Goal: Task Accomplishment & Management: Manage account settings

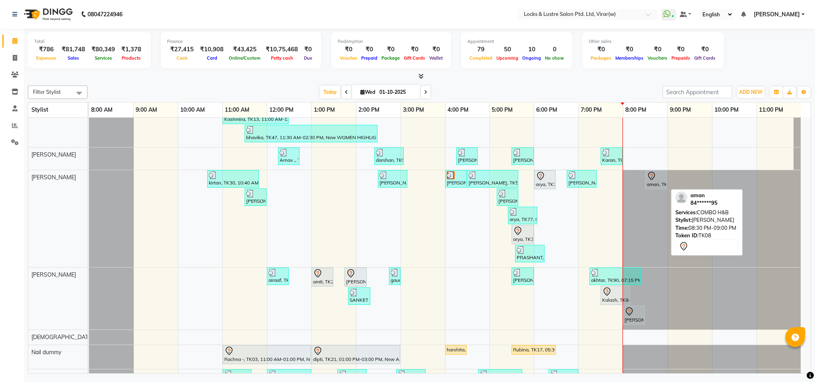
click at [655, 184] on div "aman, TK08, 08:30 PM-09:00 PM, COMBO H&B" at bounding box center [656, 179] width 20 height 17
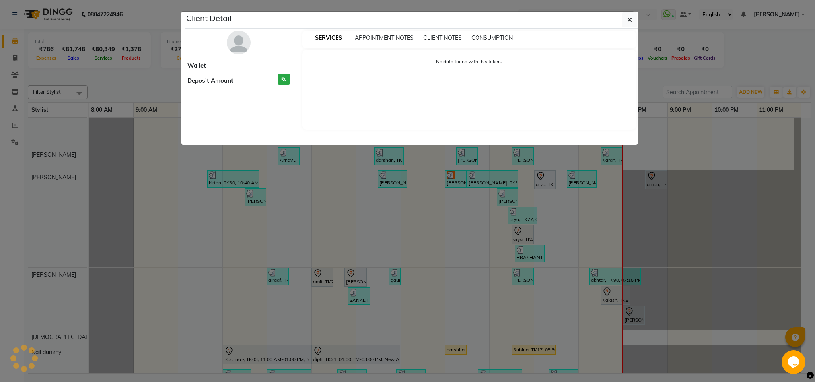
select select "7"
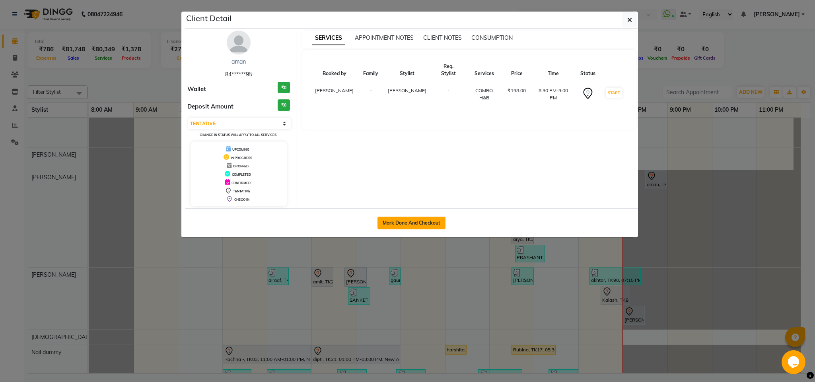
click at [432, 223] on button "Mark Done And Checkout" at bounding box center [411, 223] width 68 height 13
select select "5944"
select select "service"
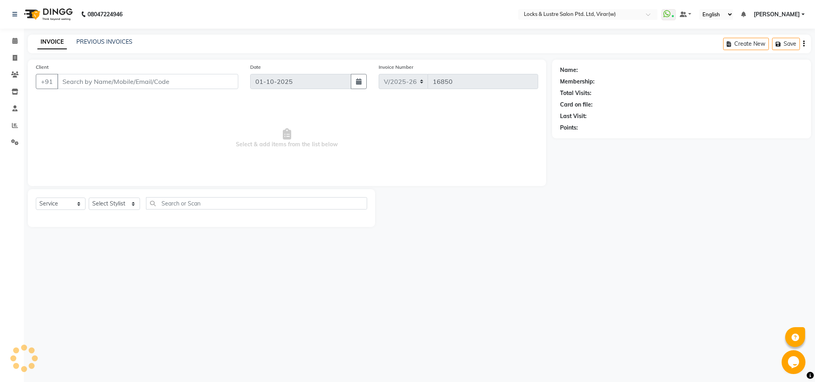
type input "84******95"
select select "42107"
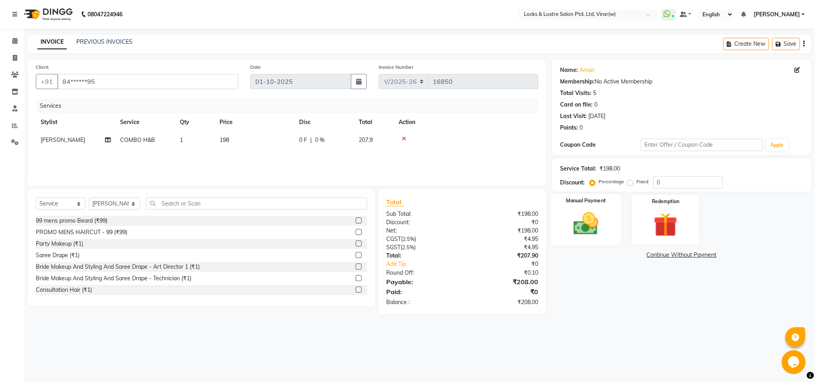
click at [569, 225] on img at bounding box center [585, 224] width 41 height 29
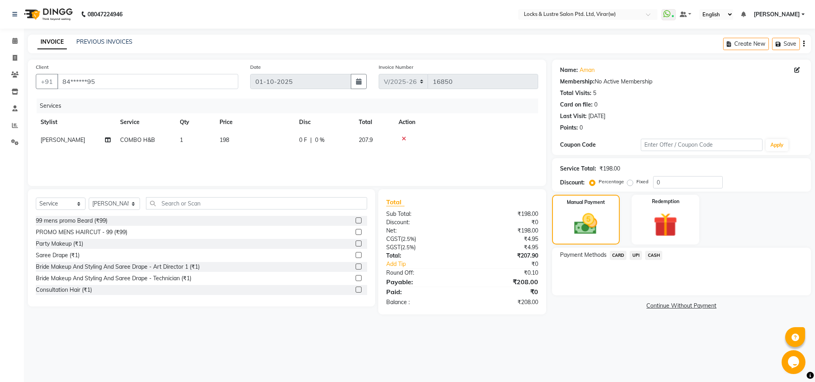
click at [169, 143] on td "COMBO H&B" at bounding box center [145, 140] width 60 height 18
select select "42107"
click at [169, 143] on span "COMBO H&B x" at bounding box center [147, 144] width 44 height 10
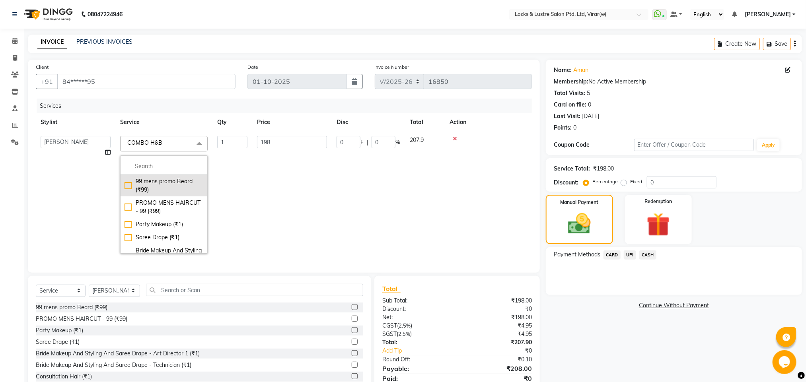
click at [183, 186] on div "99 mens promo Beard (₹99)" at bounding box center [163, 185] width 79 height 17
checkbox input "true"
checkbox input "false"
type input "99"
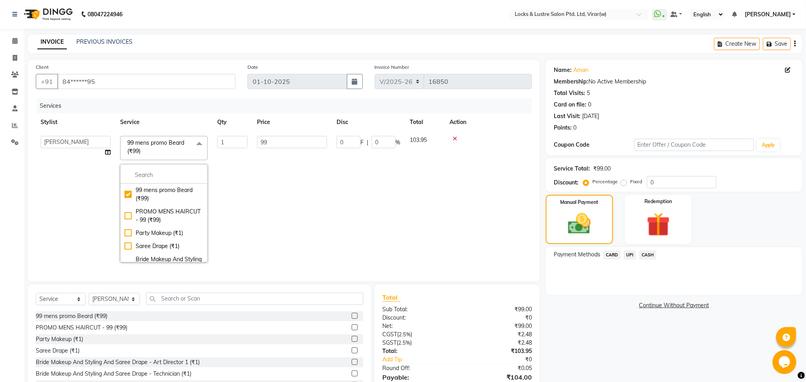
click at [177, 149] on span "99 mens promo Beard (₹99) x" at bounding box center [160, 147] width 70 height 17
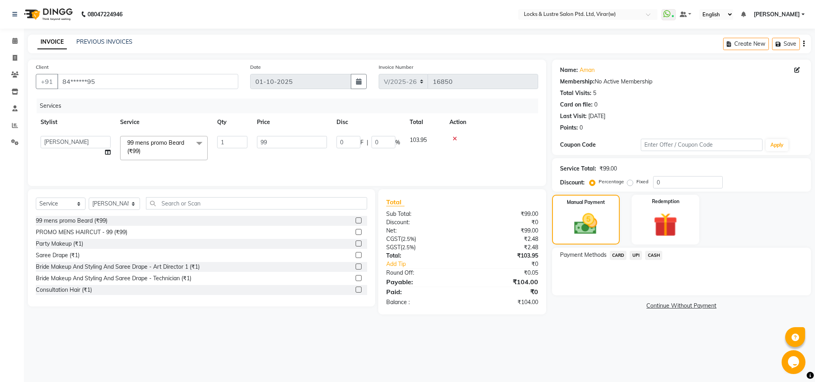
click at [176, 149] on span "99 mens promo Beard (₹99) x" at bounding box center [160, 147] width 70 height 17
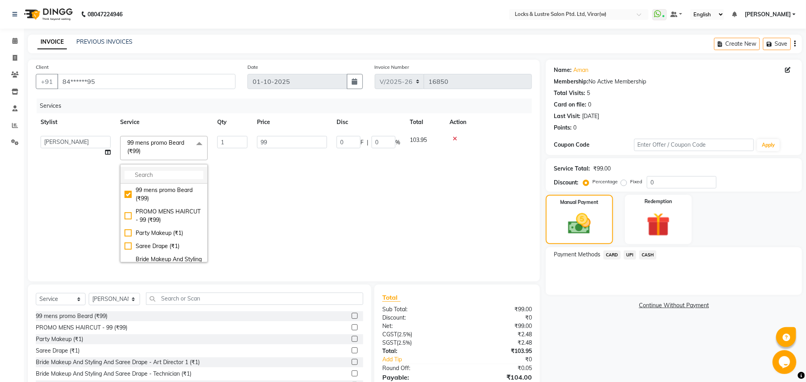
click at [175, 171] on li at bounding box center [163, 175] width 87 height 17
click at [175, 178] on input "multiselect-search" at bounding box center [163, 175] width 79 height 8
type input "9"
click at [455, 136] on icon at bounding box center [454, 139] width 4 height 6
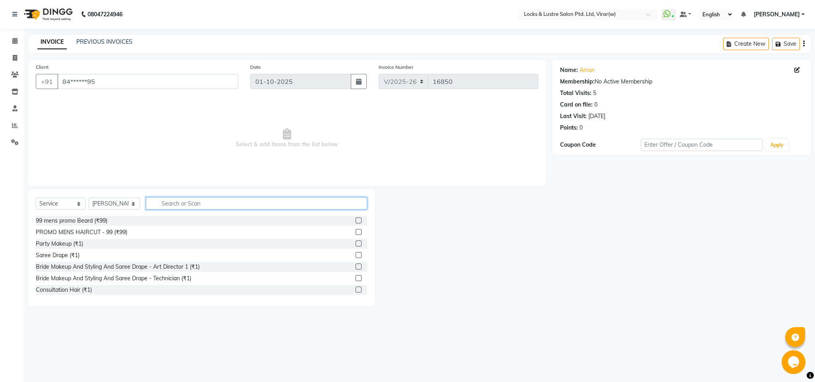
click at [173, 202] on input "text" at bounding box center [256, 203] width 221 height 12
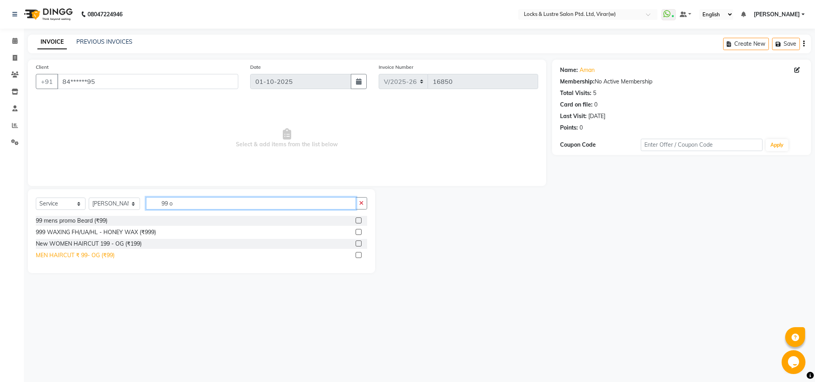
type input "99 o"
click at [88, 256] on div "MEN HAIRCUT ₹ 99- OG (₹99)" at bounding box center [75, 255] width 79 height 8
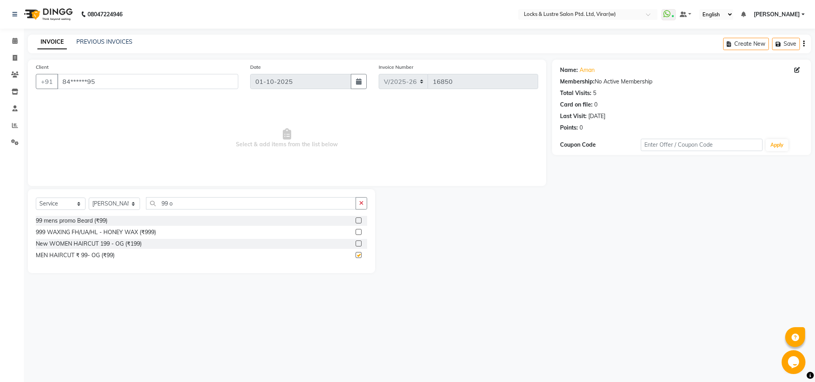
checkbox input "false"
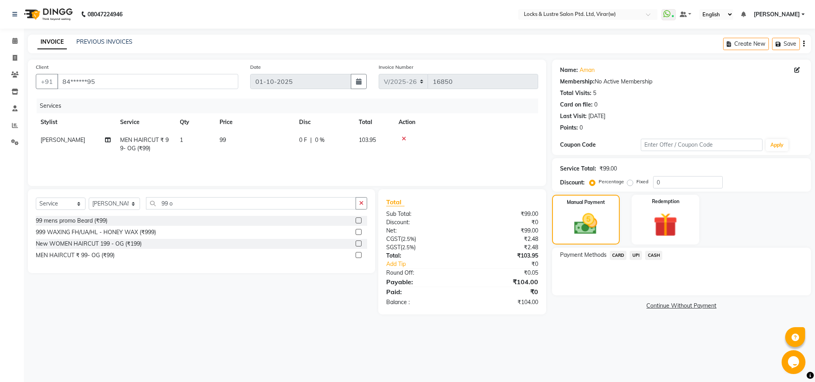
click at [633, 256] on span "UPI" at bounding box center [635, 255] width 12 height 9
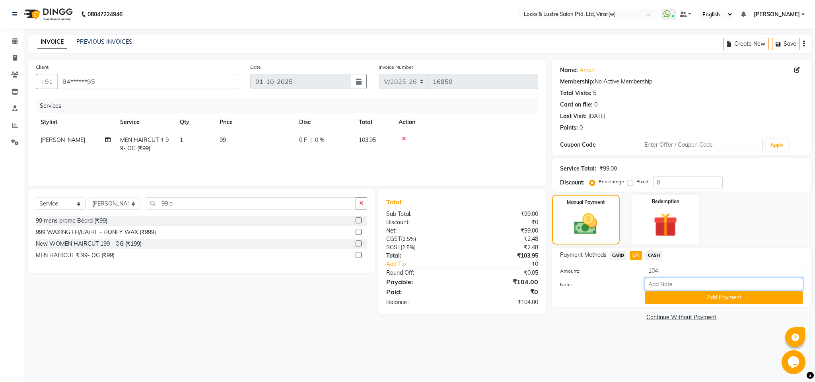
click at [658, 290] on input "Note:" at bounding box center [724, 284] width 158 height 12
click at [658, 307] on div "Payment Methods CARD UPI CASH Amount: 104 Note: Add Payment" at bounding box center [681, 277] width 259 height 59
click at [658, 297] on button "Add Payment" at bounding box center [724, 297] width 158 height 12
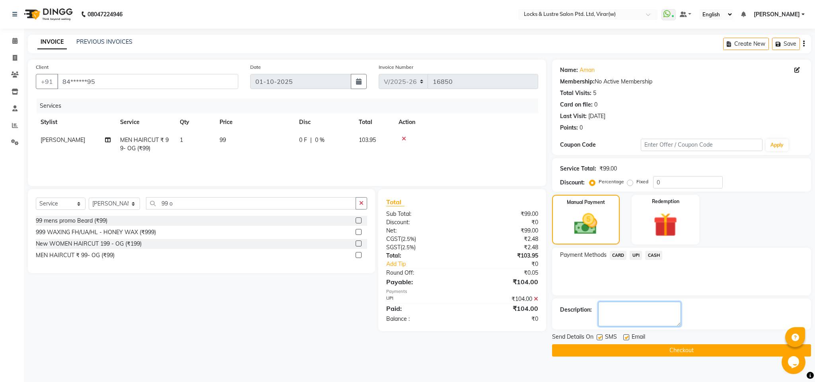
click at [643, 307] on textarea at bounding box center [639, 314] width 83 height 25
type textarea "112041309876"
drag, startPoint x: 647, startPoint y: 340, endPoint x: 648, endPoint y: 345, distance: 5.3
click at [647, 340] on div "Email" at bounding box center [637, 338] width 28 height 10
click at [650, 351] on button "Checkout" at bounding box center [681, 350] width 259 height 12
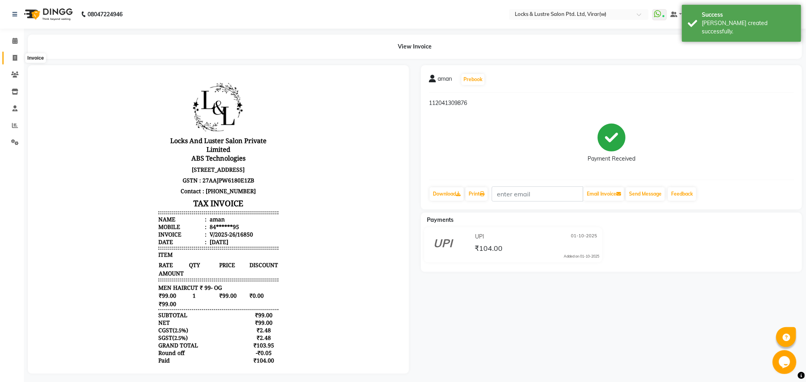
drag, startPoint x: 14, startPoint y: 53, endPoint x: 21, endPoint y: 62, distance: 11.9
click at [14, 54] on span at bounding box center [15, 58] width 14 height 9
select select "service"
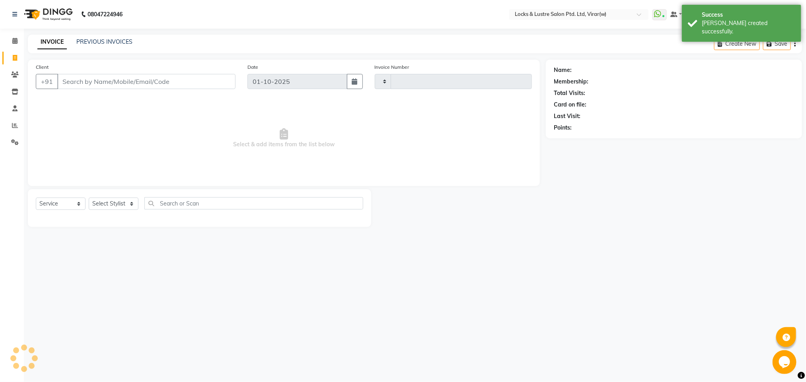
type input "16851"
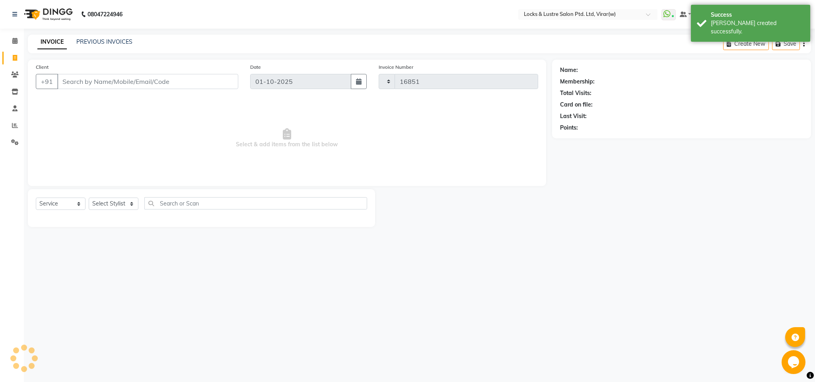
select select "5944"
click at [178, 84] on input "Client" at bounding box center [147, 81] width 181 height 15
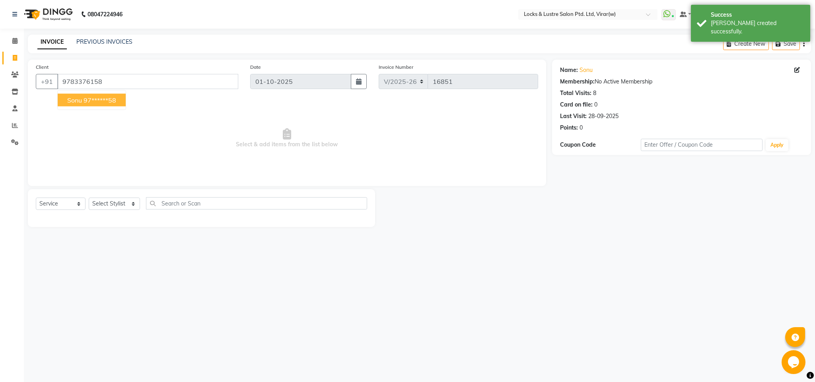
drag, startPoint x: 117, startPoint y: 95, endPoint x: 113, endPoint y: 113, distance: 18.4
click at [117, 96] on button "sonu 97******58" at bounding box center [92, 100] width 68 height 13
type input "97******58"
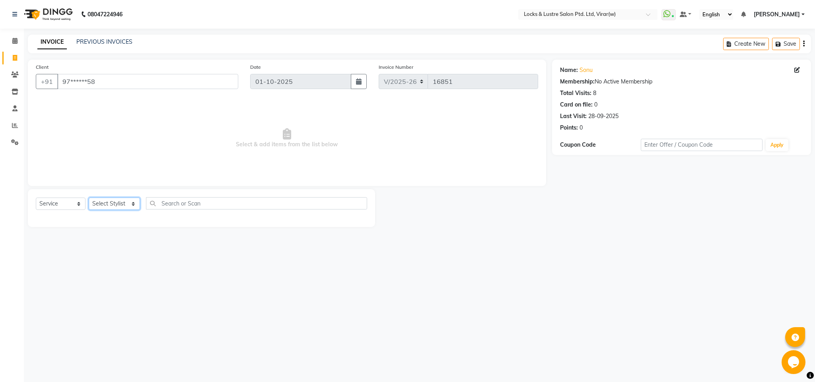
click at [110, 204] on select "Select Stylist AARTI Abdul Khan Adil Admin AJAY AKASH NHAVI ANUSHKA Ashwini Saw…" at bounding box center [114, 204] width 51 height 12
select select "42111"
click at [196, 210] on div "Select Service Product Membership Package Voucher Prepaid Gift Card Select Styl…" at bounding box center [201, 206] width 331 height 19
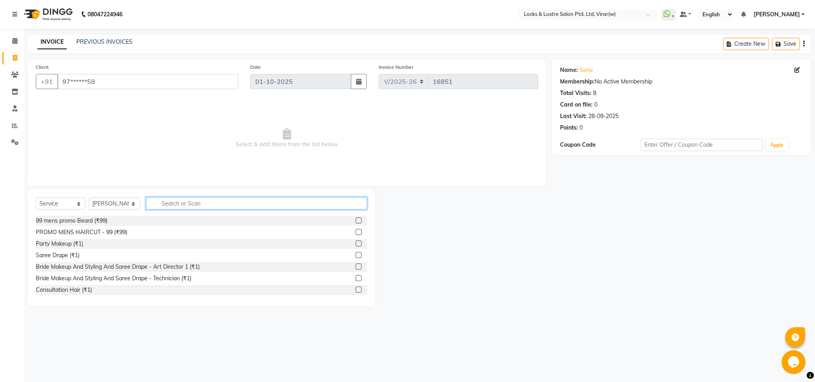
click at [197, 207] on input "text" at bounding box center [256, 203] width 221 height 12
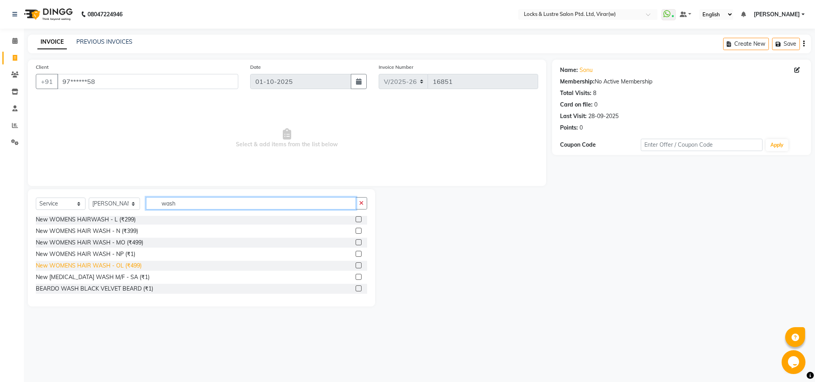
type input "wash"
click at [126, 266] on div "New WOMENS HAIR WASH - OL (₹499)" at bounding box center [89, 266] width 106 height 8
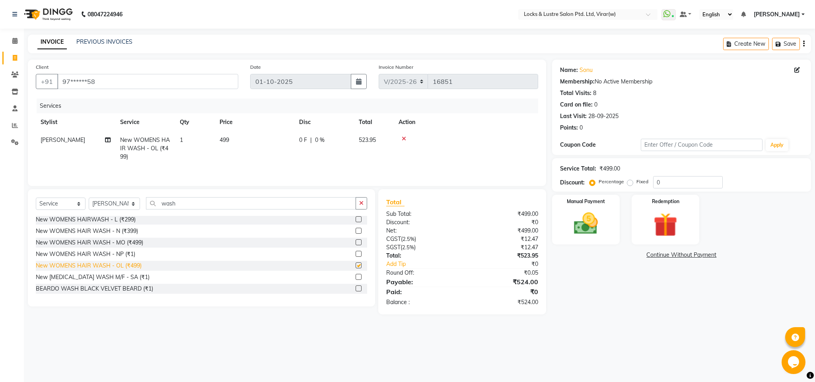
checkbox input "false"
click at [627, 312] on div "Name: Sonu Membership: No Active Membership Total Visits: 8 Card on file: 0 Las…" at bounding box center [684, 187] width 265 height 255
click at [579, 71] on link "Sonu" at bounding box center [585, 70] width 13 height 8
click at [11, 39] on span at bounding box center [15, 41] width 14 height 9
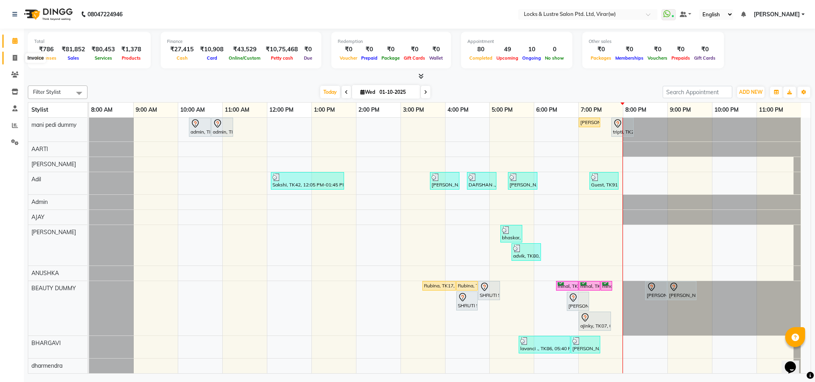
click at [10, 54] on span at bounding box center [15, 58] width 14 height 9
select select "5944"
select select "service"
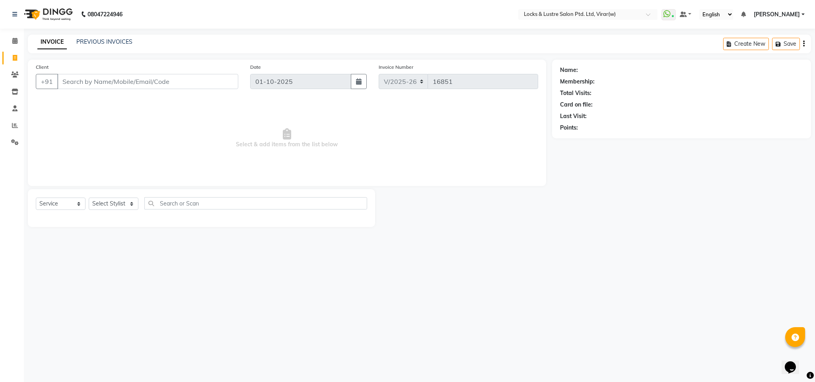
click at [97, 87] on input "Client" at bounding box center [147, 81] width 181 height 15
click at [191, 79] on input "Client" at bounding box center [147, 81] width 181 height 15
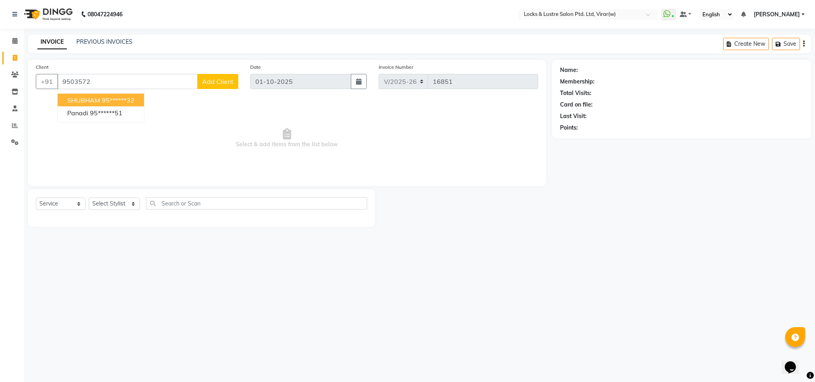
click at [129, 98] on ngb-highlight "95******32" at bounding box center [118, 100] width 33 height 8
type input "95******32"
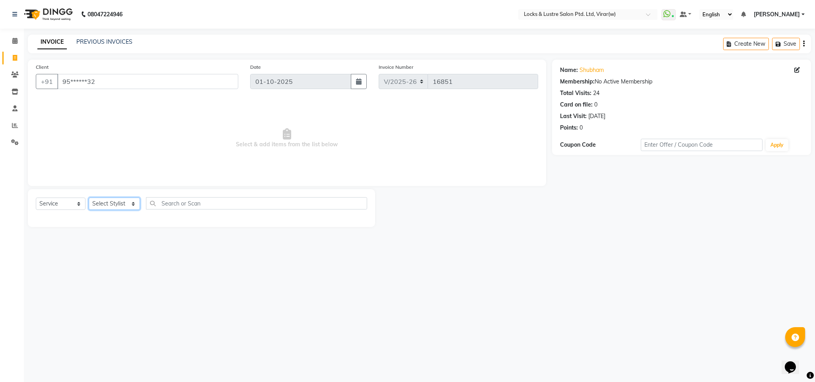
click at [100, 206] on select "Select Stylist [PERSON_NAME] [PERSON_NAME] [PERSON_NAME] AKASH [PERSON_NAME] [P…" at bounding box center [114, 204] width 51 height 12
select select "42108"
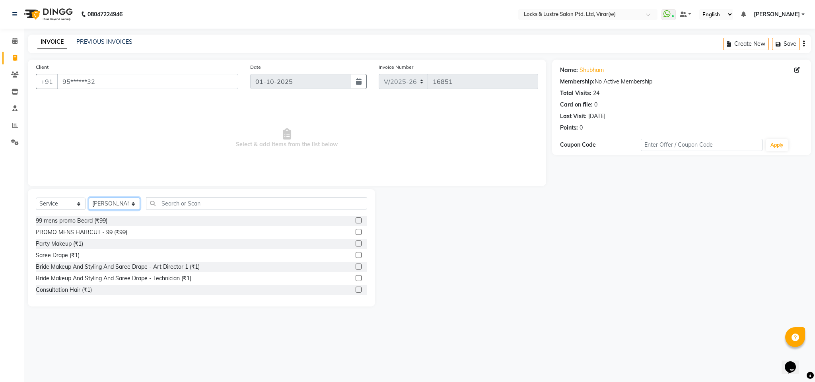
click at [100, 206] on select "Select Stylist [PERSON_NAME] [PERSON_NAME] [PERSON_NAME] AKASH [PERSON_NAME] [P…" at bounding box center [114, 204] width 51 height 12
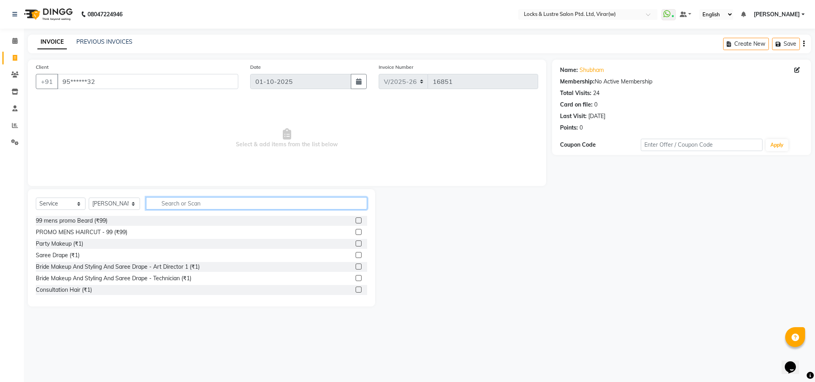
click at [186, 206] on input "text" at bounding box center [256, 203] width 221 height 12
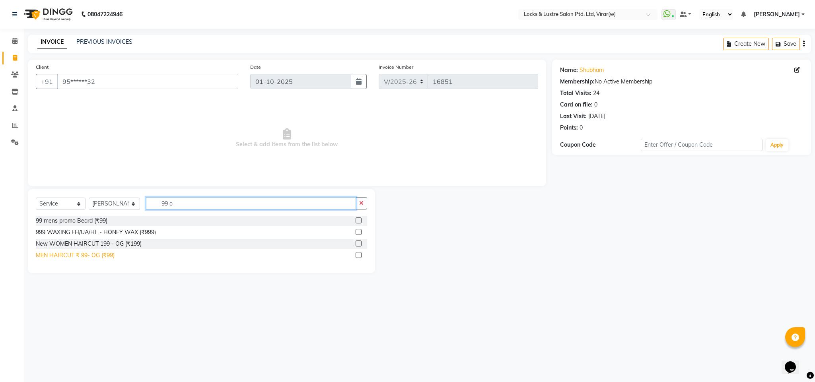
type input "99 o"
click at [110, 256] on div "MEN HAIRCUT ₹ 99- OG (₹99)" at bounding box center [75, 255] width 79 height 8
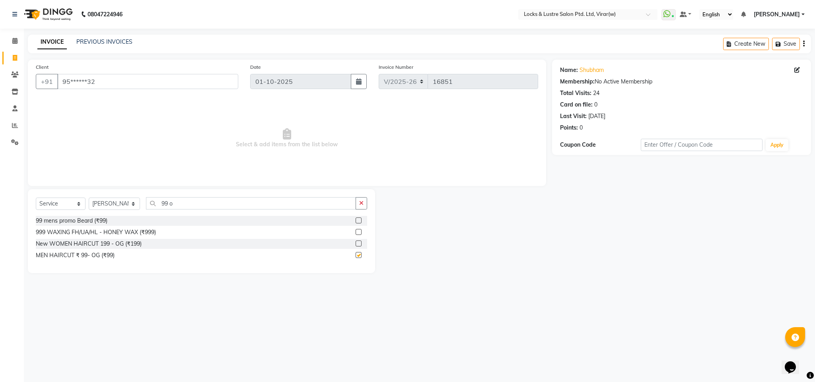
checkbox input "false"
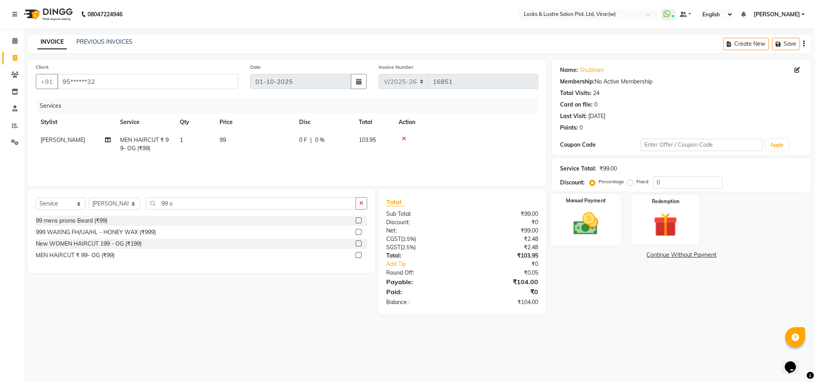
click at [571, 231] on img at bounding box center [585, 224] width 41 height 29
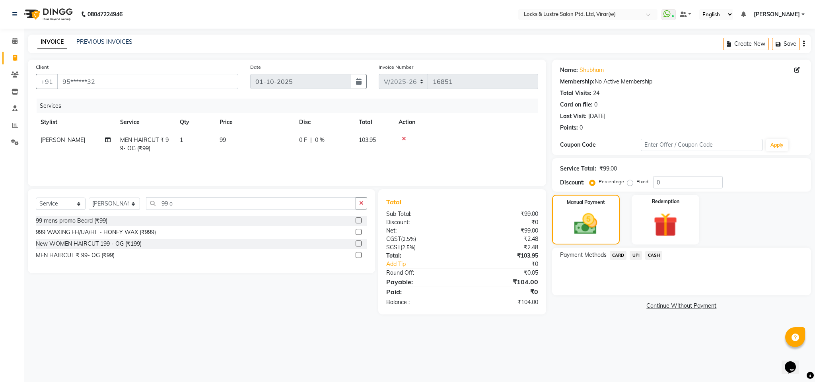
click at [637, 252] on span "UPI" at bounding box center [635, 255] width 12 height 9
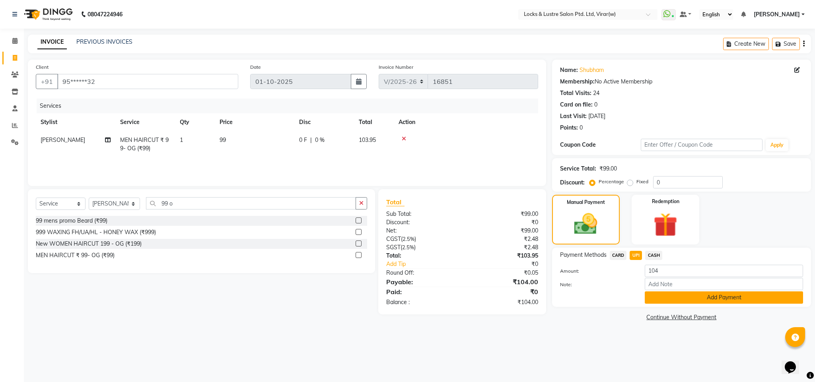
click at [666, 299] on button "Add Payment" at bounding box center [724, 297] width 158 height 12
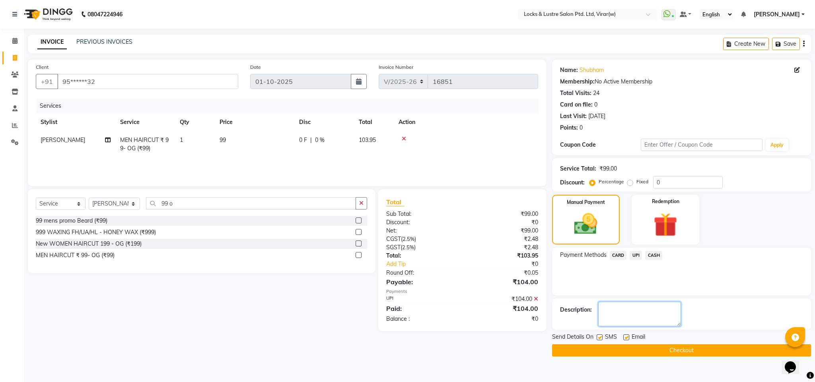
click at [658, 308] on textarea at bounding box center [639, 314] width 83 height 25
type textarea "564029770698"
click at [663, 343] on div "Send Details On SMS Email" at bounding box center [681, 338] width 259 height 10
click at [664, 346] on button "Checkout" at bounding box center [681, 350] width 259 height 12
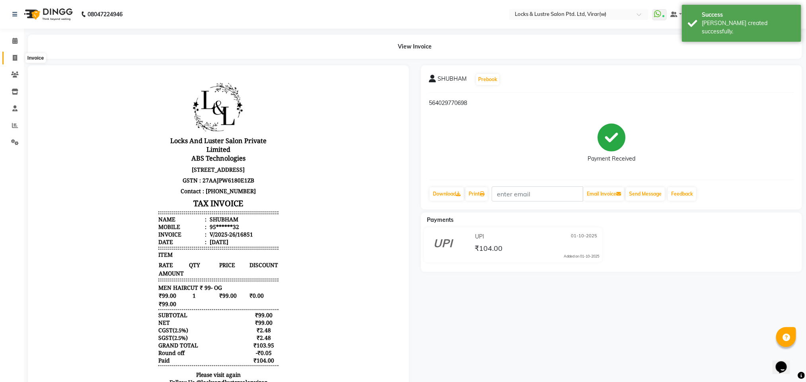
click at [19, 56] on span at bounding box center [15, 58] width 14 height 9
select select "5944"
select select "service"
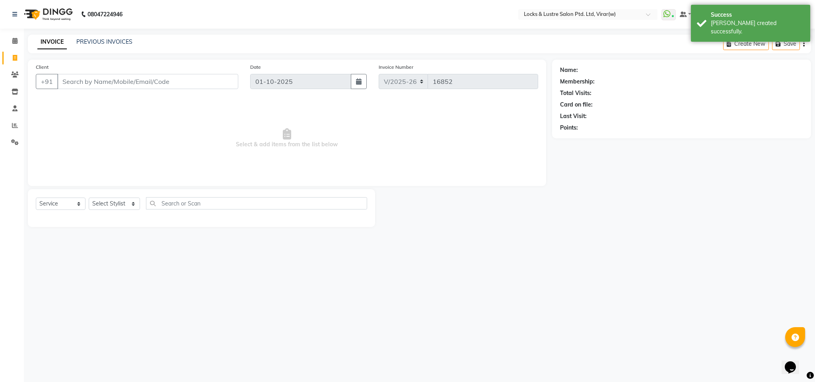
click at [200, 81] on input "Client" at bounding box center [147, 81] width 181 height 15
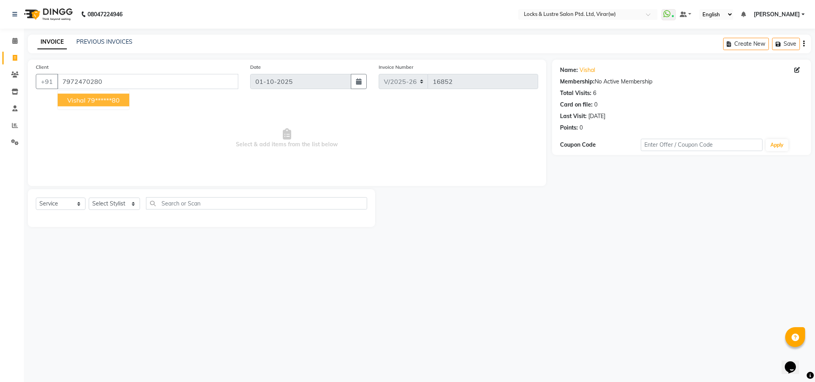
click at [76, 98] on span "vishal" at bounding box center [76, 100] width 18 height 8
type input "79******80"
click at [112, 204] on select "Select Stylist [PERSON_NAME] [PERSON_NAME] [PERSON_NAME] AKASH [PERSON_NAME] [P…" at bounding box center [114, 204] width 51 height 12
select select "88739"
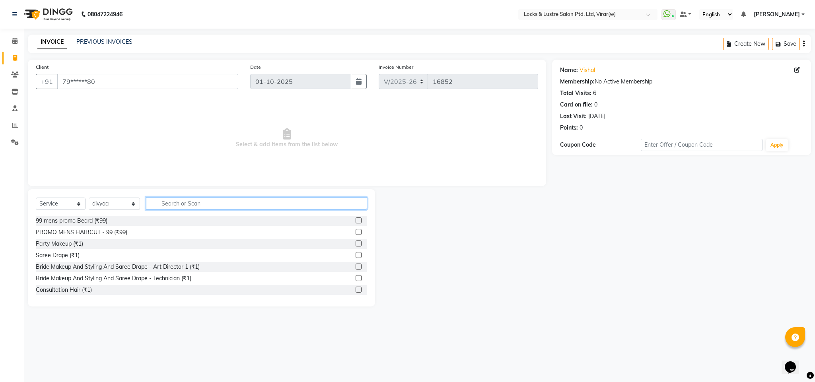
click at [160, 204] on input "text" at bounding box center [256, 203] width 221 height 12
type input "99"
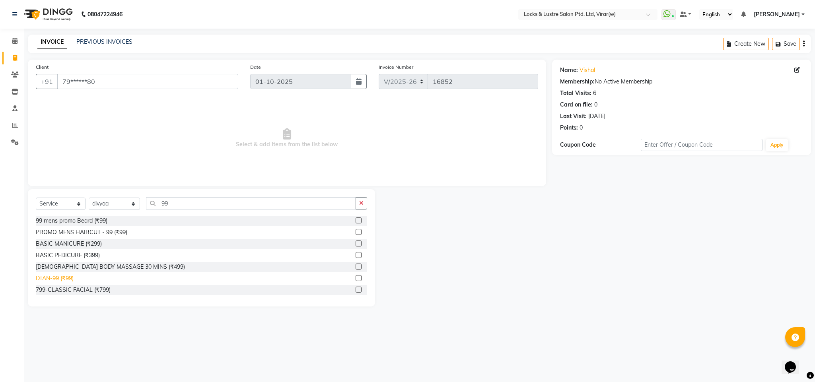
click at [60, 277] on div "DTAN-99 (₹99)" at bounding box center [55, 278] width 38 height 8
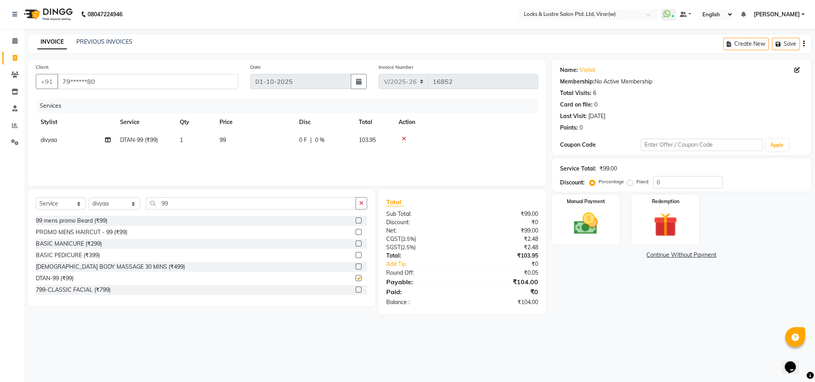
checkbox input "false"
click at [596, 222] on img at bounding box center [585, 224] width 41 height 29
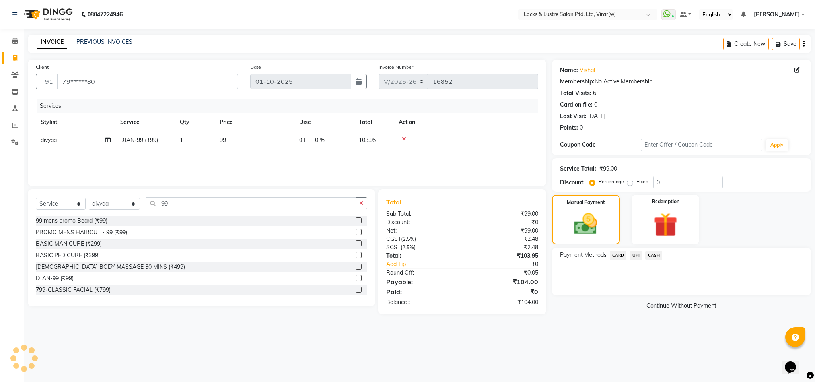
click at [637, 254] on span "UPI" at bounding box center [635, 255] width 12 height 9
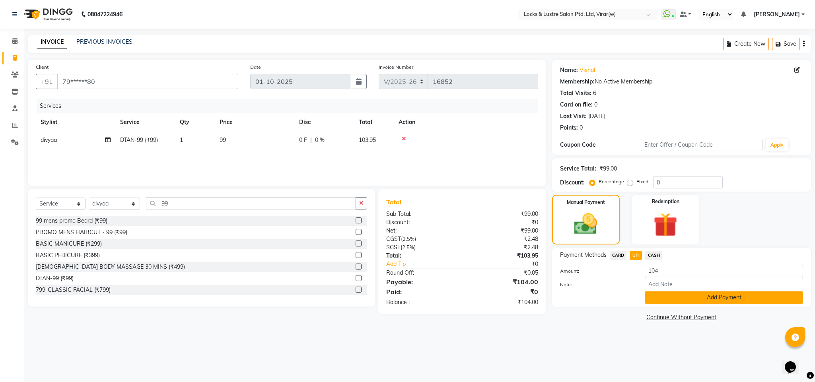
click at [670, 296] on button "Add Payment" at bounding box center [724, 297] width 158 height 12
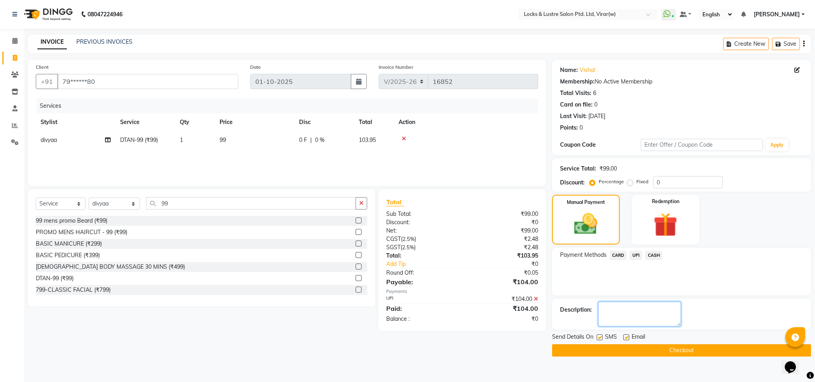
click at [648, 311] on textarea at bounding box center [639, 314] width 83 height 25
click at [645, 314] on textarea at bounding box center [639, 314] width 83 height 25
type textarea "931991065635"
click at [667, 348] on button "Checkout" at bounding box center [681, 350] width 259 height 12
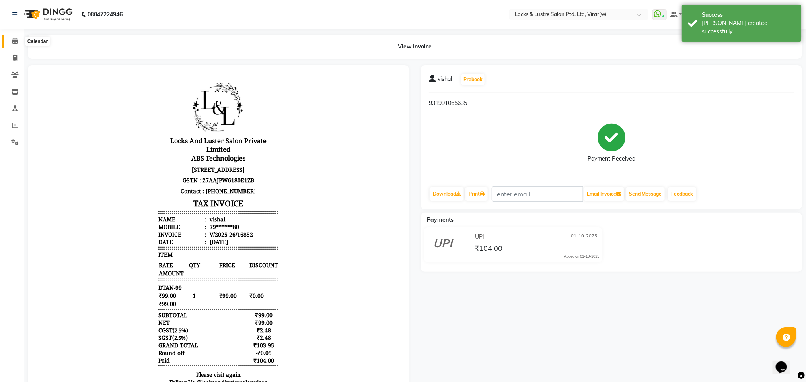
click at [15, 45] on span at bounding box center [15, 41] width 14 height 9
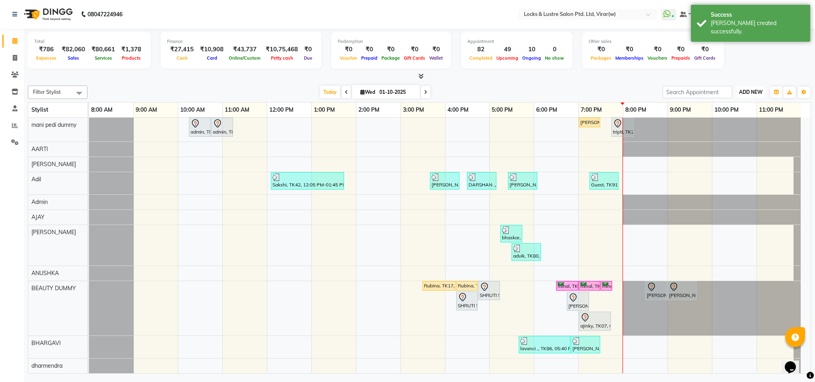
click at [745, 92] on span "ADD NEW" at bounding box center [750, 92] width 23 height 6
drag, startPoint x: 270, startPoint y: 90, endPoint x: 178, endPoint y: 93, distance: 91.9
click at [265, 90] on div "Today Wed 01-10-2025" at bounding box center [374, 92] width 567 height 12
click at [16, 56] on icon at bounding box center [15, 58] width 4 height 6
select select "5944"
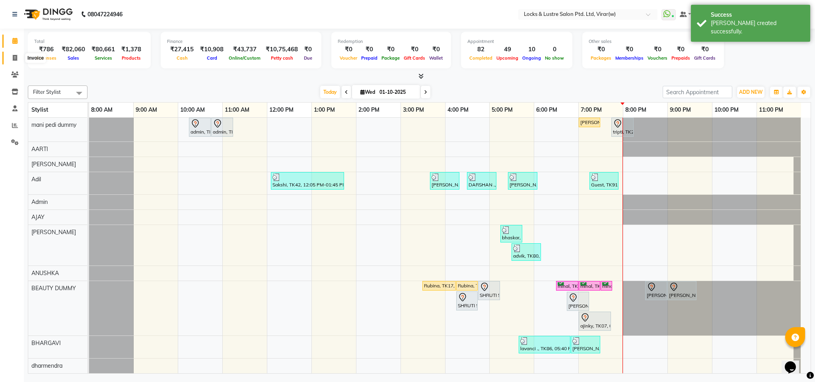
select select "service"
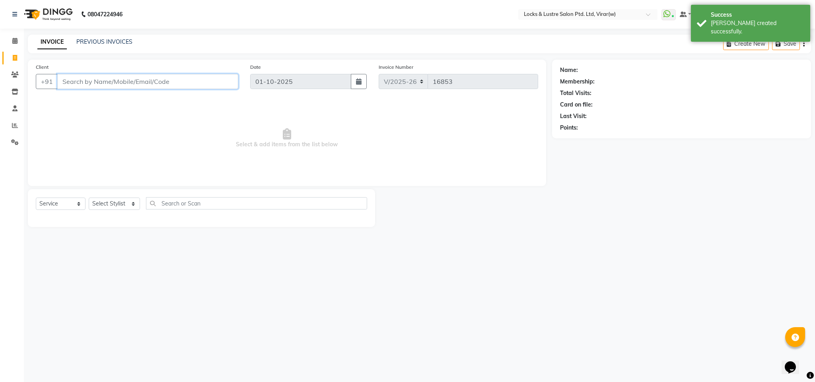
click at [217, 79] on input "Client" at bounding box center [147, 81] width 181 height 15
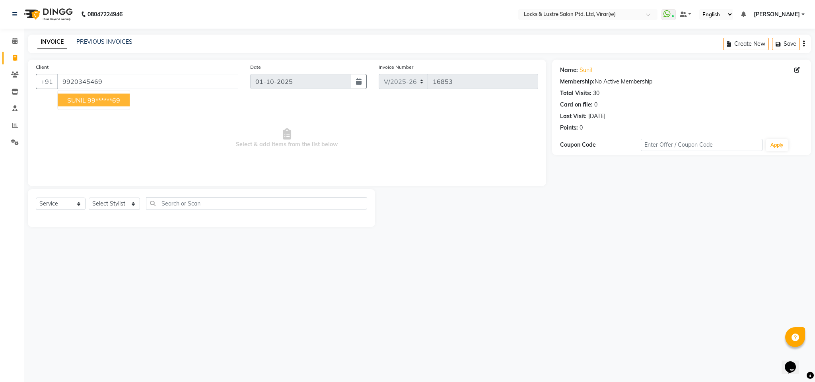
click at [109, 98] on ngb-highlight "99******69" at bounding box center [103, 100] width 33 height 8
type input "99******69"
click at [116, 206] on select "Select Stylist AARTI Abdul Khan Adil Admin AJAY AKASH NHAVI ANUSHKA Ashwini Saw…" at bounding box center [114, 204] width 51 height 12
select select "42111"
click at [116, 206] on select "Select Stylist AARTI Abdul Khan Adil Admin AJAY AKASH NHAVI ANUSHKA Ashwini Saw…" at bounding box center [114, 204] width 51 height 12
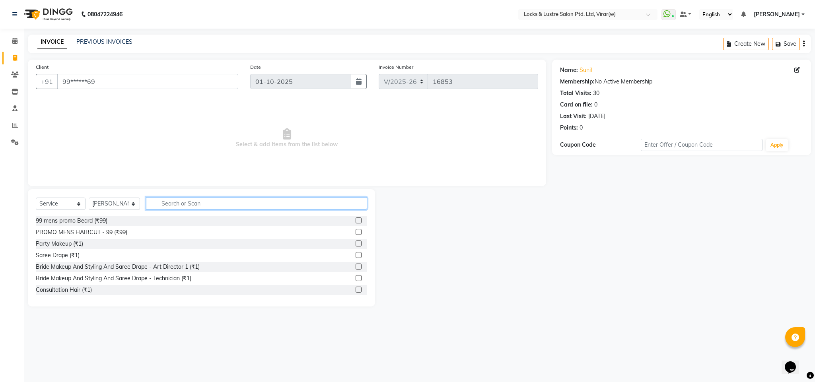
click at [197, 199] on input "text" at bounding box center [256, 203] width 221 height 12
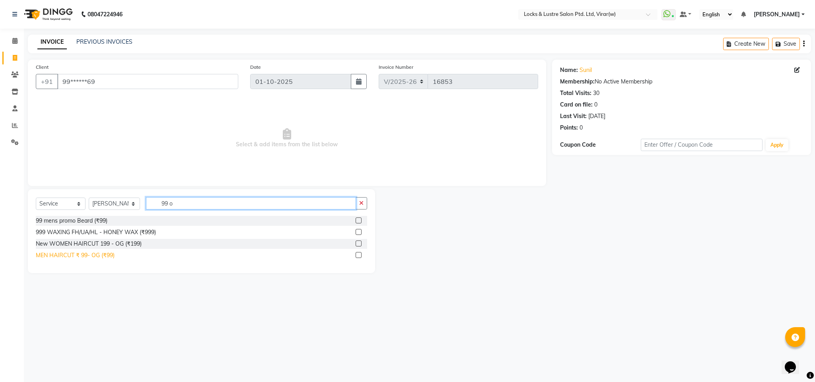
type input "99 o"
click at [84, 258] on div "MEN HAIRCUT ₹ 99- OG (₹99)" at bounding box center [75, 255] width 79 height 8
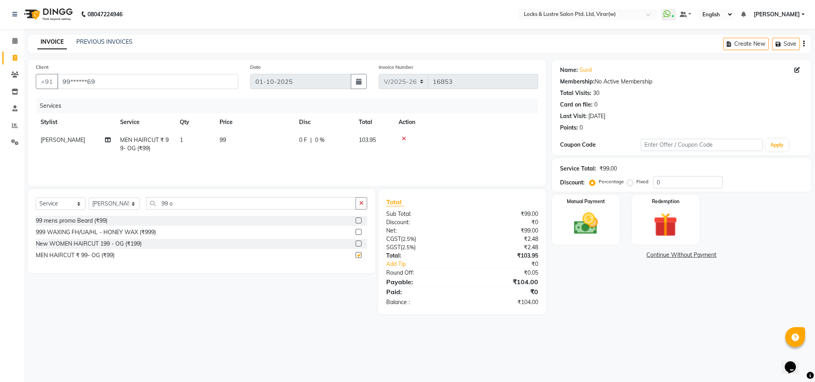
checkbox input "false"
click at [123, 205] on select "Select Stylist [PERSON_NAME] [PERSON_NAME] [PERSON_NAME] AKASH [PERSON_NAME] [P…" at bounding box center [114, 204] width 51 height 12
select select "80293"
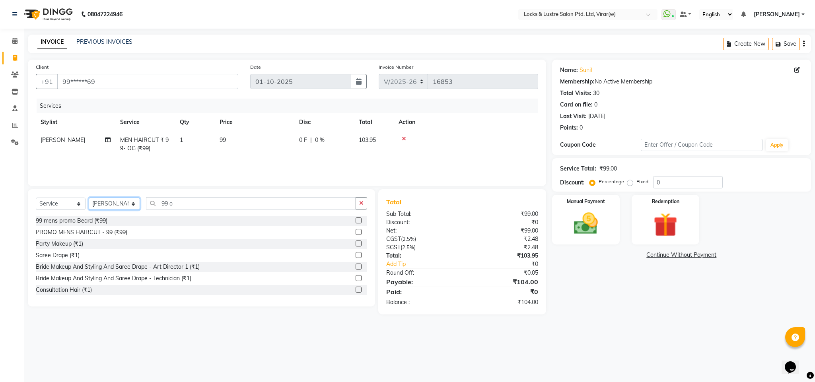
drag, startPoint x: 123, startPoint y: 204, endPoint x: 191, endPoint y: 207, distance: 68.0
click at [129, 204] on select "Select Stylist [PERSON_NAME] [PERSON_NAME] [PERSON_NAME] AKASH [PERSON_NAME] [P…" at bounding box center [114, 204] width 51 height 12
drag, startPoint x: 192, startPoint y: 204, endPoint x: 29, endPoint y: 215, distance: 163.8
click at [29, 215] on div "Select Service Product Membership Package Voucher Prepaid Gift Card Select Styl…" at bounding box center [201, 247] width 347 height 117
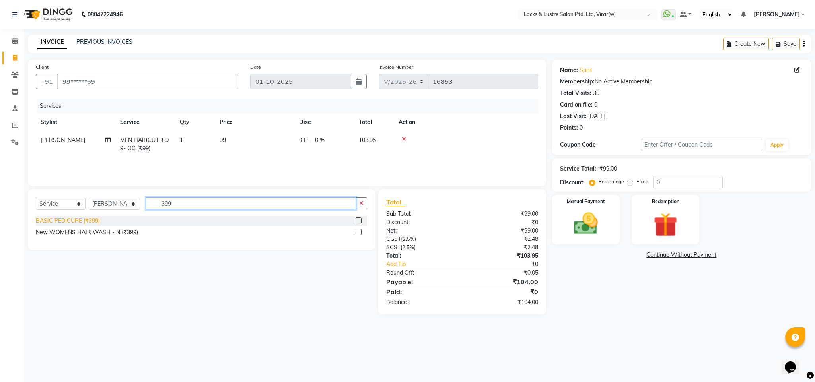
type input "399"
click at [76, 222] on div "BASIC PEDICURE (₹399)" at bounding box center [68, 221] width 64 height 8
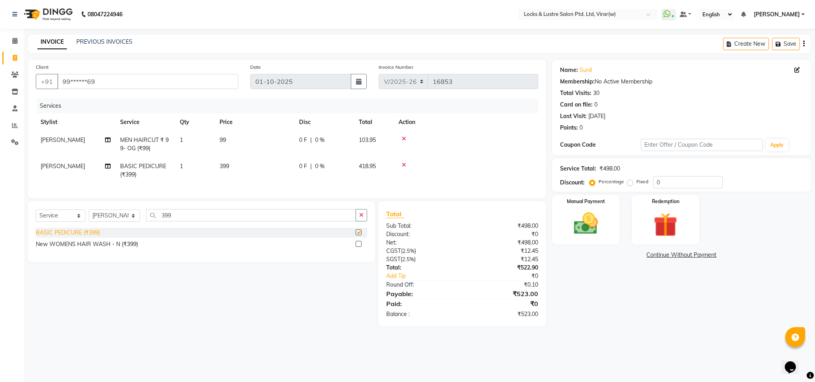
checkbox input "false"
click at [591, 236] on img at bounding box center [585, 224] width 41 height 29
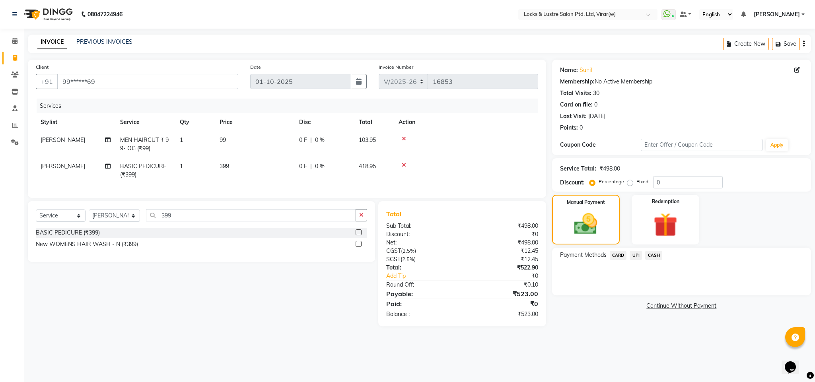
click at [633, 258] on span "UPI" at bounding box center [635, 255] width 12 height 9
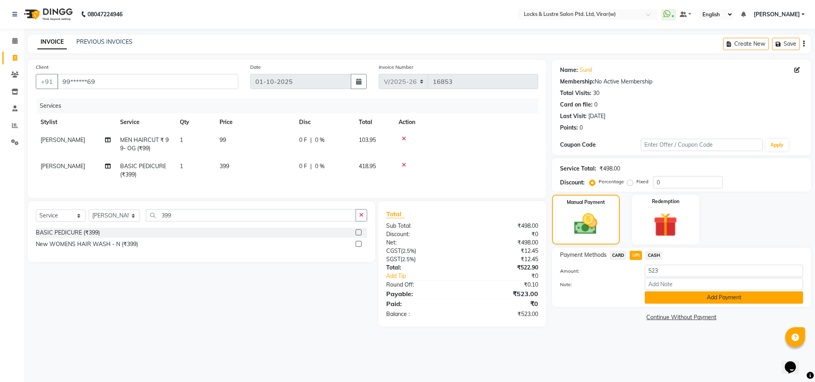
click at [679, 291] on button "Add Payment" at bounding box center [724, 297] width 158 height 12
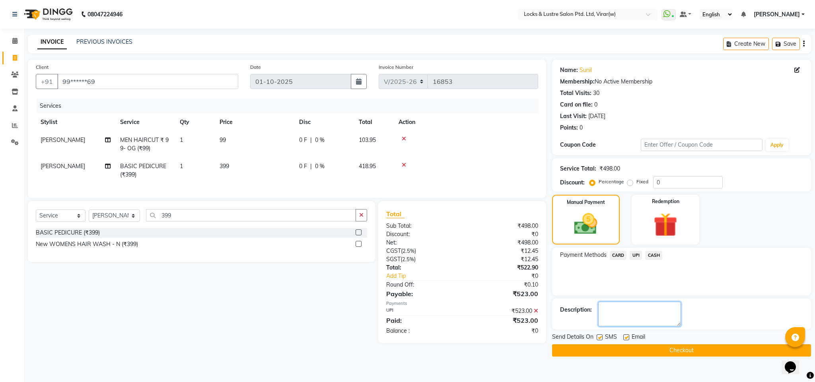
click at [663, 308] on textarea at bounding box center [639, 314] width 83 height 25
type textarea "112040324948"
click at [652, 350] on button "Checkout" at bounding box center [681, 350] width 259 height 12
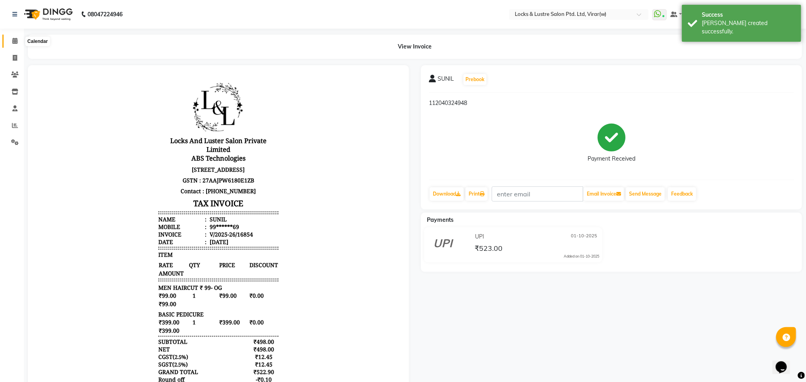
click at [11, 42] on span at bounding box center [15, 41] width 14 height 9
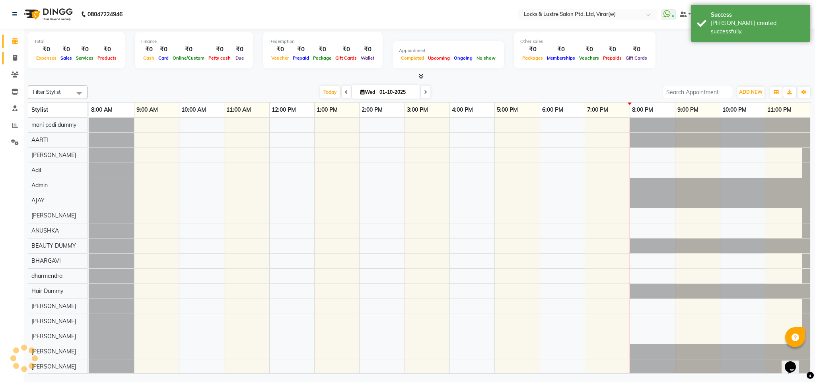
click at [18, 56] on span at bounding box center [15, 58] width 14 height 9
select select "service"
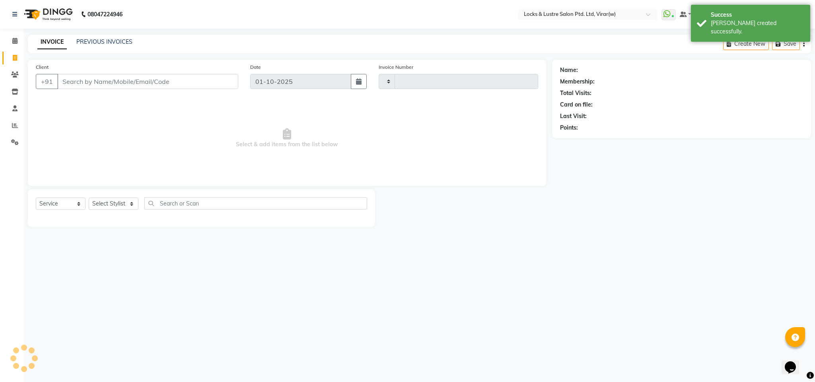
type input "16855"
select select "5944"
click at [123, 85] on input "Client" at bounding box center [147, 81] width 181 height 15
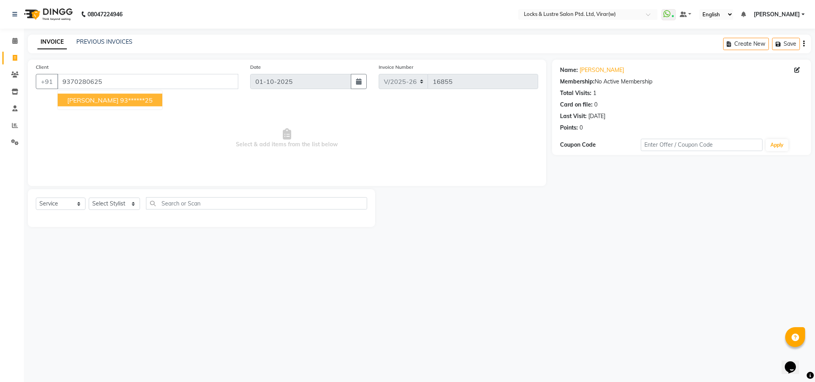
click at [121, 103] on ngb-highlight "93******25" at bounding box center [136, 100] width 33 height 8
type input "93******25"
click at [126, 202] on select "Select Stylist [PERSON_NAME] [PERSON_NAME] [PERSON_NAME] AKASH [PERSON_NAME] [P…" at bounding box center [114, 204] width 51 height 12
select select "68717"
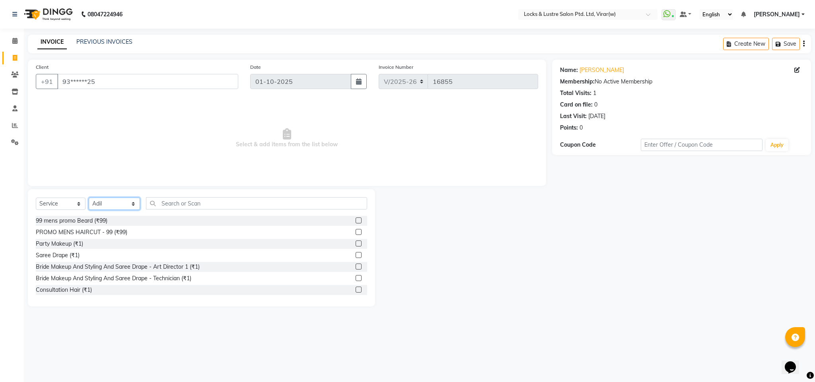
drag, startPoint x: 126, startPoint y: 202, endPoint x: 166, endPoint y: 202, distance: 39.4
click at [127, 203] on select "Select Stylist [PERSON_NAME] [PERSON_NAME] [PERSON_NAME] AKASH [PERSON_NAME] [P…" at bounding box center [114, 204] width 51 height 12
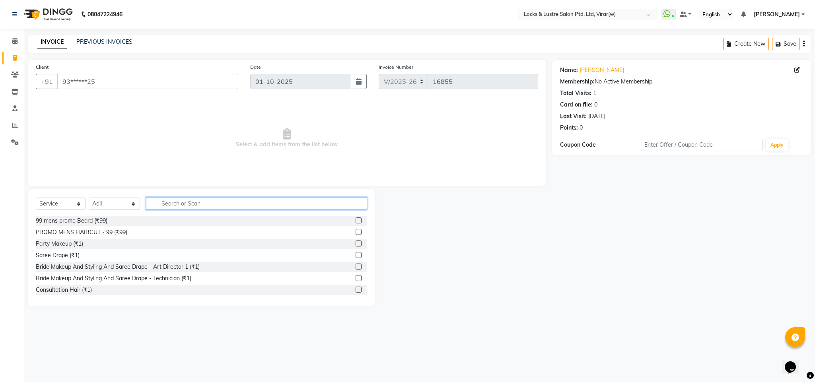
click at [180, 203] on input "text" at bounding box center [256, 203] width 221 height 12
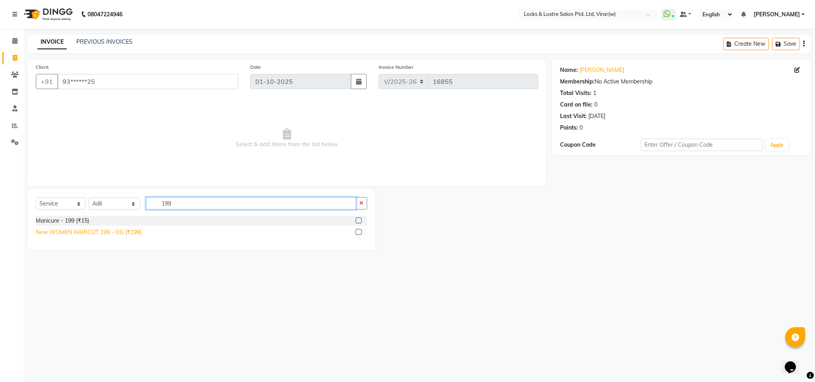
type input "199"
click at [113, 233] on div "New WOMEN HAIRCUT 199 - OG (₹199)" at bounding box center [89, 232] width 106 height 8
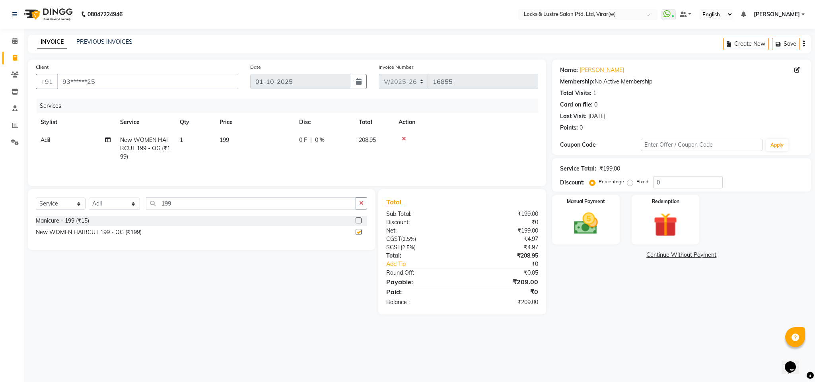
checkbox input "false"
drag, startPoint x: 177, startPoint y: 208, endPoint x: 105, endPoint y: 208, distance: 71.2
click at [162, 208] on input "199" at bounding box center [251, 203] width 210 height 12
click at [100, 205] on select "Select Stylist [PERSON_NAME] [PERSON_NAME] [PERSON_NAME] AKASH [PERSON_NAME] [P…" at bounding box center [114, 204] width 51 height 12
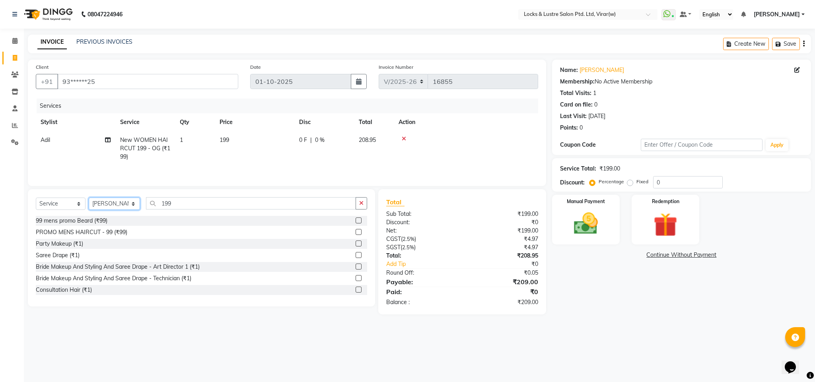
click at [100, 205] on select "Select Stylist [PERSON_NAME] [PERSON_NAME] [PERSON_NAME] AKASH [PERSON_NAME] [P…" at bounding box center [114, 204] width 51 height 12
select select "88739"
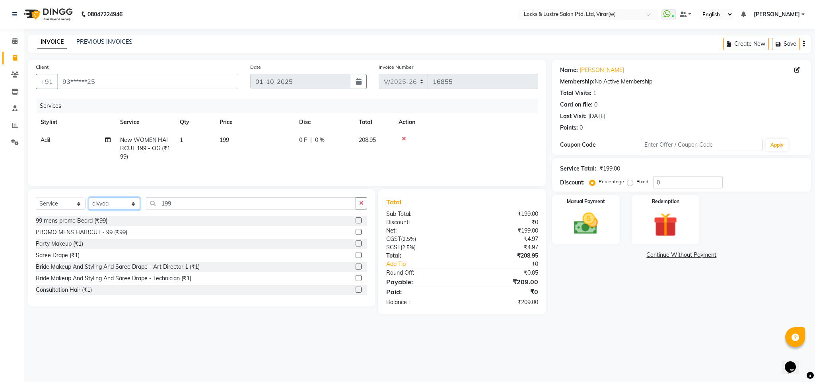
click at [100, 205] on select "Select Stylist [PERSON_NAME] [PERSON_NAME] [PERSON_NAME] AKASH [PERSON_NAME] [P…" at bounding box center [114, 204] width 51 height 12
click at [183, 206] on input "199" at bounding box center [251, 203] width 210 height 12
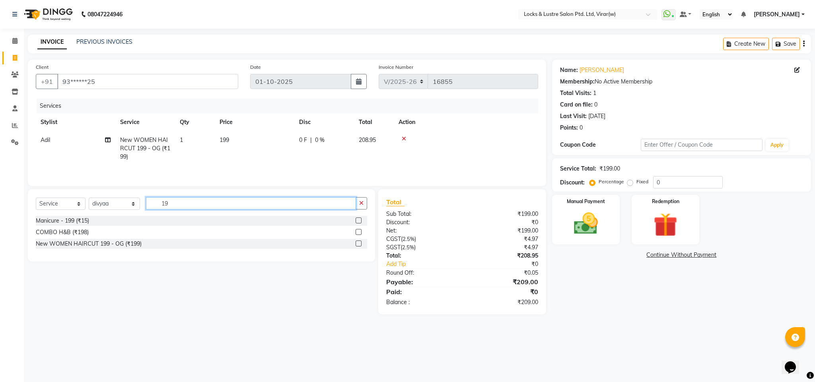
type input "1"
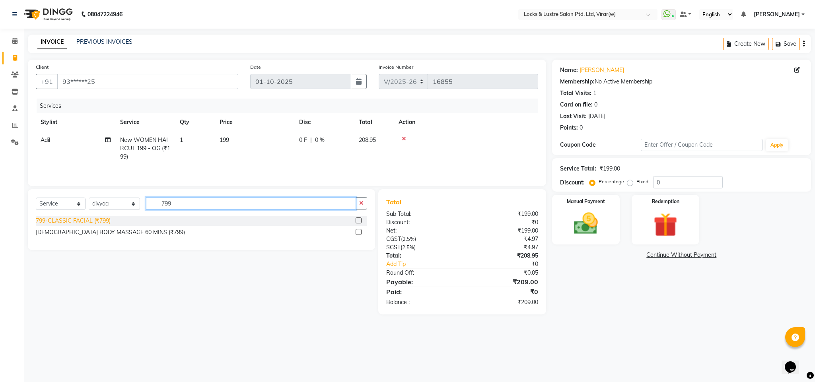
type input "799"
click at [80, 225] on div "799-CLASSIC FACIAL (₹799)" at bounding box center [73, 221] width 75 height 8
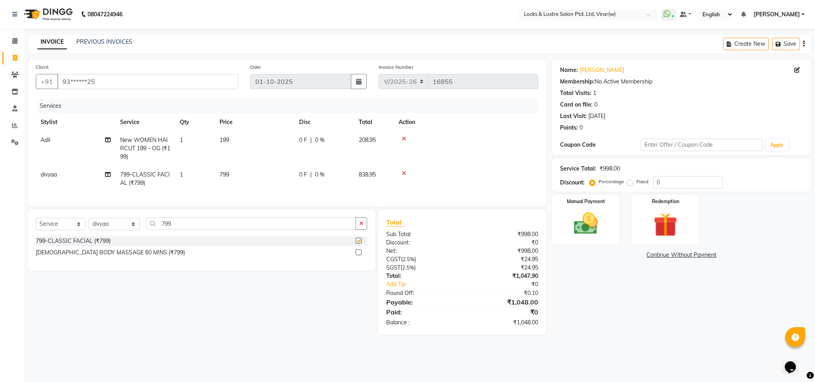
checkbox input "false"
drag, startPoint x: 179, startPoint y: 235, endPoint x: 150, endPoint y: 240, distance: 29.4
click at [150, 236] on div "Select Service Product Membership Package Voucher Prepaid Gift Card Select Styl…" at bounding box center [201, 227] width 331 height 19
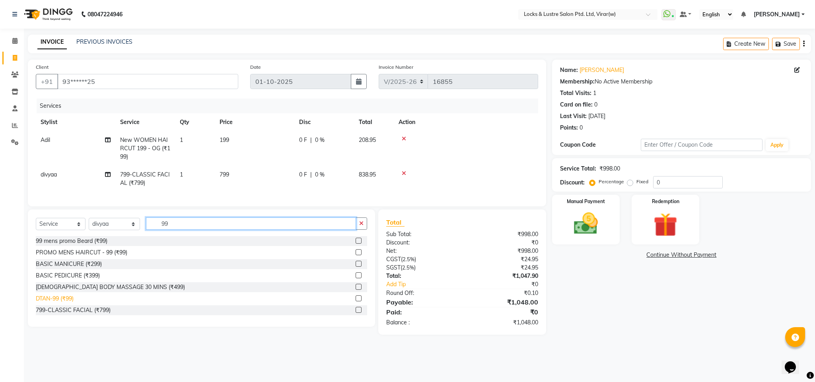
type input "99"
click at [61, 303] on div "DTAN-99 (₹99)" at bounding box center [55, 299] width 38 height 8
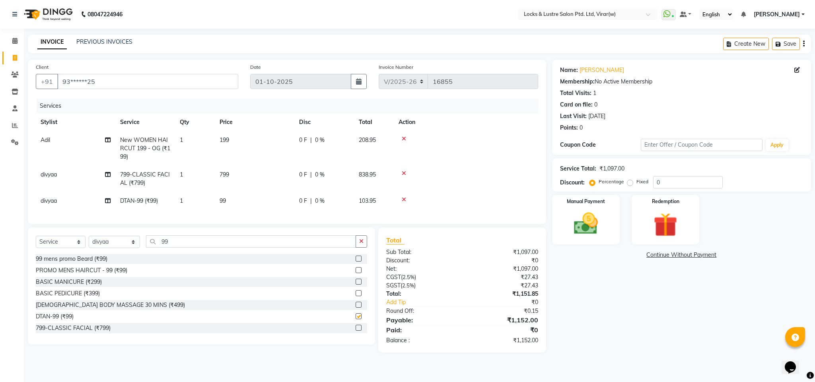
checkbox input "false"
click at [587, 228] on img at bounding box center [585, 224] width 41 height 29
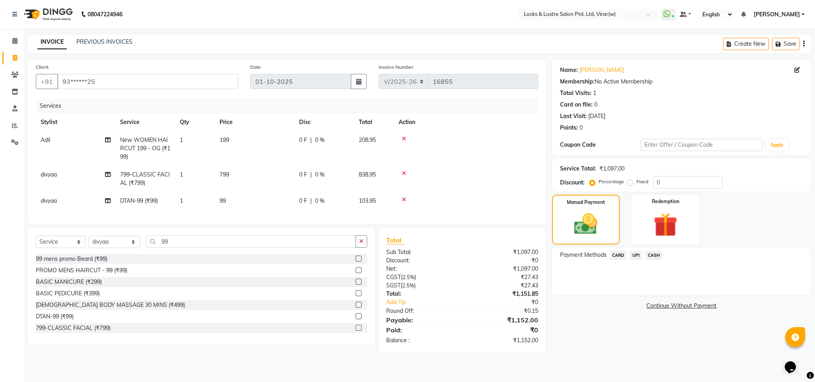
click at [635, 253] on span "UPI" at bounding box center [635, 255] width 12 height 9
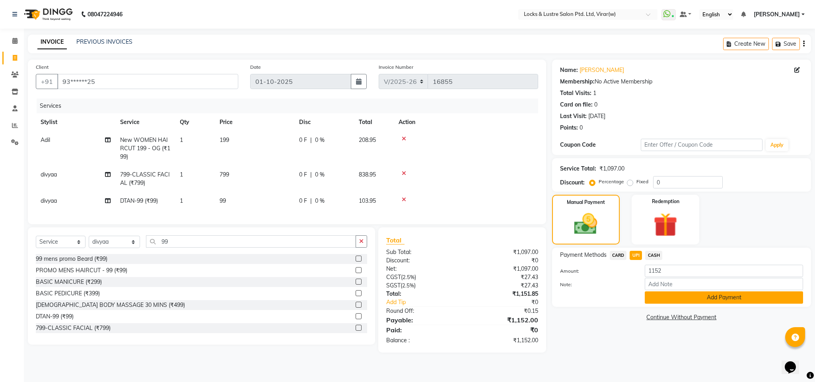
click at [653, 294] on button "Add Payment" at bounding box center [724, 297] width 158 height 12
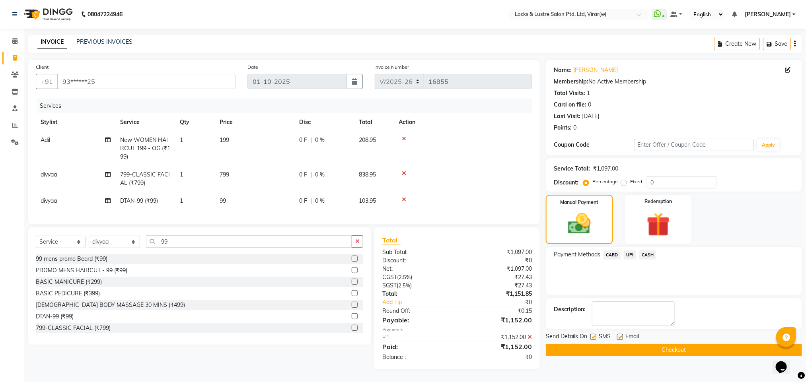
click at [651, 299] on div "Description:" at bounding box center [674, 313] width 256 height 31
click at [648, 311] on textarea at bounding box center [633, 313] width 83 height 25
type textarea "564049861718"
click at [650, 348] on button "Checkout" at bounding box center [674, 350] width 256 height 12
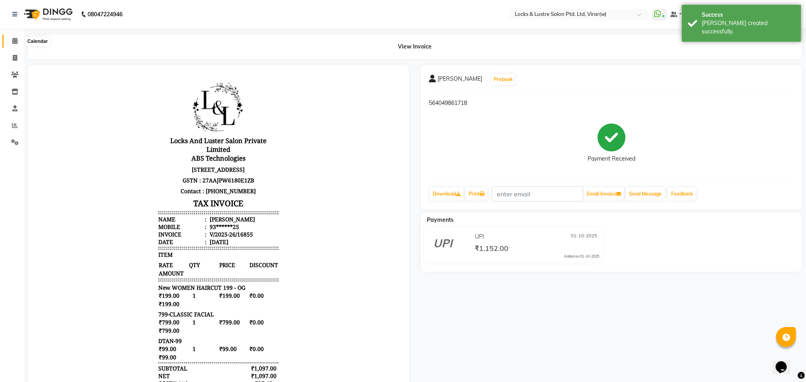
click at [8, 45] on span at bounding box center [15, 41] width 14 height 9
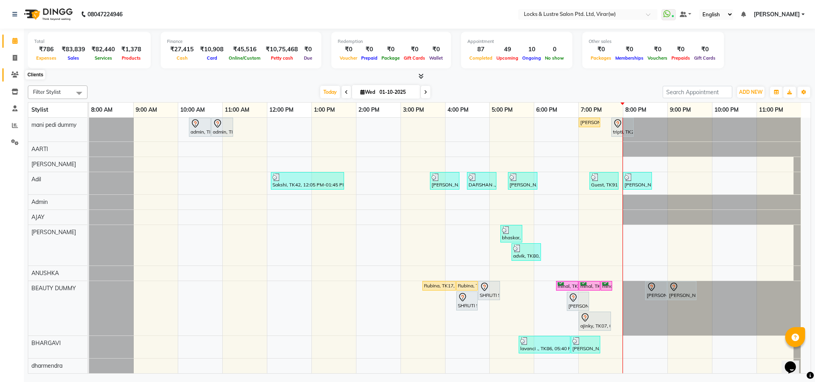
click at [16, 73] on icon at bounding box center [15, 75] width 8 height 6
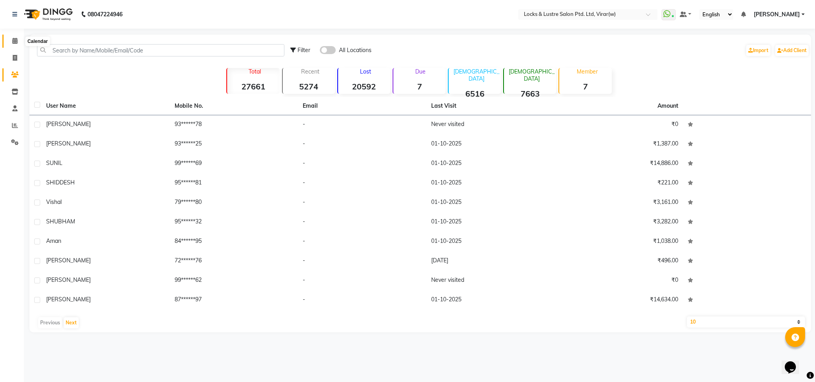
click at [14, 41] on icon at bounding box center [14, 41] width 5 height 6
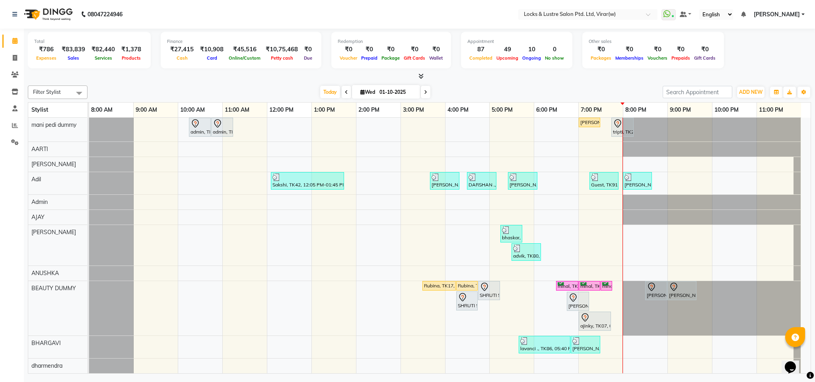
click at [360, 91] on icon at bounding box center [362, 91] width 4 height 5
select select "10"
select select "2025"
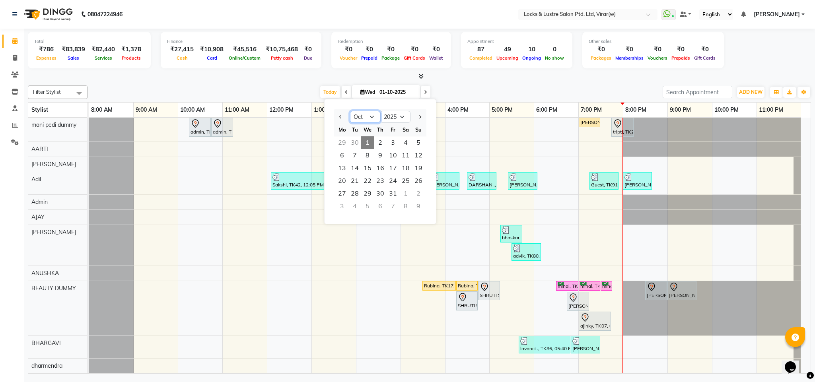
drag, startPoint x: 370, startPoint y: 115, endPoint x: 370, endPoint y: 122, distance: 7.2
click at [370, 116] on select "Jan Feb Mar Apr May Jun Jul Aug Sep Oct Nov Dec" at bounding box center [365, 117] width 30 height 12
select select "9"
click at [350, 111] on select "Jan Feb Mar Apr May Jun Jul Aug Sep Oct Nov Dec" at bounding box center [365, 117] width 30 height 12
click at [415, 184] on span "28" at bounding box center [418, 181] width 13 height 13
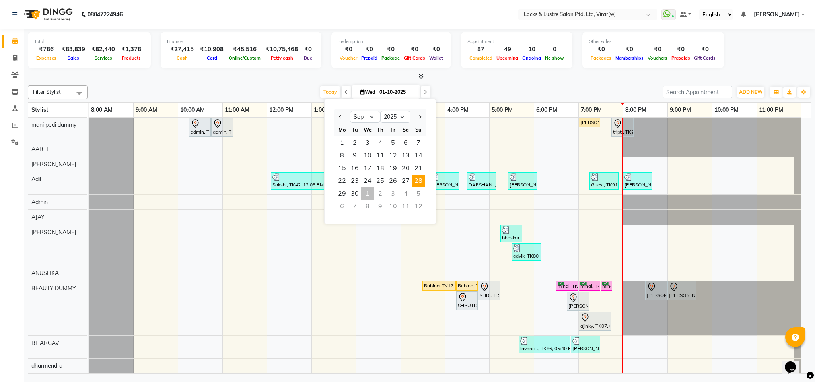
type input "28-09-2025"
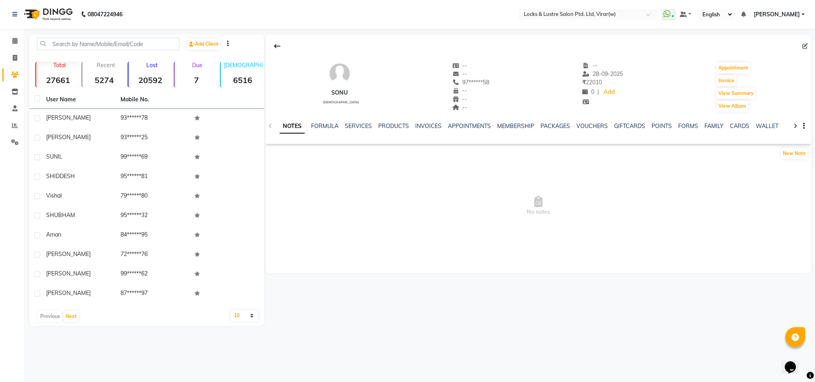
click at [359, 122] on div "SERVICES" at bounding box center [358, 126] width 27 height 8
click at [356, 124] on link "SERVICES" at bounding box center [358, 125] width 27 height 7
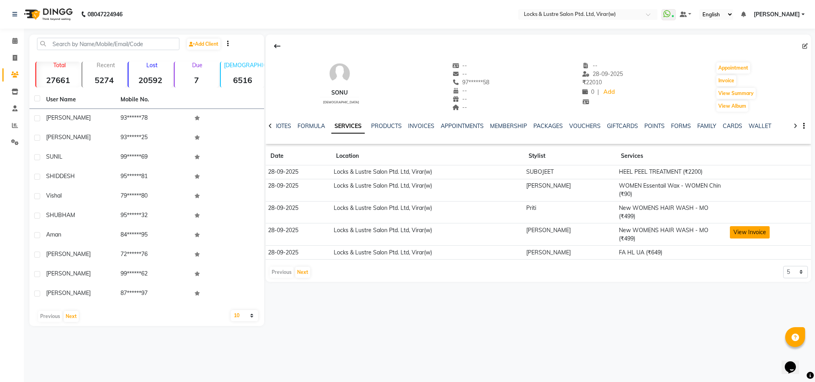
click at [738, 232] on button "View Invoice" at bounding box center [750, 232] width 40 height 12
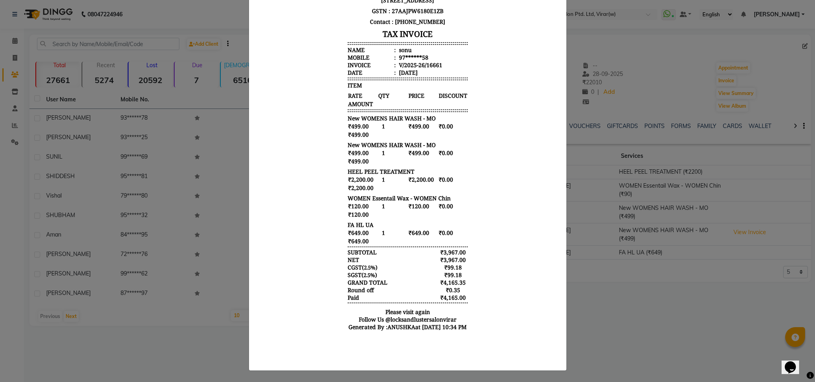
scroll to position [153, 0]
click at [733, 210] on ngb-modal-window "INVOICE View Invoice Close" at bounding box center [407, 191] width 815 height 382
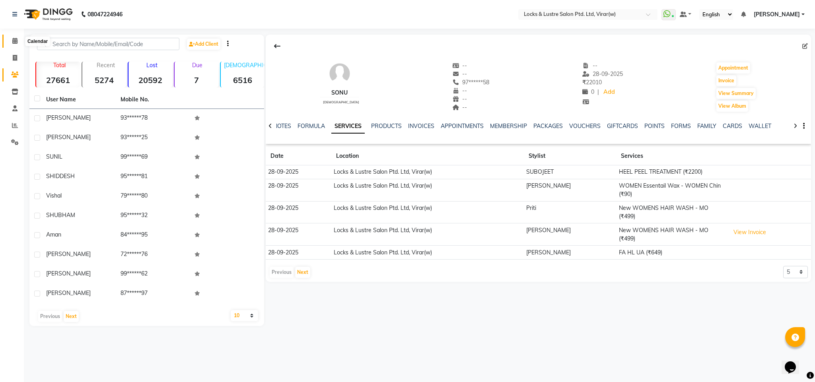
drag, startPoint x: 16, startPoint y: 42, endPoint x: 48, endPoint y: 3, distance: 50.6
click at [16, 41] on icon at bounding box center [14, 41] width 5 height 6
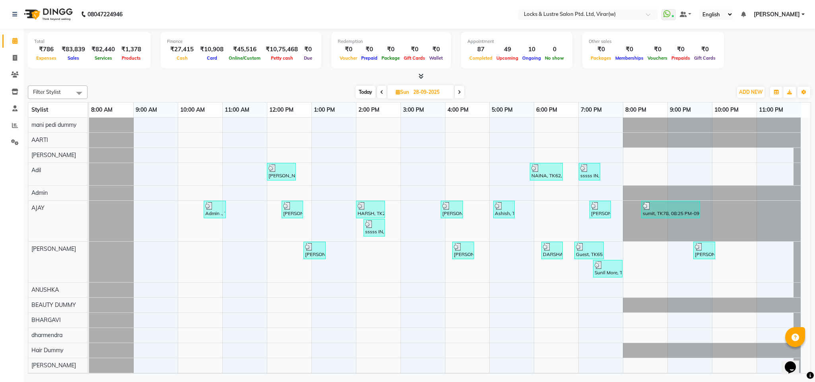
click at [370, 91] on span "Today" at bounding box center [365, 92] width 20 height 12
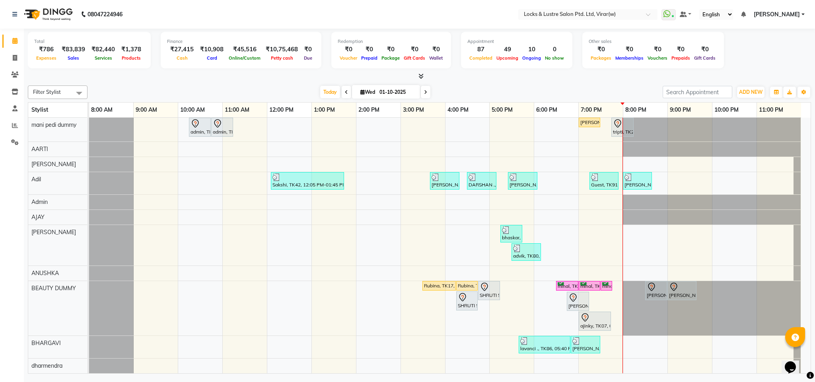
click at [424, 93] on icon at bounding box center [425, 92] width 3 height 5
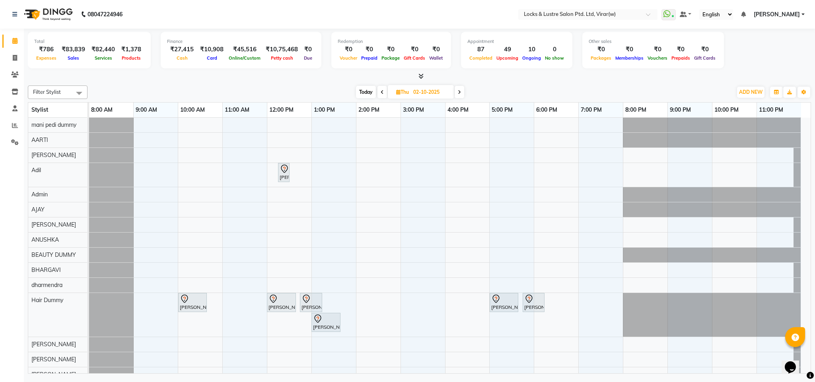
scroll to position [60, 0]
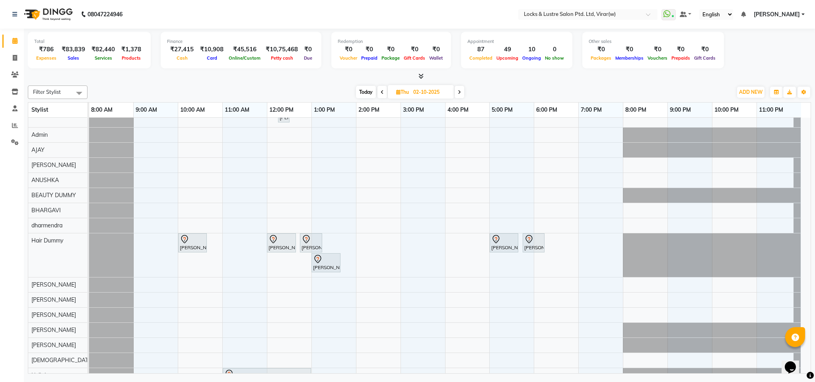
click at [368, 85] on div "Filter Stylist Select All mani pedi dummy AARTI Abdul Khan Adil Admin AJAY AKAS…" at bounding box center [419, 92] width 783 height 14
click at [368, 98] on div "Filter Stylist Select All mani pedi dummy AARTI Abdul Khan Adil Admin AJAY AKAS…" at bounding box center [419, 92] width 783 height 14
click at [368, 97] on span "Today" at bounding box center [366, 92] width 20 height 12
type input "01-10-2025"
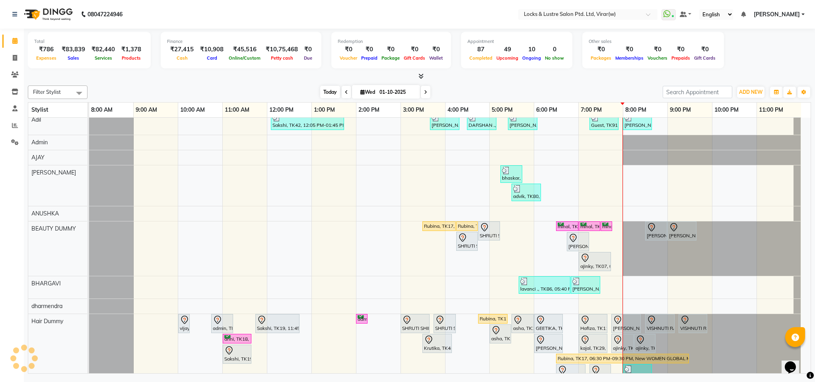
click at [368, 97] on span "Wed 01-10-2025" at bounding box center [386, 92] width 68 height 14
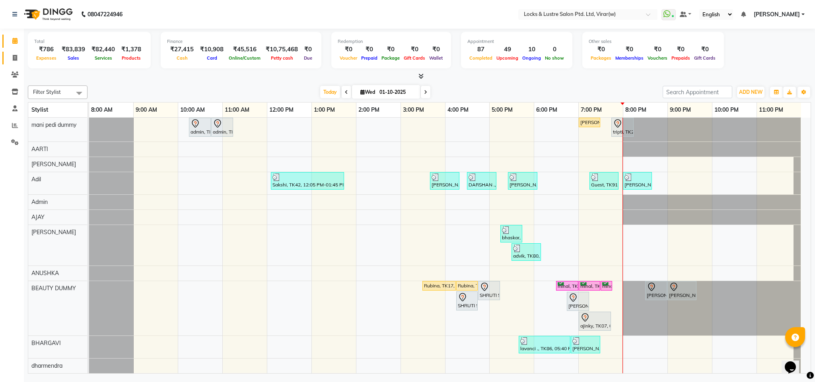
click at [15, 62] on link "Invoice" at bounding box center [11, 58] width 19 height 13
select select "5944"
select select "service"
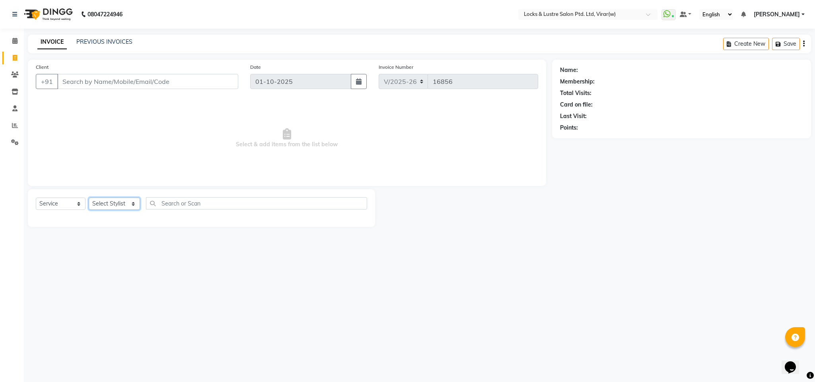
click at [104, 209] on select "Select Stylist [PERSON_NAME] [PERSON_NAME] [PERSON_NAME] AKASH [PERSON_NAME] [P…" at bounding box center [114, 204] width 51 height 12
select select "42119"
click at [195, 207] on input "text" at bounding box center [256, 203] width 221 height 12
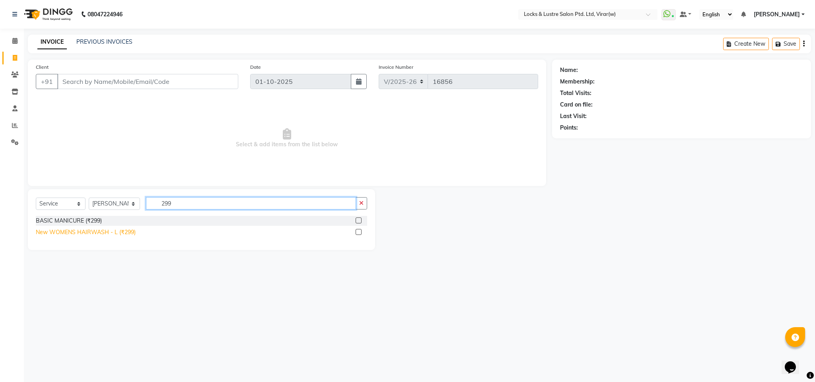
type input "299"
drag, startPoint x: 98, startPoint y: 229, endPoint x: 134, endPoint y: 223, distance: 36.3
click at [99, 229] on div "New WOMENS HAIRWASH - L (₹299)" at bounding box center [86, 232] width 100 height 8
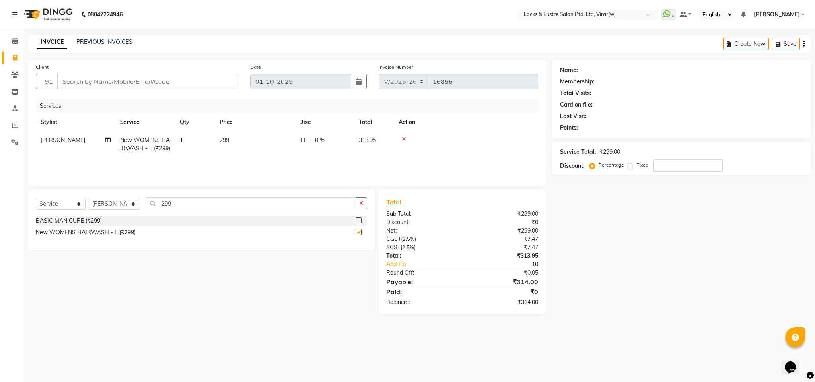
checkbox input "false"
drag, startPoint x: 185, startPoint y: 203, endPoint x: 110, endPoint y: 210, distance: 75.1
click at [110, 210] on div "Select Service Product Membership Package Voucher Prepaid Gift Card Select Styl…" at bounding box center [201, 206] width 331 height 19
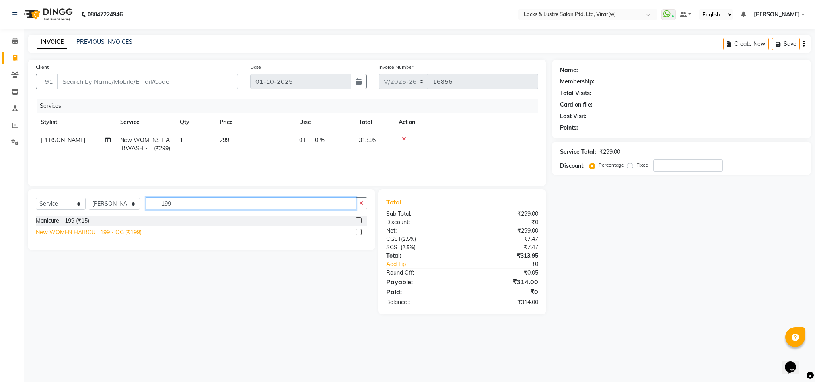
type input "199"
drag, startPoint x: 114, startPoint y: 234, endPoint x: 117, endPoint y: 227, distance: 7.6
click at [115, 233] on div "New WOMEN HAIRCUT 199 - OG (₹199)" at bounding box center [89, 232] width 106 height 8
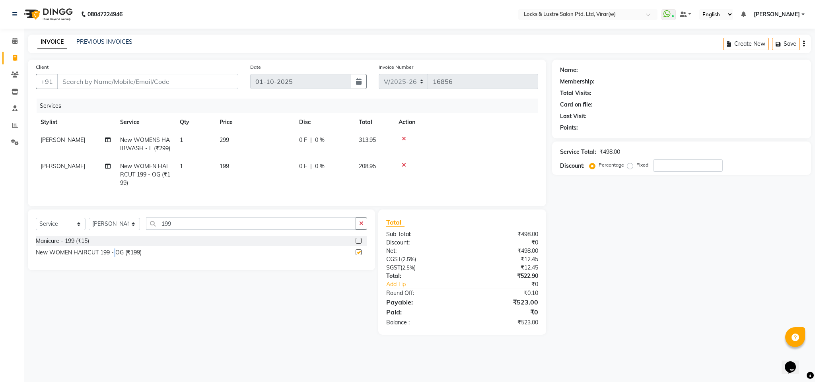
checkbox input "false"
click at [116, 230] on select "Select Stylist AARTI Abdul Khan Adil Admin AJAY AKASH NHAVI ANUSHKA Ashwini Saw…" at bounding box center [114, 224] width 51 height 12
select select "42117"
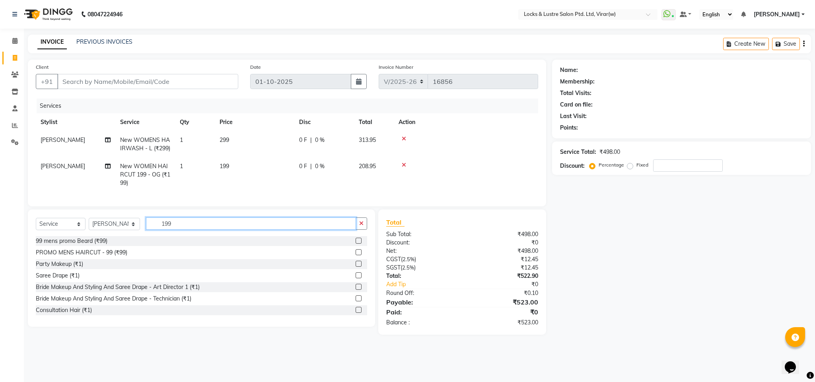
drag, startPoint x: 166, startPoint y: 234, endPoint x: 145, endPoint y: 234, distance: 21.1
click at [146, 230] on input "199" at bounding box center [251, 224] width 210 height 12
type input "eye"
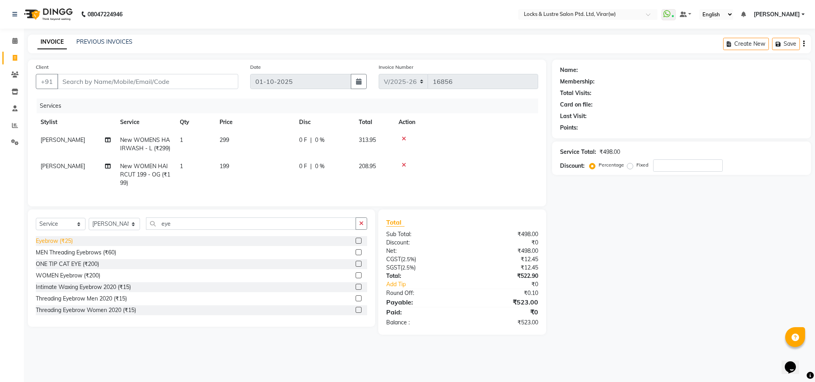
click at [66, 245] on div "Eyebrow (₹25)" at bounding box center [54, 241] width 37 height 8
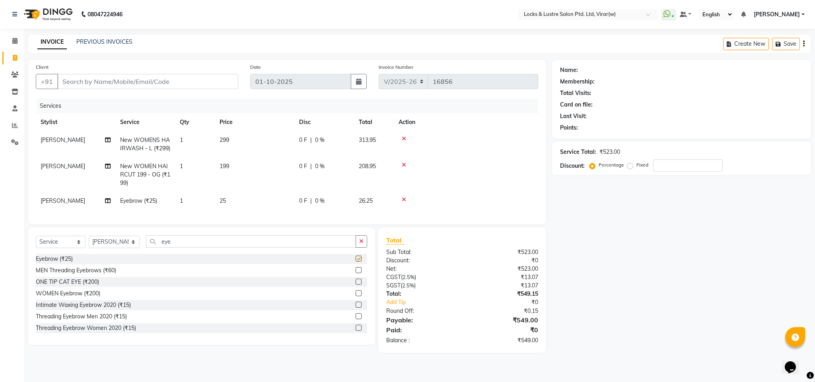
checkbox input "false"
click at [191, 81] on input "Client" at bounding box center [147, 81] width 181 height 15
type input "7"
type input "0"
type input "7972880436"
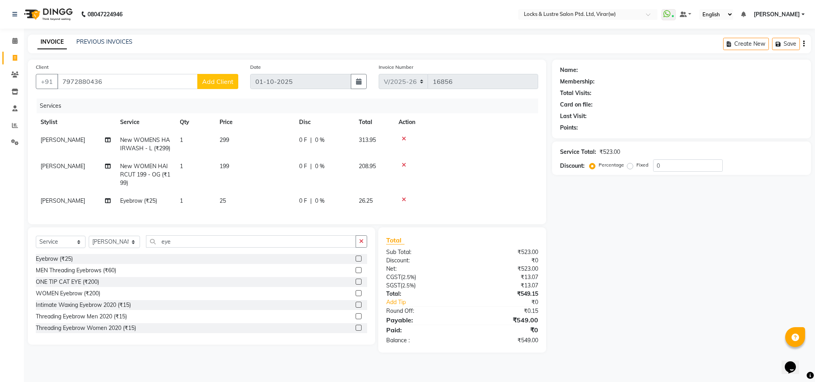
click at [219, 82] on span "Add Client" at bounding box center [217, 82] width 31 height 8
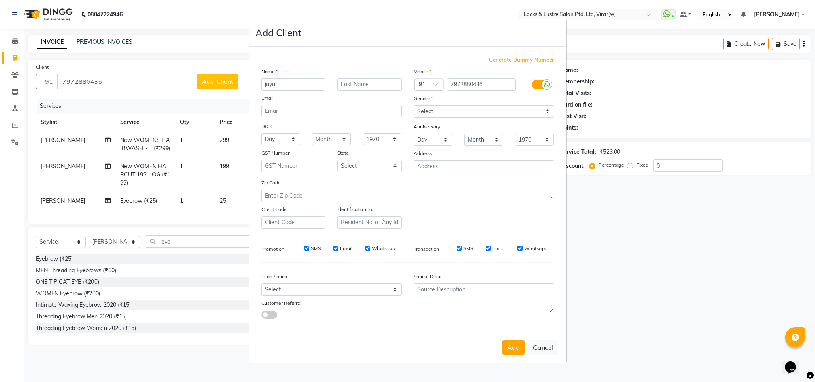
type input "jaya"
click at [513, 115] on select "Select Male Female Other Prefer Not To Say" at bounding box center [484, 111] width 140 height 12
select select "female"
click at [414, 106] on select "Select Male Female Other Prefer Not To Say" at bounding box center [484, 111] width 140 height 12
drag, startPoint x: 506, startPoint y: 339, endPoint x: 511, endPoint y: 343, distance: 5.9
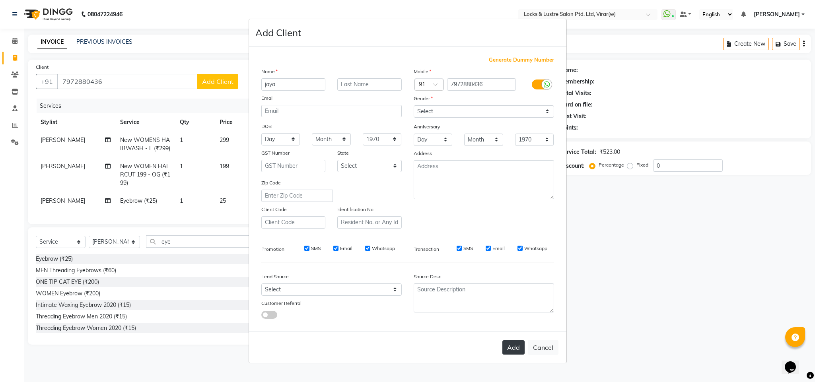
click at [507, 340] on div "Add Cancel" at bounding box center [407, 347] width 317 height 31
click at [511, 343] on button "Add" at bounding box center [513, 347] width 22 height 14
type input "79******36"
select select
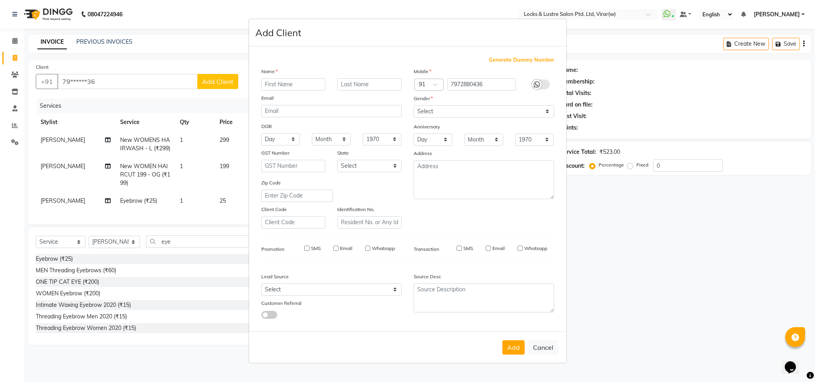
select select
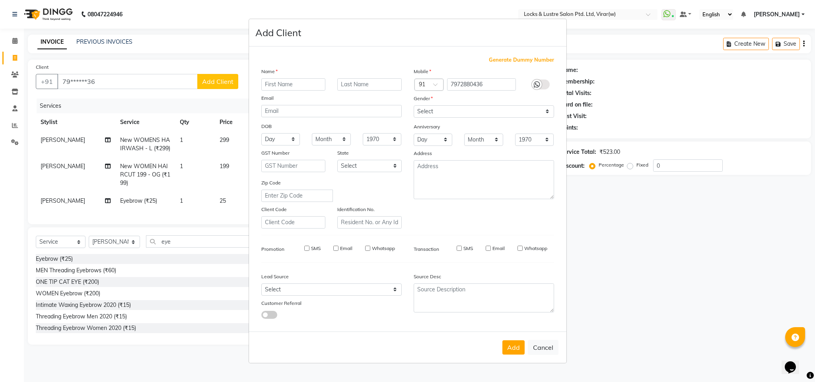
checkbox input "false"
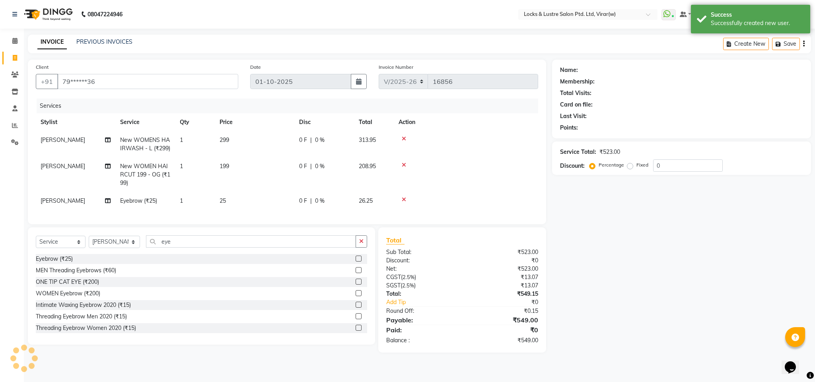
click at [668, 297] on ngb-modal-window "Add Client Generate Dummy Number Name Email DOB Day 01 02 03 04 05 06 07 08 09 …" at bounding box center [407, 191] width 815 height 382
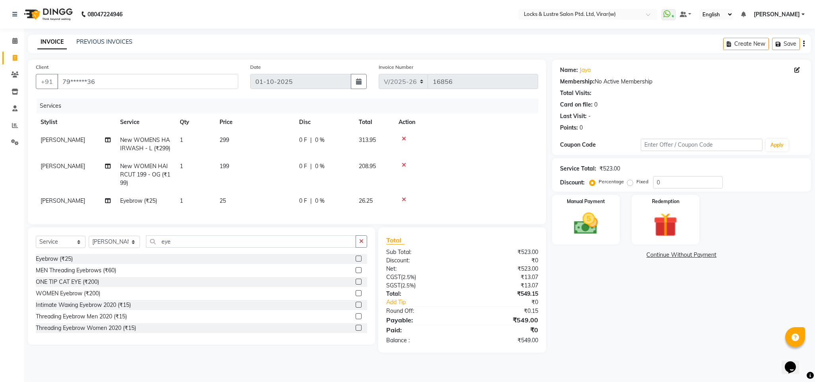
drag, startPoint x: 609, startPoint y: 234, endPoint x: 629, endPoint y: 243, distance: 21.9
click at [611, 234] on div "Manual Payment" at bounding box center [586, 220] width 68 height 50
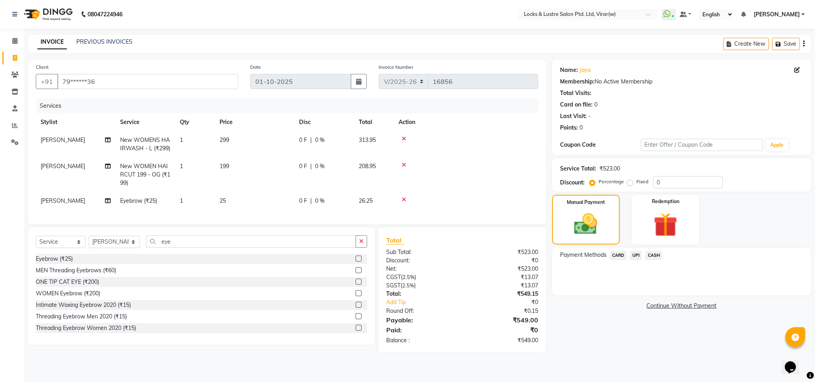
click at [637, 255] on span "UPI" at bounding box center [635, 255] width 12 height 9
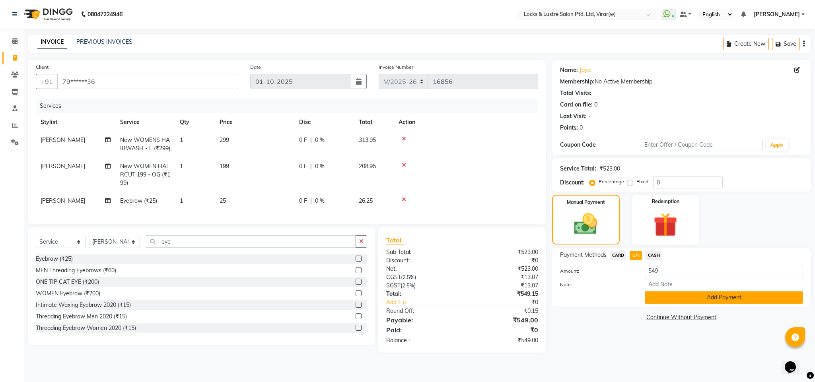
click at [697, 297] on button "Add Payment" at bounding box center [724, 297] width 158 height 12
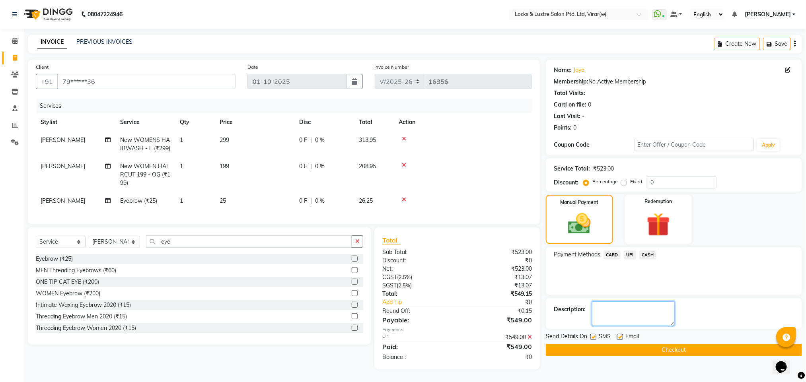
click at [674, 309] on textarea at bounding box center [633, 313] width 83 height 25
type textarea "564082669298"
click at [697, 356] on button "Checkout" at bounding box center [674, 350] width 256 height 12
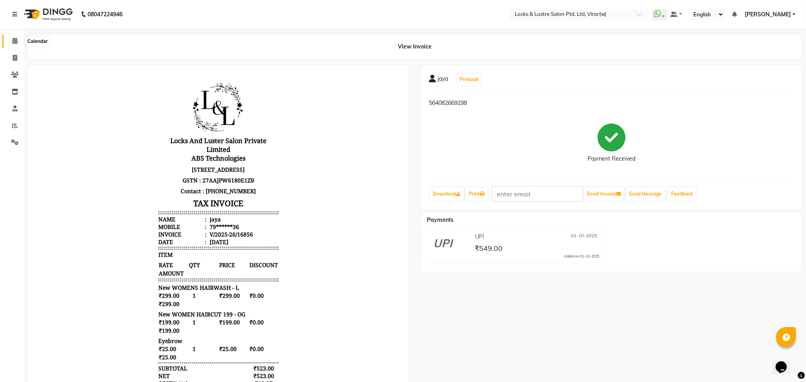
click at [14, 40] on icon at bounding box center [14, 41] width 5 height 6
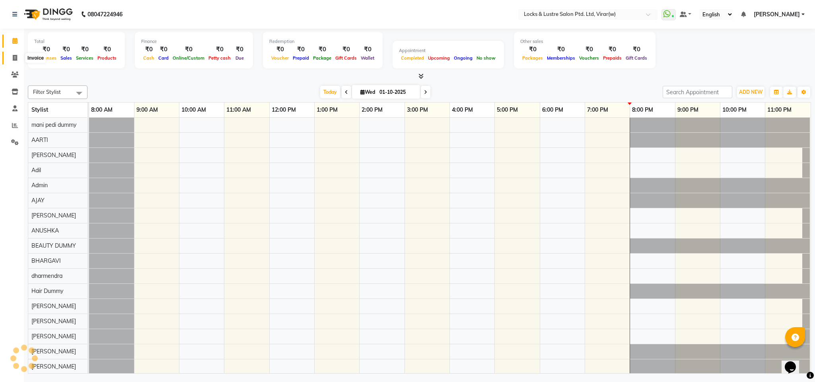
click at [18, 56] on span at bounding box center [15, 58] width 14 height 9
select select "5944"
select select "service"
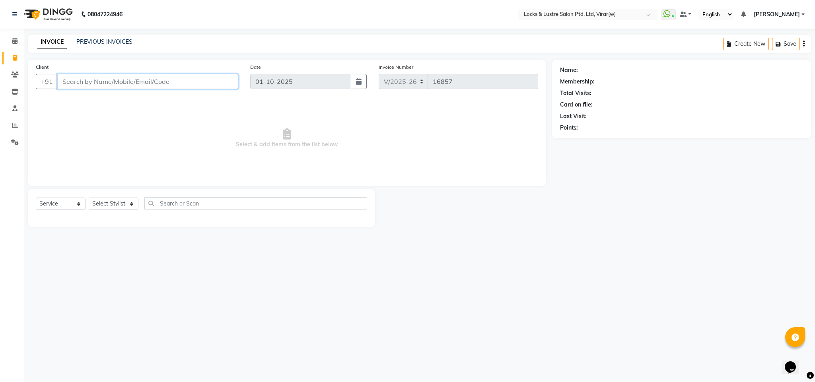
click at [144, 76] on input "Client" at bounding box center [147, 81] width 181 height 15
click at [86, 85] on input "97603626240" at bounding box center [127, 81] width 140 height 15
drag, startPoint x: 138, startPoint y: 81, endPoint x: 71, endPoint y: 85, distance: 67.7
click at [67, 85] on input "97603626240" at bounding box center [127, 81] width 140 height 15
click at [107, 103] on ngb-highlight "97******81" at bounding box center [108, 100] width 33 height 8
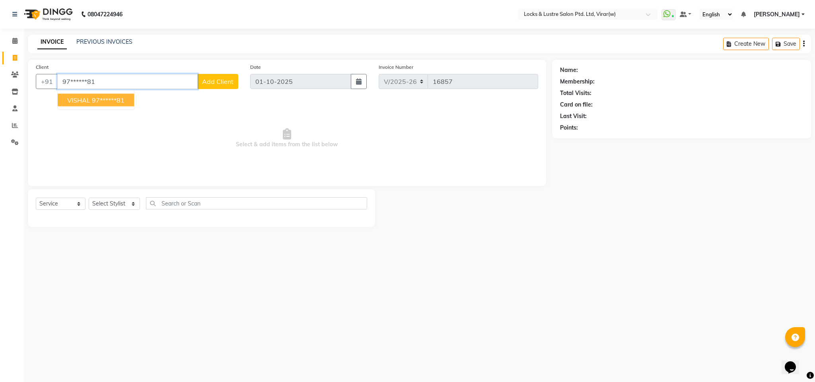
type input "97******81"
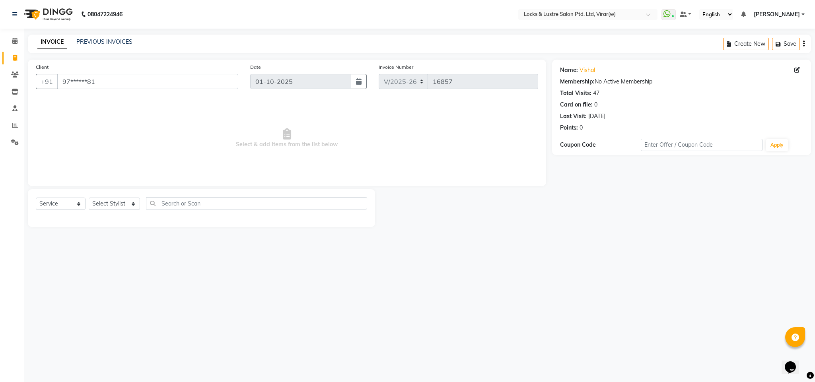
click at [115, 197] on div "Select Service Product Membership Package Voucher Prepaid Gift Card Select Styl…" at bounding box center [201, 206] width 331 height 19
click at [116, 202] on select "Select Stylist [PERSON_NAME] [PERSON_NAME] [PERSON_NAME] AKASH [PERSON_NAME] [P…" at bounding box center [114, 204] width 51 height 12
select select "80293"
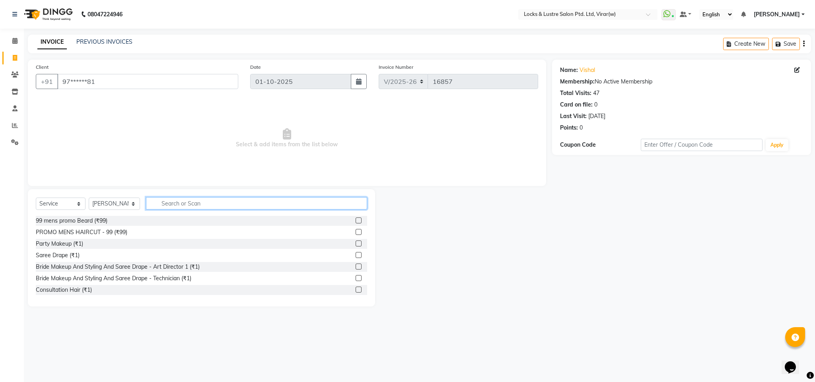
click at [159, 204] on input "text" at bounding box center [256, 203] width 221 height 12
type input "eye"
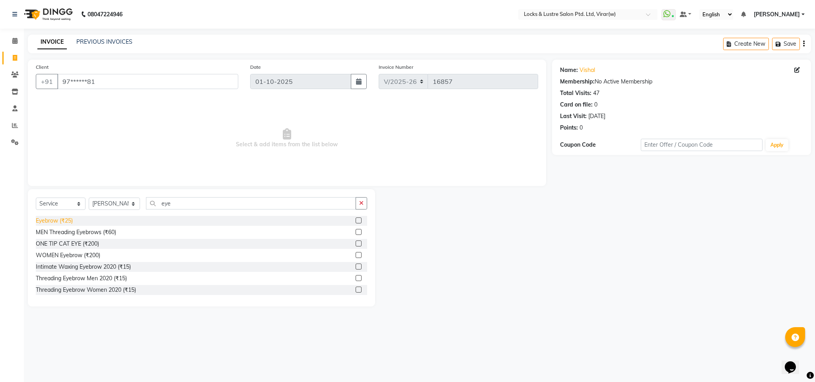
drag, startPoint x: 69, startPoint y: 218, endPoint x: 97, endPoint y: 219, distance: 27.9
click at [69, 218] on div "Eyebrow (₹25)" at bounding box center [54, 221] width 37 height 8
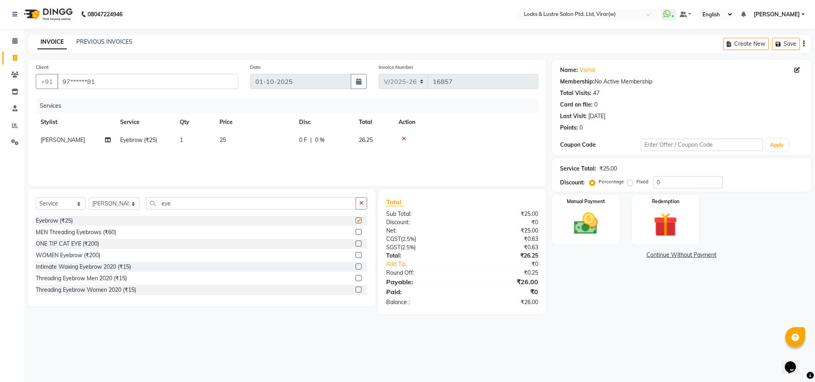
checkbox input "false"
click at [575, 218] on img at bounding box center [585, 224] width 41 height 29
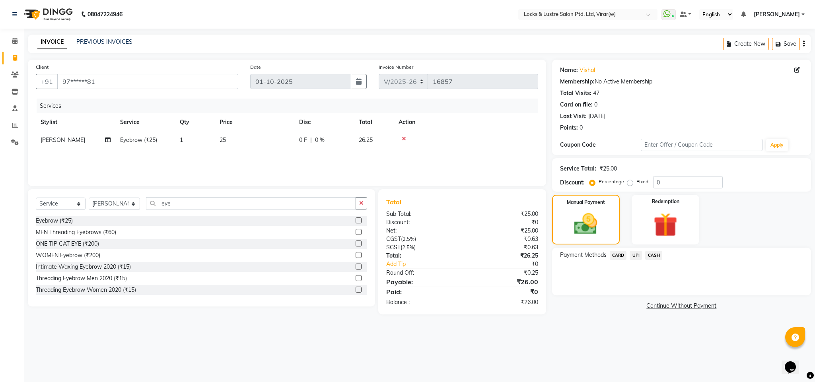
click at [629, 254] on span "UPI" at bounding box center [635, 255] width 12 height 9
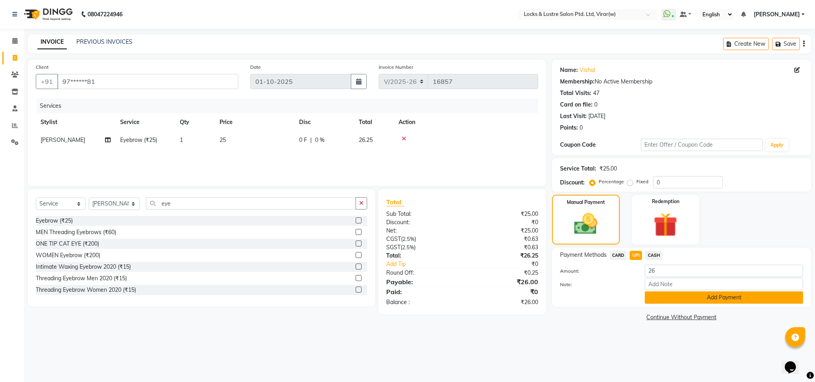
click at [675, 299] on button "Add Payment" at bounding box center [724, 297] width 158 height 12
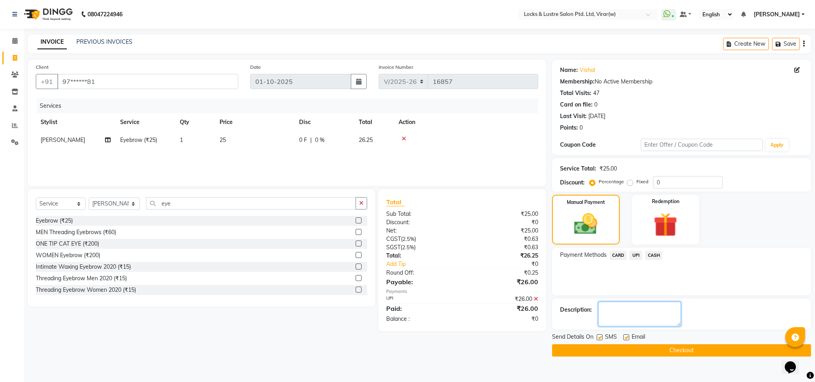
click at [649, 320] on textarea at bounding box center [639, 314] width 83 height 25
click at [644, 317] on textarea at bounding box center [639, 314] width 83 height 25
type textarea "564089366326"
click at [684, 350] on button "Checkout" at bounding box center [681, 350] width 259 height 12
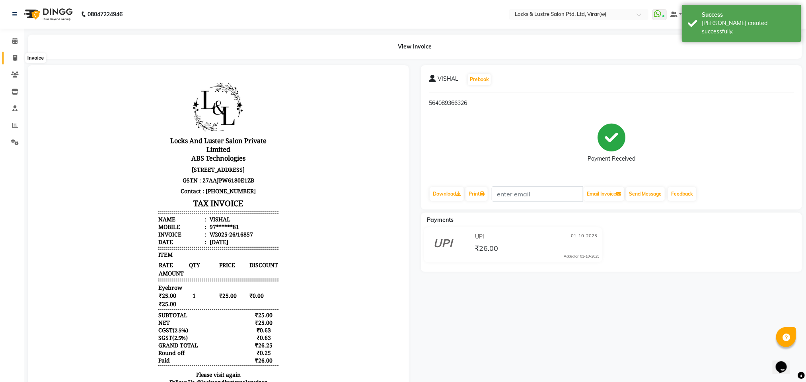
click at [18, 55] on span at bounding box center [15, 58] width 14 height 9
select select "service"
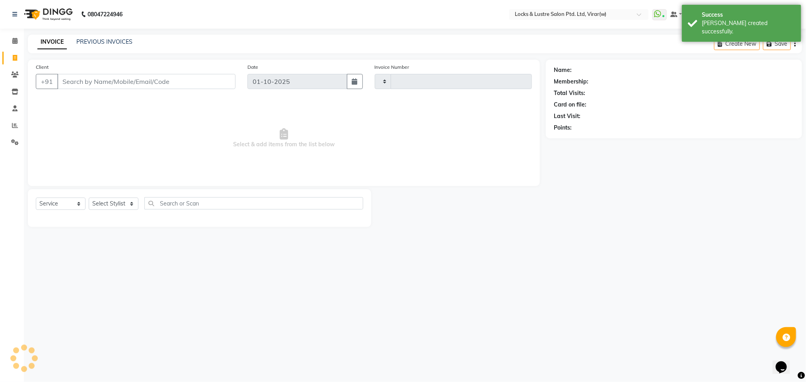
type input "16858"
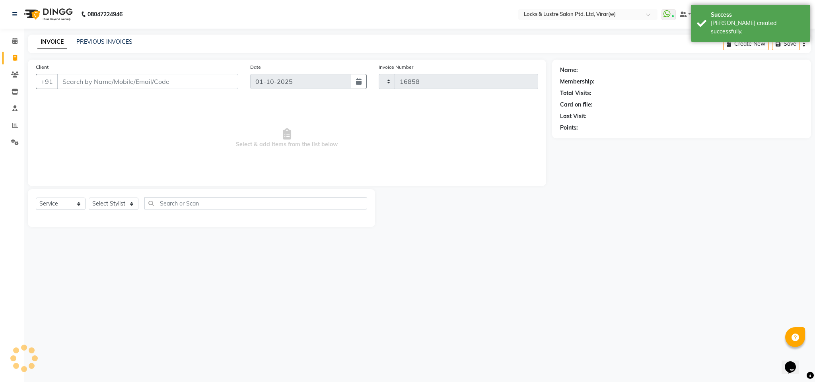
select select "5944"
click at [115, 204] on select "Select Stylist [PERSON_NAME] [PERSON_NAME] [PERSON_NAME] AKASH [PERSON_NAME] [P…" at bounding box center [114, 204] width 51 height 12
select select "68297"
click at [115, 204] on select "Select Stylist [PERSON_NAME] [PERSON_NAME] [PERSON_NAME] AKASH [PERSON_NAME] [P…" at bounding box center [114, 204] width 51 height 12
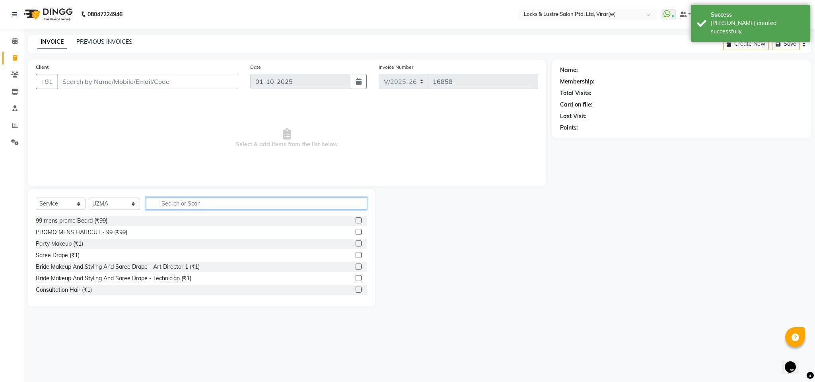
click at [216, 208] on input "text" at bounding box center [256, 203] width 221 height 12
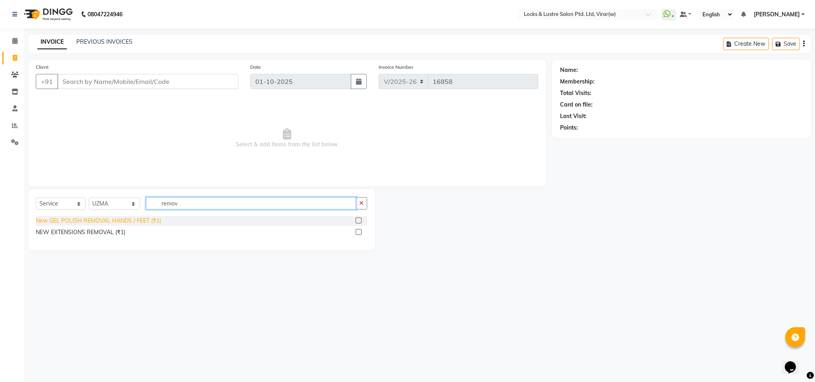
type input "remov"
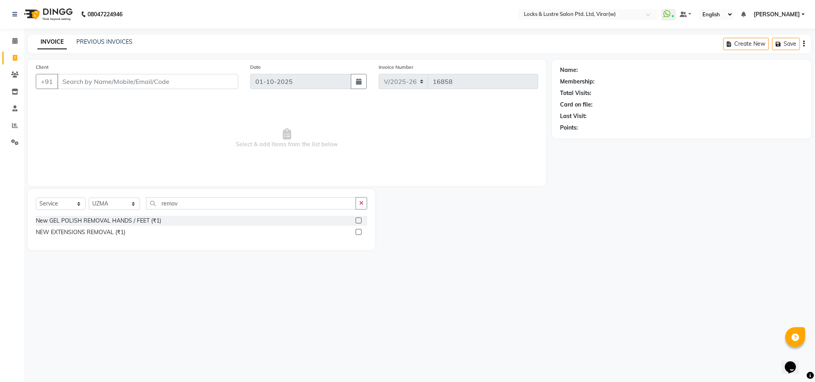
drag, startPoint x: 72, startPoint y: 221, endPoint x: 167, endPoint y: 168, distance: 108.9
click at [76, 218] on div "New GEL POLISH REMOVAL HANDS / FEET (₹1)" at bounding box center [98, 221] width 125 height 8
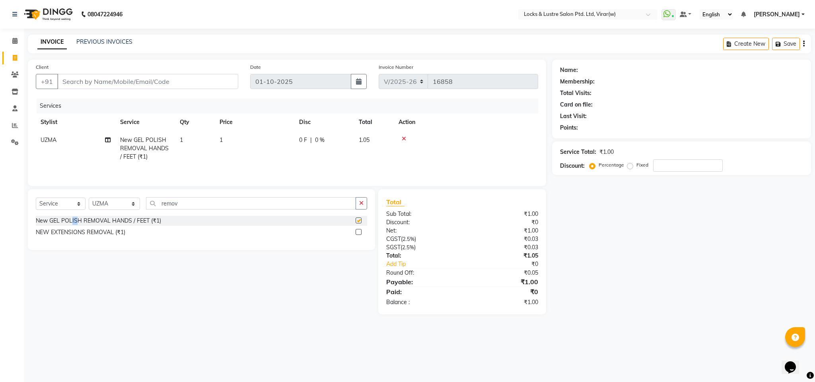
checkbox input "false"
drag, startPoint x: 220, startPoint y: 150, endPoint x: 228, endPoint y: 150, distance: 8.0
click at [228, 150] on td "1" at bounding box center [255, 148] width 80 height 35
select select "68297"
click at [305, 132] on td "1" at bounding box center [292, 152] width 80 height 42
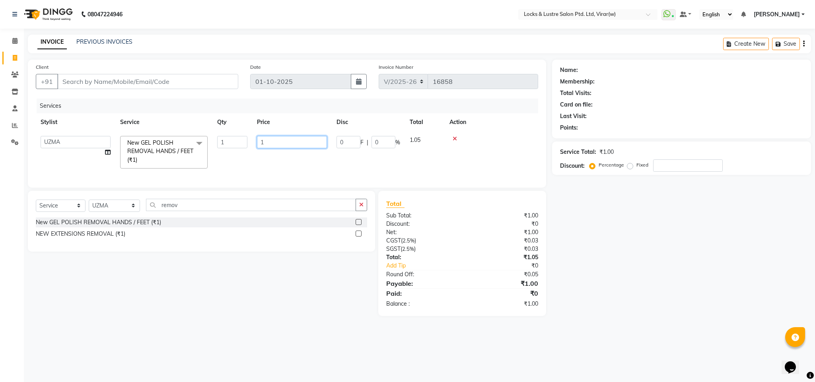
click at [299, 146] on input "1" at bounding box center [292, 142] width 70 height 12
type input "99"
click at [256, 196] on div "Client +91 Date 01-10-2025 Invoice Number V/2025 V/2025-26 16858 Services Styli…" at bounding box center [287, 188] width 530 height 256
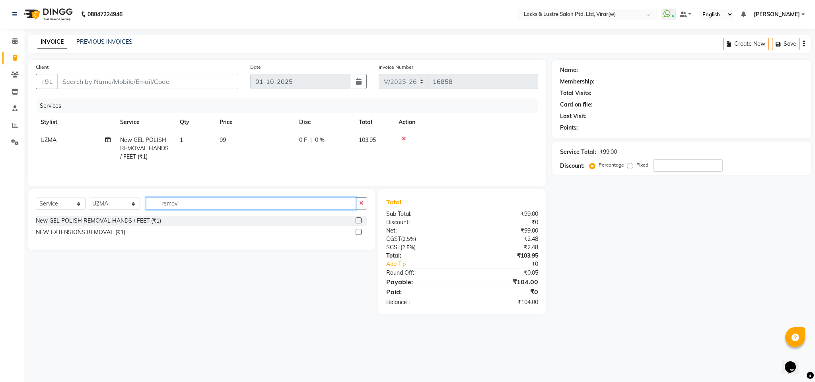
drag, startPoint x: 179, startPoint y: 210, endPoint x: 147, endPoint y: 212, distance: 32.3
click at [147, 210] on input "remov" at bounding box center [251, 203] width 210 height 12
type input "149"
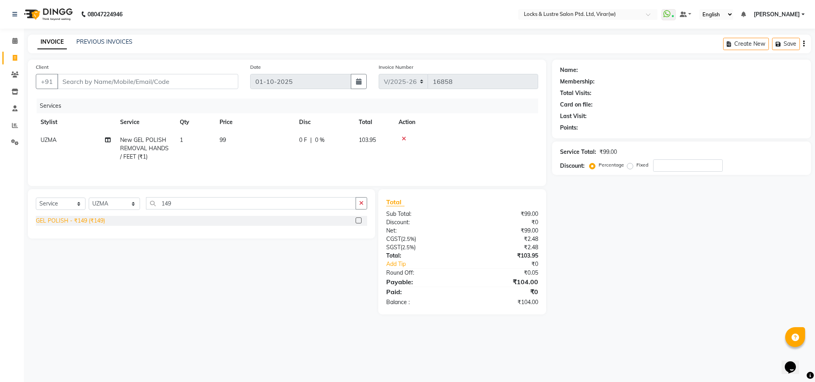
click at [60, 225] on div "GEL POLISH - ₹149 (₹149)" at bounding box center [70, 221] width 69 height 8
checkbox input "false"
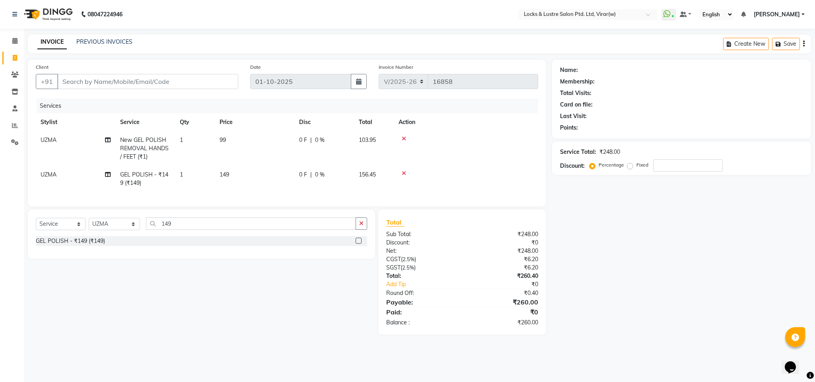
drag, startPoint x: 241, startPoint y: 184, endPoint x: 247, endPoint y: 182, distance: 6.8
click at [243, 184] on td "149" at bounding box center [255, 179] width 80 height 26
select select "68297"
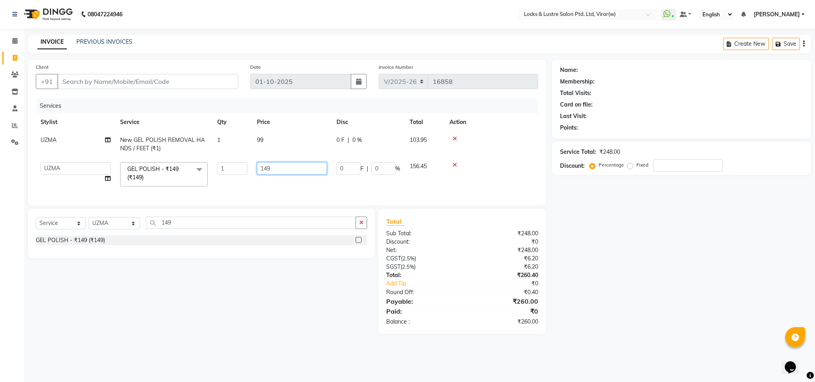
click at [263, 171] on input "149" at bounding box center [292, 168] width 70 height 12
type input "249"
click at [608, 289] on div "Name: Membership: Total Visits: Card on file: Last Visit: Points: Service Total…" at bounding box center [684, 197] width 265 height 274
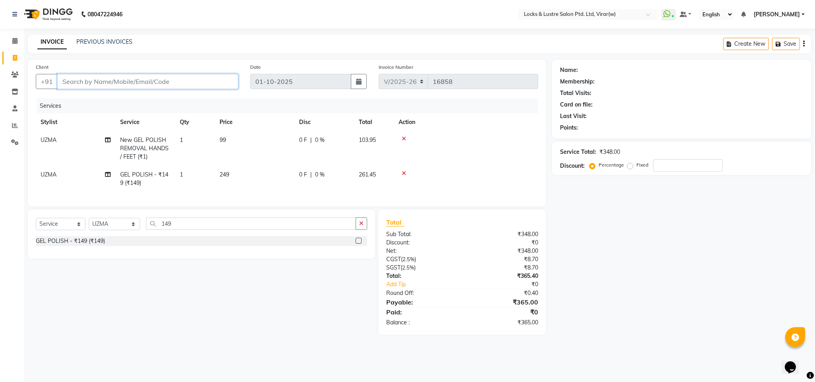
click at [184, 84] on input "Client" at bounding box center [147, 81] width 181 height 15
type input "7"
type input "0"
click at [106, 94] on button "manali 78******47" at bounding box center [95, 100] width 74 height 13
type input "78******47"
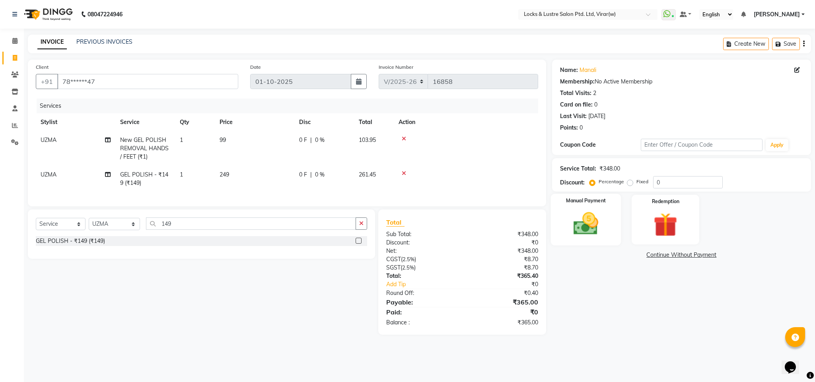
click at [596, 235] on img at bounding box center [585, 224] width 41 height 29
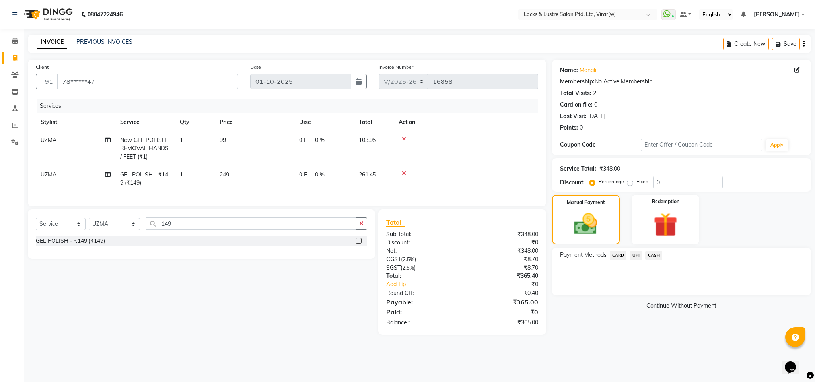
click at [633, 259] on span "UPI" at bounding box center [635, 255] width 12 height 9
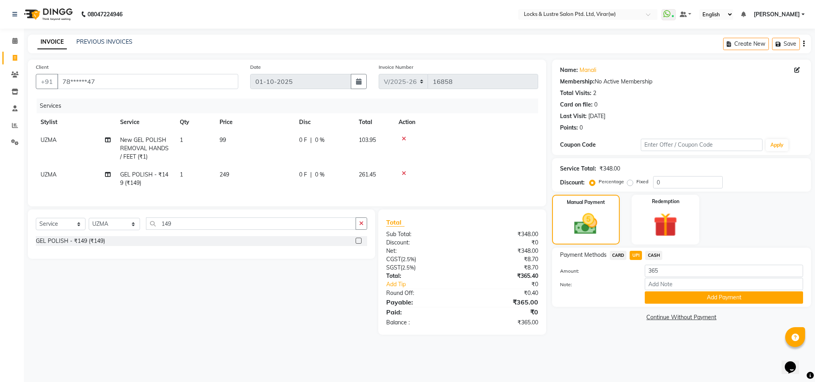
drag, startPoint x: 649, startPoint y: 309, endPoint x: 651, endPoint y: 301, distance: 8.0
click at [649, 308] on div "Name: Manali Membership: No Active Membership Total Visits: 2 Card on file: 0 L…" at bounding box center [684, 197] width 265 height 275
click at [653, 302] on button "Add Payment" at bounding box center [724, 297] width 158 height 12
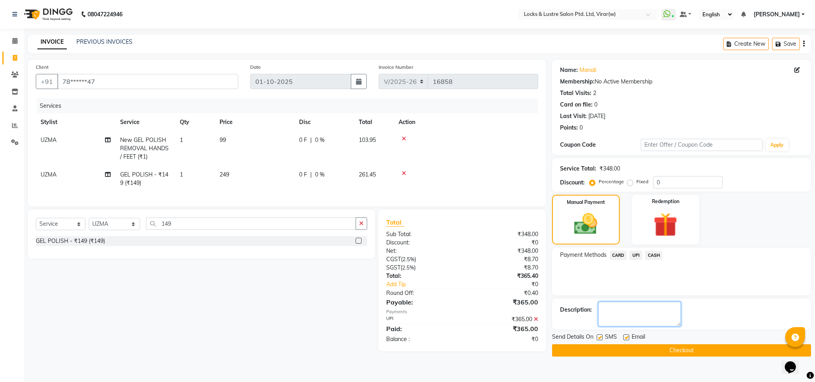
click at [650, 315] on textarea at bounding box center [639, 314] width 83 height 25
type textarea "112042485120"
click at [672, 351] on button "Checkout" at bounding box center [681, 350] width 259 height 12
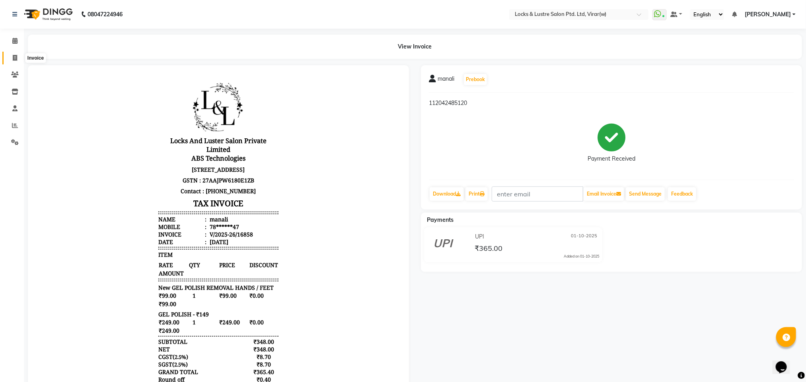
click at [18, 57] on span at bounding box center [15, 58] width 14 height 9
select select "5944"
select select "service"
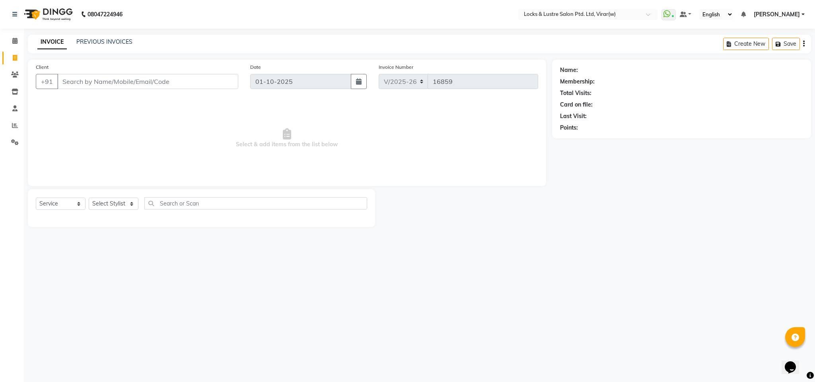
click at [107, 78] on input "Client" at bounding box center [147, 81] width 181 height 15
drag, startPoint x: 114, startPoint y: 95, endPoint x: 113, endPoint y: 104, distance: 8.4
click at [113, 98] on button "avinash 98******97" at bounding box center [97, 100] width 78 height 13
type input "98******97"
click at [106, 203] on select "Select Stylist [PERSON_NAME] [PERSON_NAME] [PERSON_NAME] AKASH [PERSON_NAME] [P…" at bounding box center [114, 204] width 51 height 12
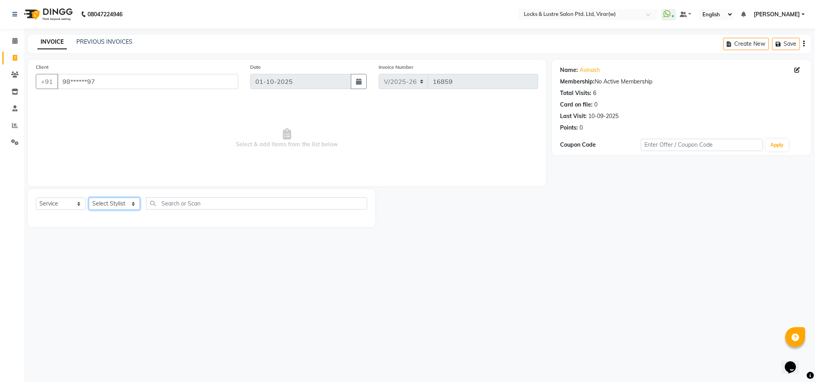
select select "84172"
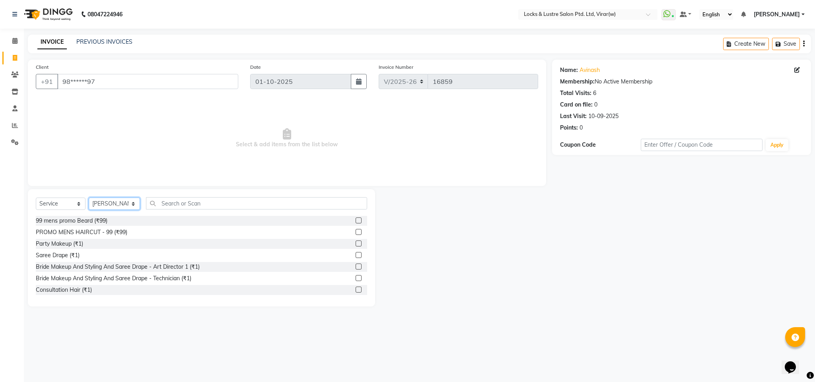
click at [106, 203] on select "Select Stylist [PERSON_NAME] [PERSON_NAME] [PERSON_NAME] AKASH [PERSON_NAME] [P…" at bounding box center [114, 204] width 51 height 12
click at [189, 210] on div "Select Service Product Membership Package Voucher Prepaid Gift Card Select Styl…" at bounding box center [201, 206] width 331 height 19
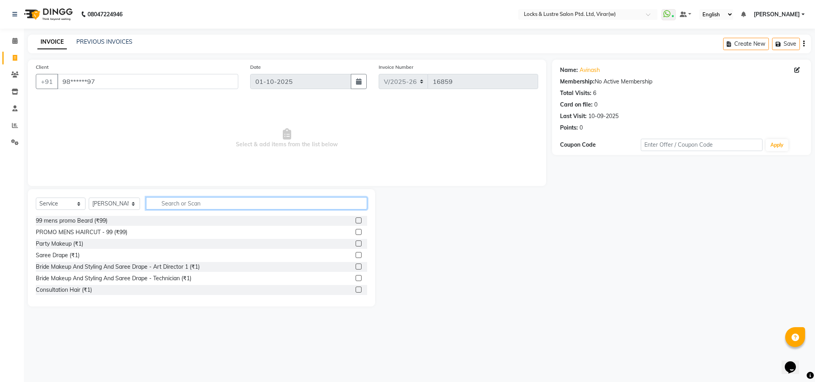
click at [191, 206] on input "text" at bounding box center [256, 203] width 221 height 12
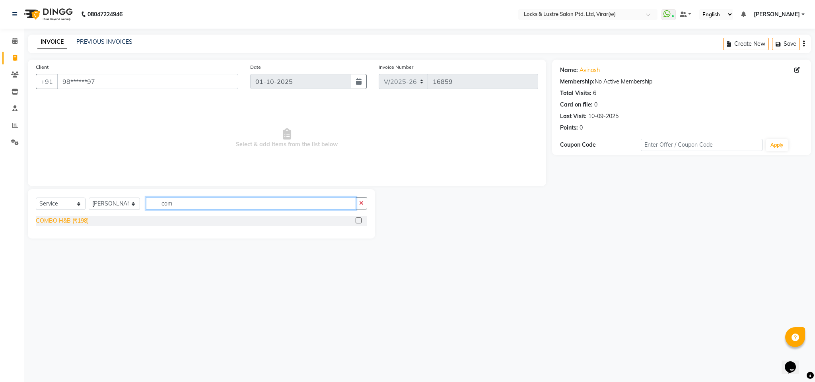
type input "com"
click at [50, 221] on div "COMBO H&B (₹198)" at bounding box center [62, 221] width 53 height 8
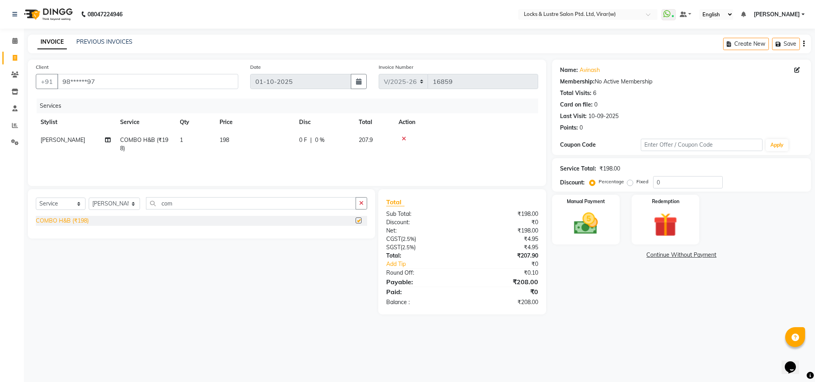
checkbox input "false"
drag, startPoint x: 614, startPoint y: 225, endPoint x: 621, endPoint y: 235, distance: 12.5
click at [614, 225] on div "Manual Payment" at bounding box center [585, 220] width 70 height 52
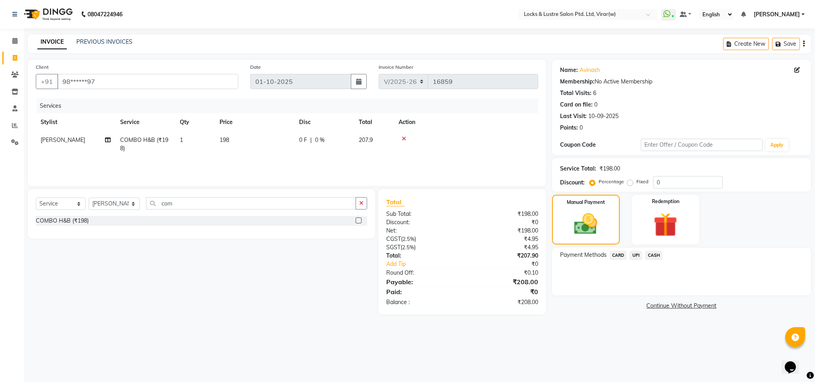
click at [661, 260] on div "CASH" at bounding box center [652, 256] width 20 height 11
click at [651, 253] on span "CASH" at bounding box center [653, 255] width 17 height 9
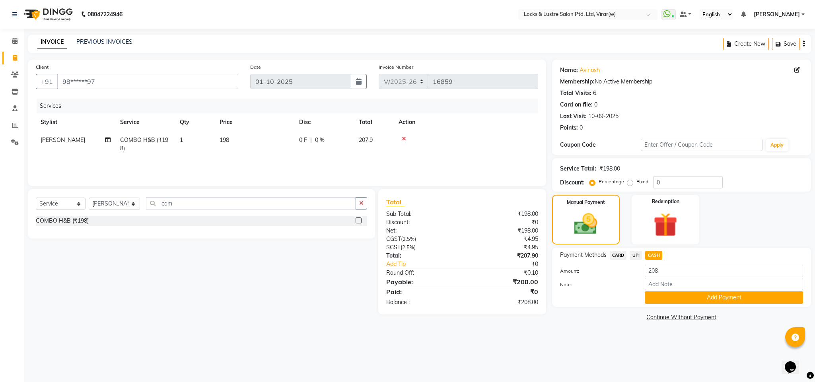
click at [667, 305] on div "Payment Methods CARD UPI CASH Amount: 208 Note: Add Payment" at bounding box center [681, 277] width 259 height 59
click at [674, 298] on button "Add Payment" at bounding box center [724, 297] width 158 height 12
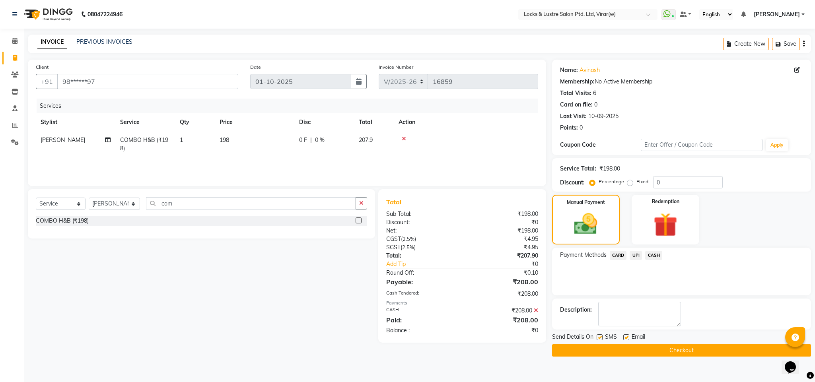
click at [680, 352] on button "Checkout" at bounding box center [681, 350] width 259 height 12
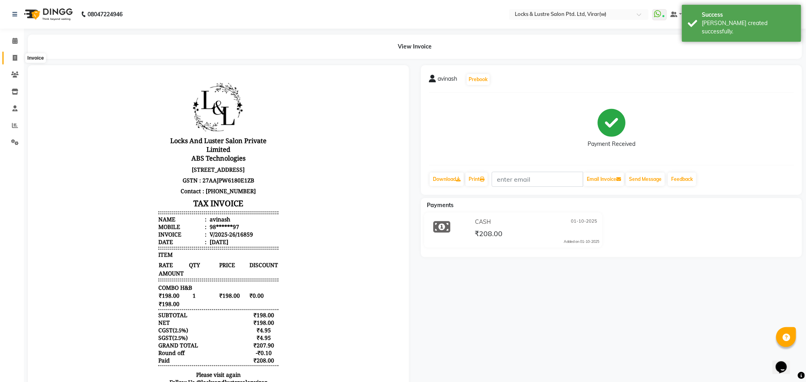
click at [14, 60] on icon at bounding box center [15, 58] width 4 height 6
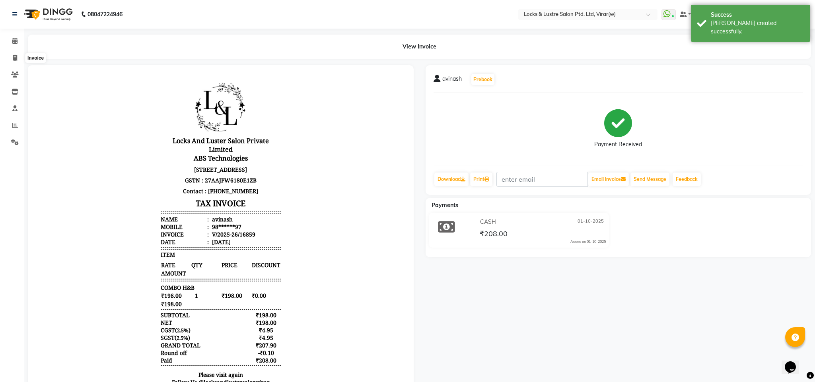
select select "5944"
select select "service"
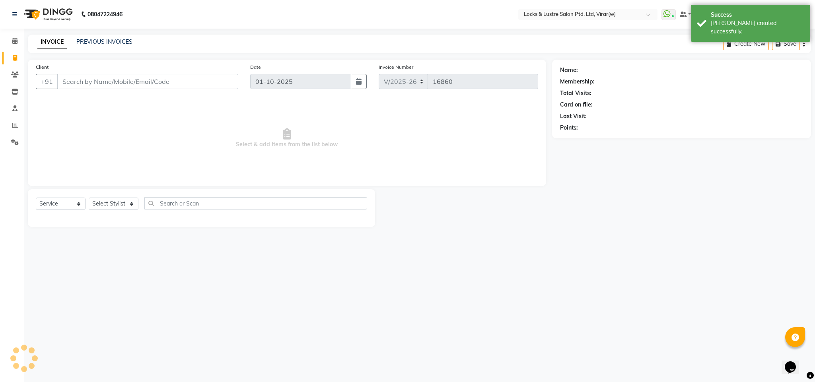
click at [135, 82] on input "Client" at bounding box center [147, 81] width 181 height 15
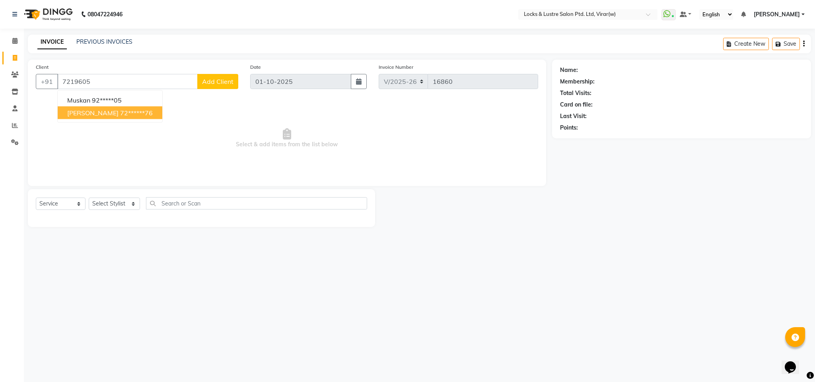
click at [120, 109] on ngb-highlight "72******76" at bounding box center [136, 113] width 33 height 8
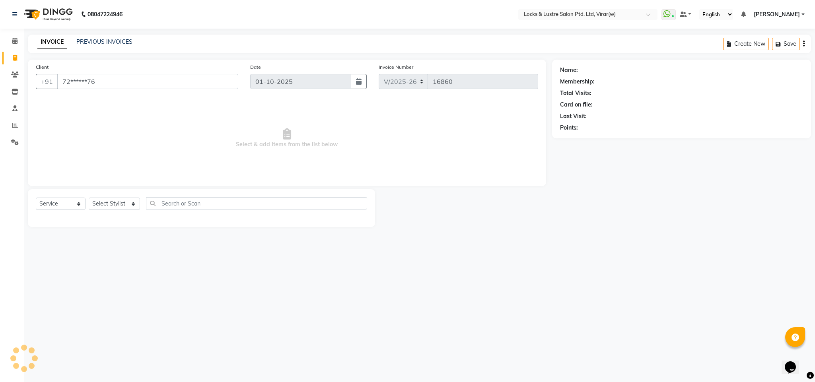
type input "72******76"
click at [107, 204] on select "Select Stylist AARTI Abdul Khan Adil Admin AJAY AKASH NHAVI ANUSHKA Ashwini Saw…" at bounding box center [114, 204] width 51 height 12
select select "42119"
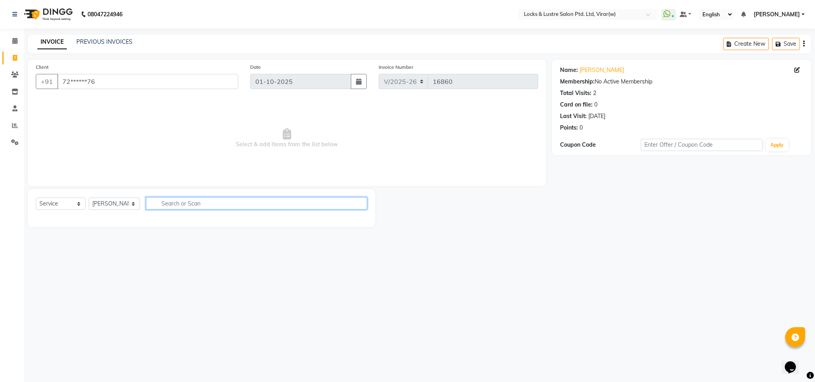
click at [209, 202] on input "text" at bounding box center [256, 203] width 221 height 12
type input "com"
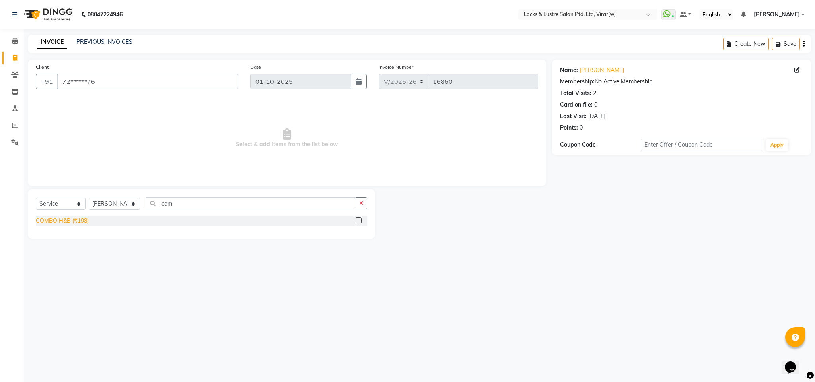
click at [79, 223] on div "COMBO H&B (₹198)" at bounding box center [62, 221] width 53 height 8
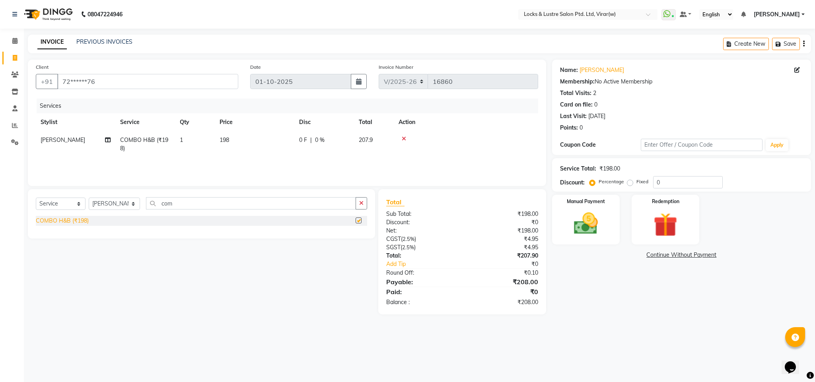
checkbox input "false"
click at [579, 225] on img at bounding box center [585, 224] width 41 height 29
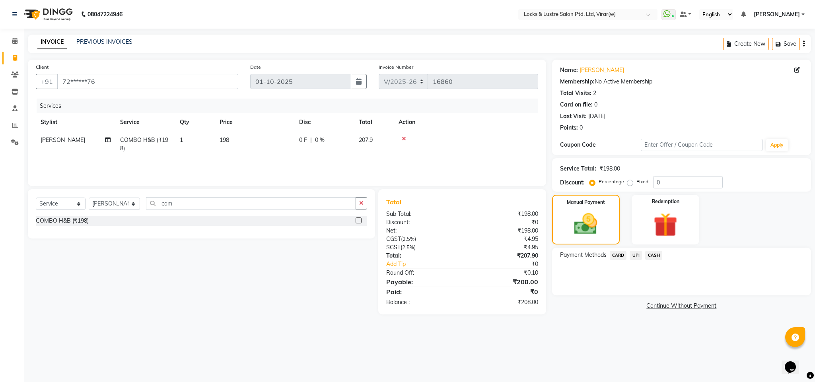
click at [631, 256] on span "UPI" at bounding box center [635, 255] width 12 height 9
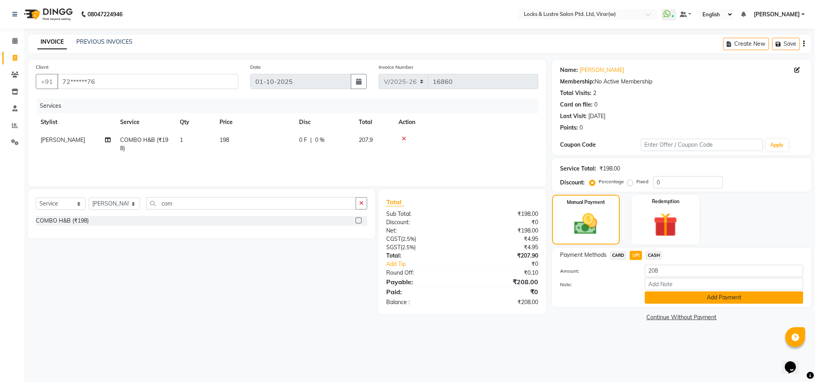
click at [666, 298] on button "Add Payment" at bounding box center [724, 297] width 158 height 12
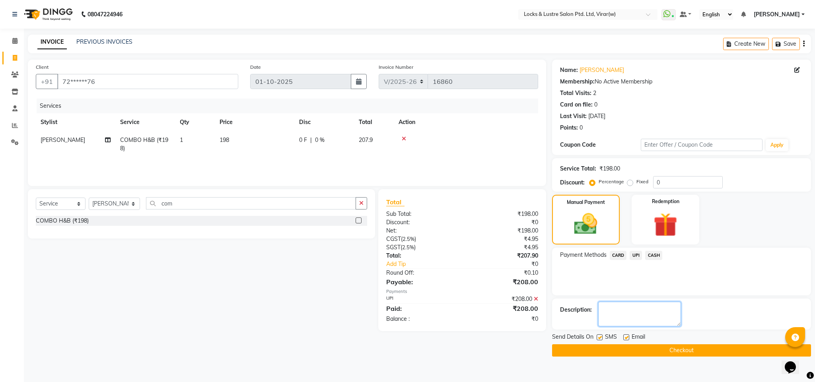
click at [630, 315] on textarea at bounding box center [639, 314] width 83 height 25
type textarea "564028777972"
click at [639, 352] on button "Checkout" at bounding box center [681, 350] width 259 height 12
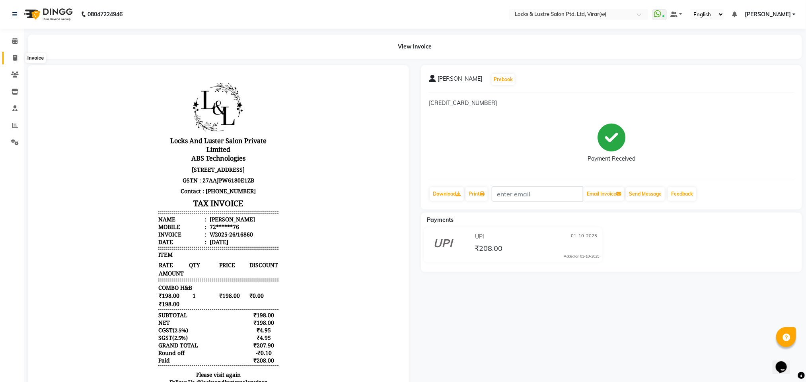
click at [13, 54] on span at bounding box center [15, 58] width 14 height 9
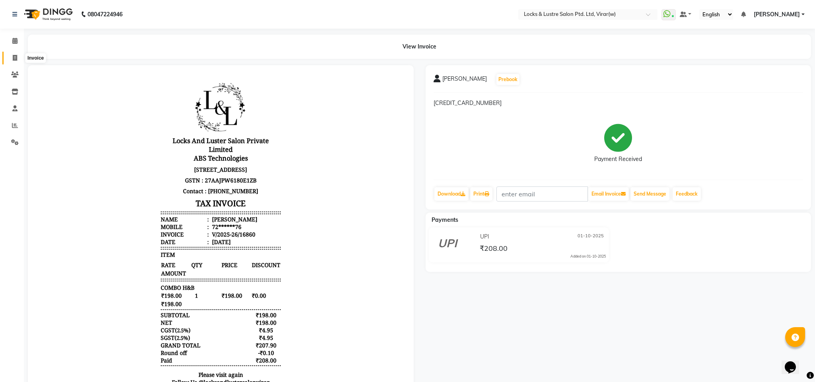
select select "5944"
select select "service"
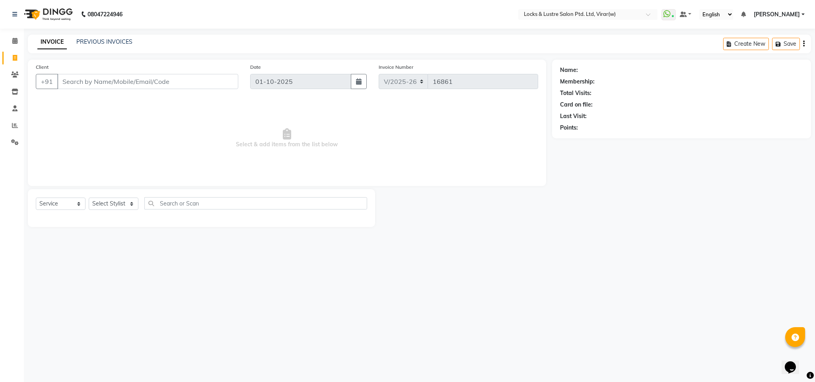
drag, startPoint x: 80, startPoint y: 196, endPoint x: 89, endPoint y: 197, distance: 9.2
click at [82, 196] on div "Select Service Product Membership Package Voucher Prepaid Gift Card Select Styl…" at bounding box center [201, 208] width 347 height 38
click at [103, 203] on select "Select Stylist [PERSON_NAME] [PERSON_NAME] [PERSON_NAME] AKASH [PERSON_NAME] [P…" at bounding box center [114, 204] width 51 height 12
select select "79998"
click at [178, 210] on div "Select Service Product Membership Package Voucher Prepaid Gift Card Select Styl…" at bounding box center [201, 206] width 331 height 19
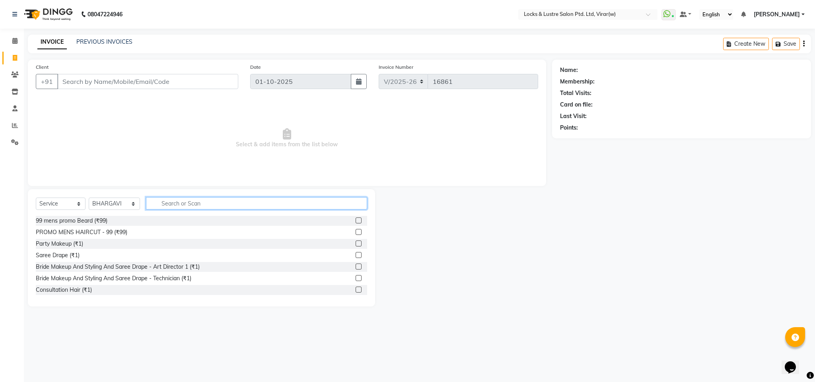
click at [179, 206] on input "text" at bounding box center [256, 203] width 221 height 12
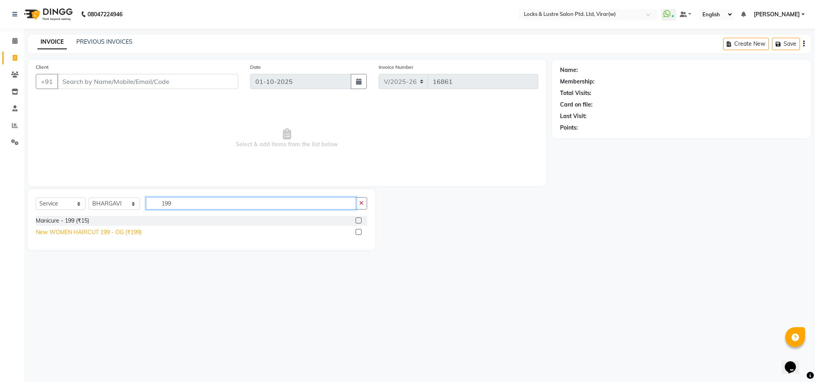
type input "199"
click at [121, 230] on div "New WOMEN HAIRCUT 199 - OG (₹199)" at bounding box center [89, 232] width 106 height 8
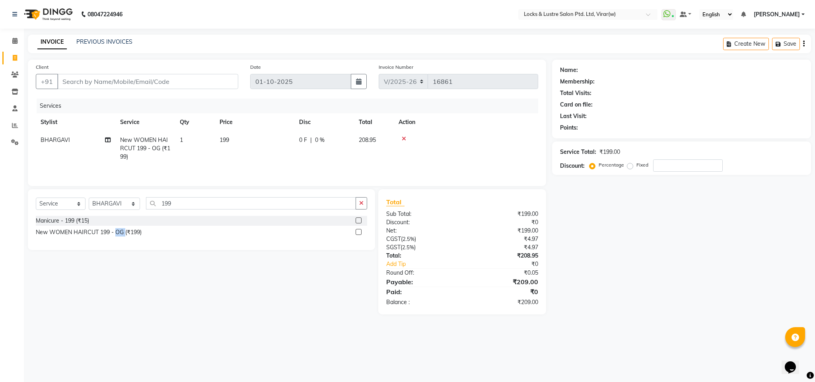
drag, startPoint x: 121, startPoint y: 230, endPoint x: 117, endPoint y: 228, distance: 4.1
click at [119, 230] on div "Manicure - 199 (₹15) New WOMEN HAIRCUT 199 - OG (₹199)" at bounding box center [201, 227] width 331 height 23
click at [113, 235] on div "New WOMEN HAIRCUT 199 - OG (₹199)" at bounding box center [89, 232] width 106 height 8
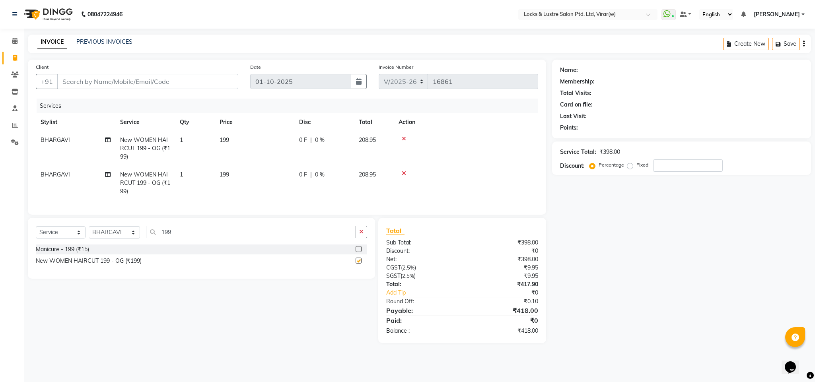
checkbox input "false"
click at [77, 175] on td "BHARGAVI" at bounding box center [76, 183] width 80 height 35
select select "79998"
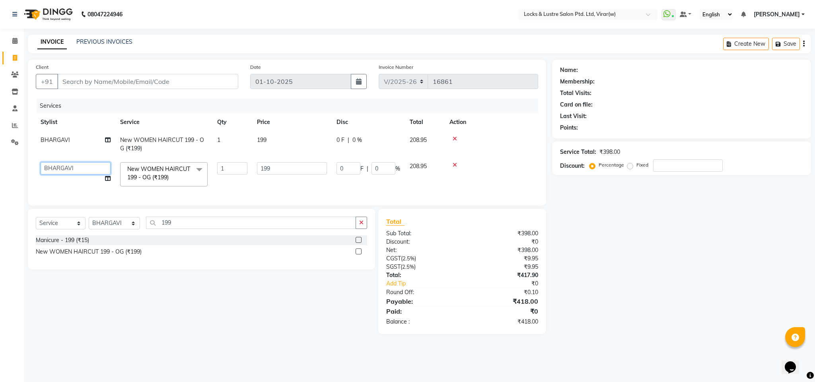
click at [84, 165] on select "AARTI Abdul Khan Adil Admin AJAY AKASH NHAVI ANUSHKA Ashwini Sawant BEAUTY DUMM…" at bounding box center [76, 168] width 70 height 12
select select "43854"
drag, startPoint x: 290, startPoint y: 171, endPoint x: 490, endPoint y: 209, distance: 204.0
click at [301, 176] on td "199" at bounding box center [292, 174] width 80 height 34
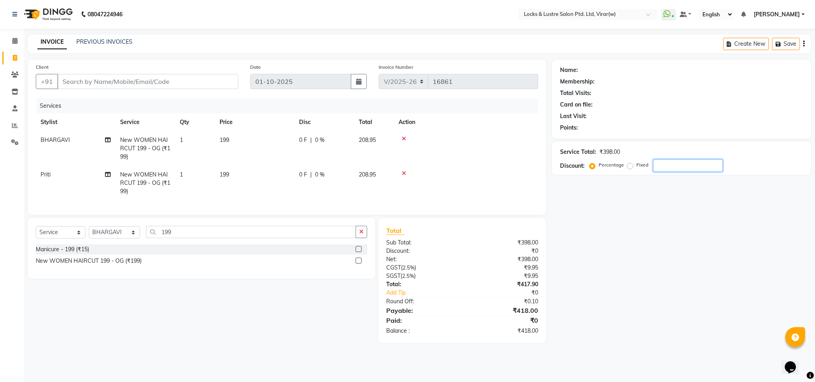
drag, startPoint x: 715, startPoint y: 244, endPoint x: 705, endPoint y: 255, distance: 14.7
click at [715, 245] on div "Name: Membership: Total Visits: Card on file: Last Visit: Points: Service Total…" at bounding box center [684, 202] width 265 height 284
click at [136, 84] on input "Client" at bounding box center [147, 81] width 181 height 15
type input "9"
type input "0"
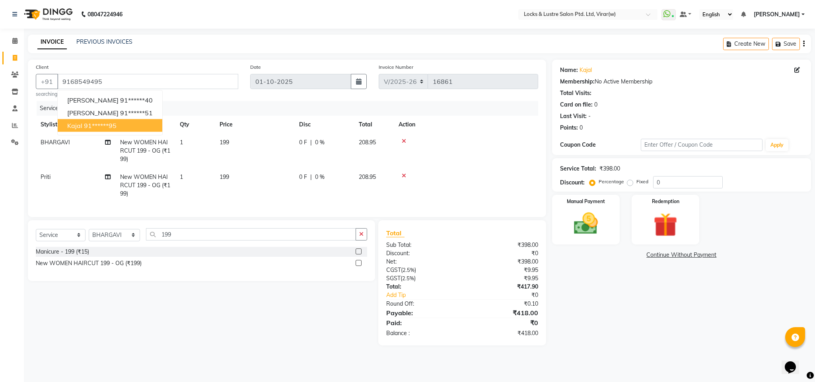
click at [113, 122] on ngb-highlight "91******95" at bounding box center [100, 126] width 33 height 8
type input "91******95"
click at [585, 228] on img at bounding box center [585, 224] width 41 height 29
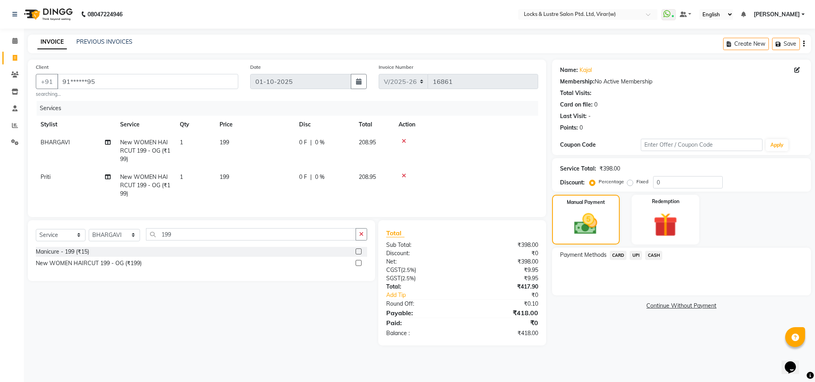
click at [637, 253] on span "UPI" at bounding box center [635, 255] width 12 height 9
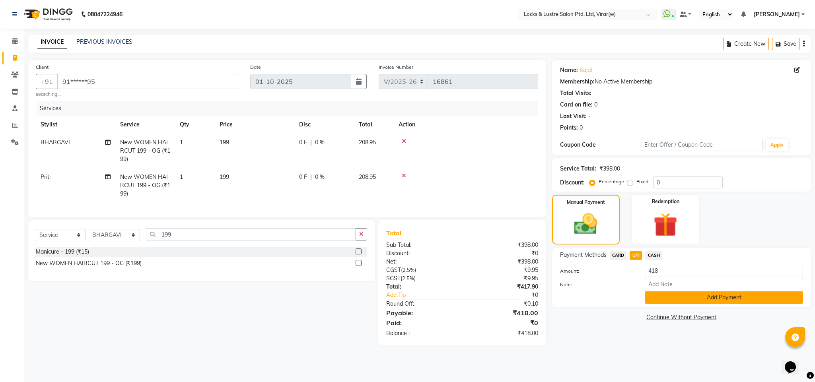
click at [692, 291] on button "Add Payment" at bounding box center [724, 297] width 158 height 12
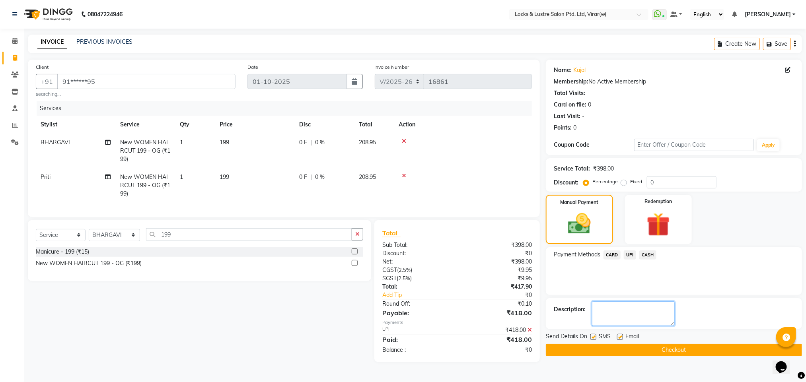
click at [665, 313] on textarea at bounding box center [633, 313] width 83 height 25
click at [118, 241] on select "Select Stylist AARTI Abdul Khan Adil Admin AJAY AKASH NHAVI ANUSHKA Ashwini Saw…" at bounding box center [114, 235] width 51 height 12
drag, startPoint x: 118, startPoint y: 247, endPoint x: 123, endPoint y: 247, distance: 4.8
click at [119, 241] on select "Select Stylist AARTI Abdul Khan Adil Admin AJAY AKASH NHAVI ANUSHKA Ashwini Saw…" at bounding box center [114, 235] width 51 height 12
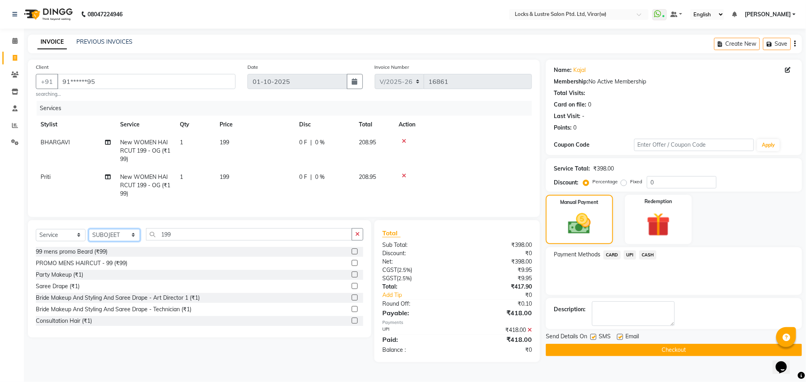
click at [120, 241] on select "Select Stylist AARTI Abdul Khan Adil Admin AJAY AKASH NHAVI ANUSHKA Ashwini Saw…" at bounding box center [114, 235] width 51 height 12
select select "80293"
drag, startPoint x: 126, startPoint y: 245, endPoint x: 188, endPoint y: 246, distance: 62.8
click at [126, 241] on select "Select Stylist AARTI Abdul Khan Adil Admin AJAY AKASH NHAVI ANUSHKA Ashwini Saw…" at bounding box center [114, 235] width 51 height 12
drag, startPoint x: 195, startPoint y: 246, endPoint x: 120, endPoint y: 264, distance: 77.3
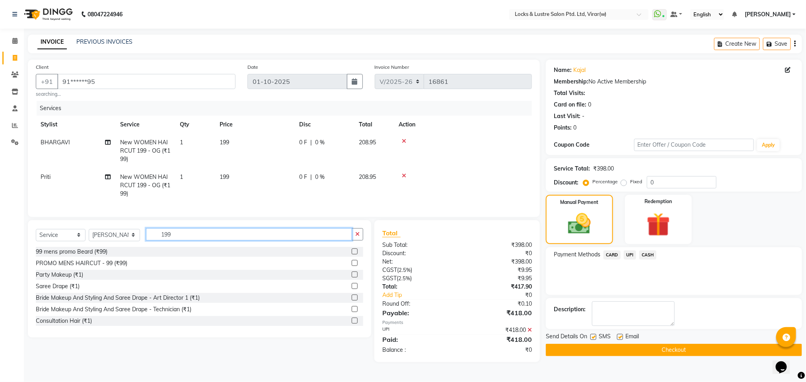
click at [120, 264] on div "Select Service Product Membership Package Voucher Prepaid Gift Card Select Styl…" at bounding box center [199, 278] width 343 height 117
type input "eye"
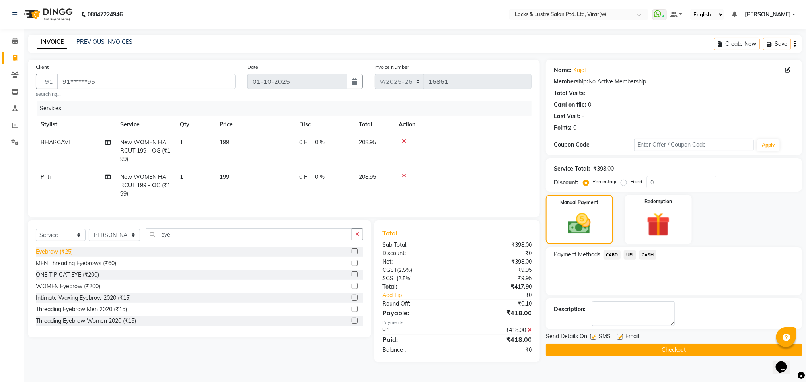
click at [64, 256] on div "Eyebrow (₹25)" at bounding box center [54, 252] width 37 height 8
checkbox input "false"
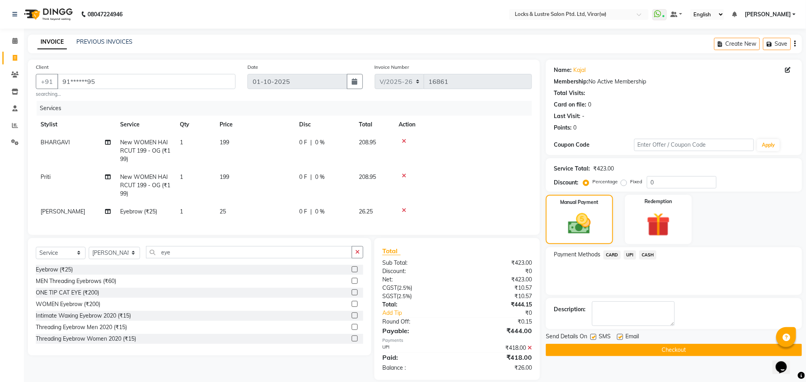
click at [227, 206] on td "25" at bounding box center [255, 212] width 80 height 18
select select "80293"
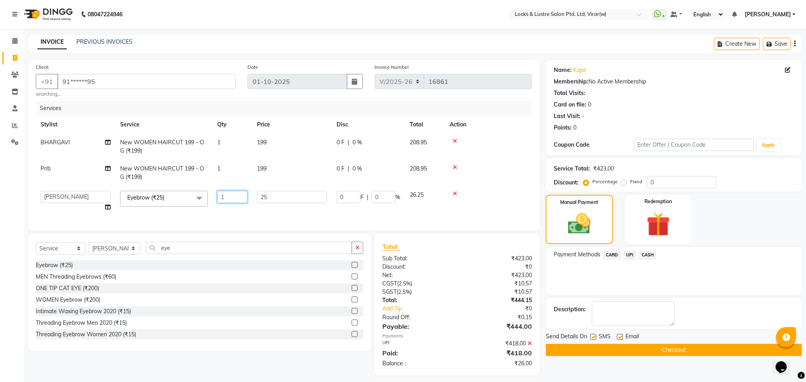
click at [240, 198] on input "1" at bounding box center [232, 197] width 30 height 12
type input "3"
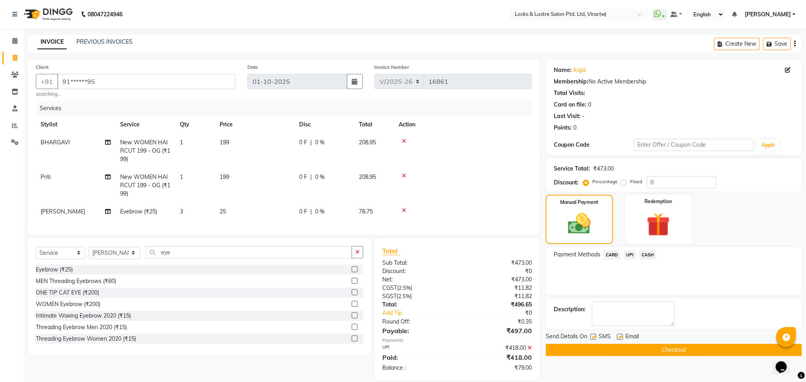
click at [287, 235] on div "Client +91 91******95 searching... Date 01-10-2025 Invoice Number V/2025 V/2025…" at bounding box center [284, 147] width 512 height 175
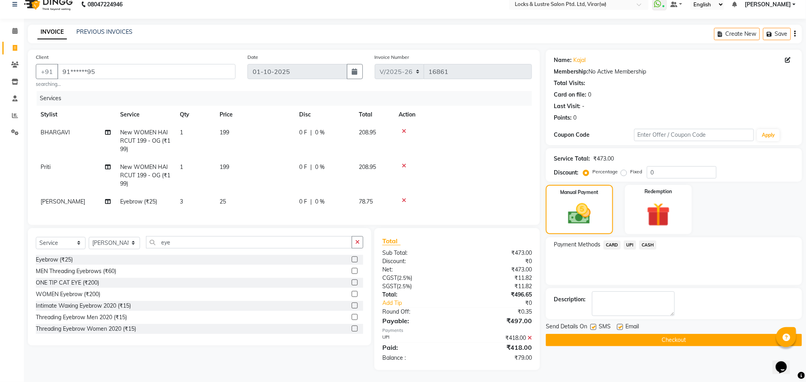
scroll to position [19, 0]
click at [531, 338] on icon at bounding box center [529, 338] width 4 height 6
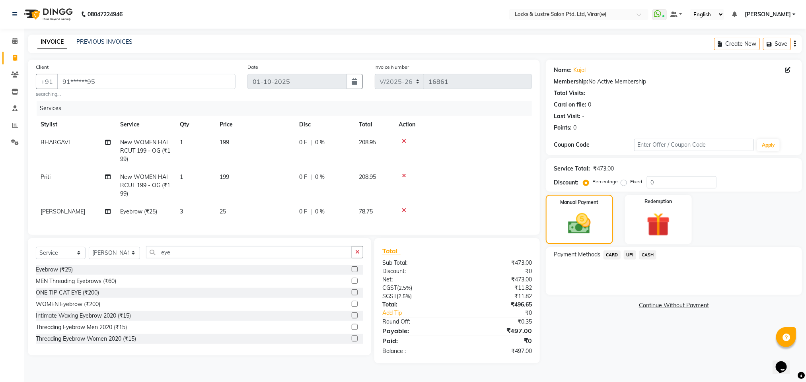
click at [48, 209] on span "[PERSON_NAME]" at bounding box center [63, 211] width 45 height 7
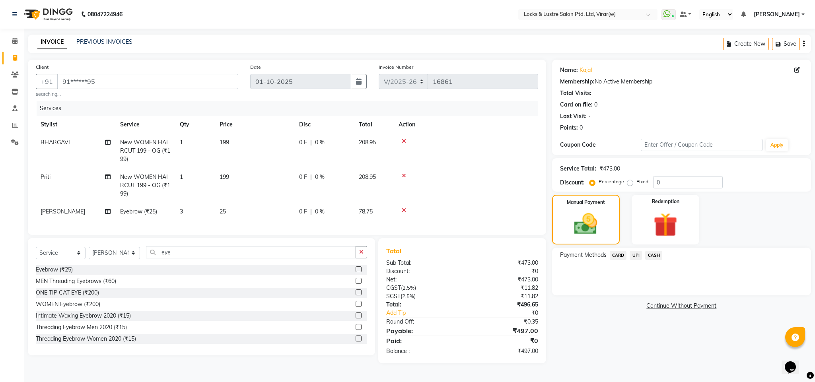
select select "80293"
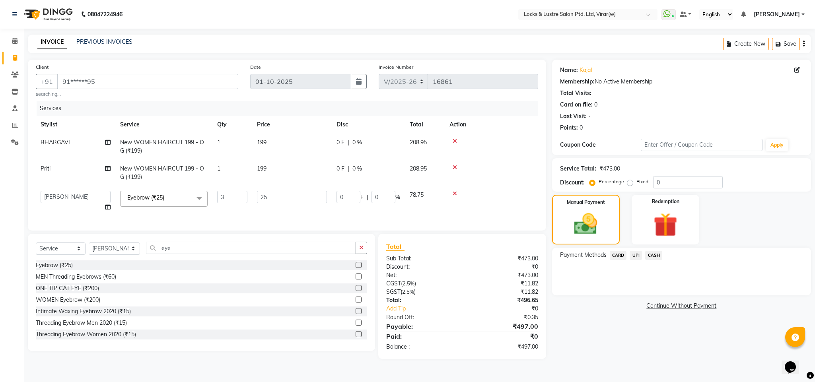
click at [48, 209] on td "AARTI Abdul Khan Adil Admin AJAY AKASH NHAVI ANUSHKA Ashwini Sawant BEAUTY DUMM…" at bounding box center [76, 201] width 80 height 30
click at [74, 196] on select "AARTI Abdul Khan Adil Admin AJAY AKASH NHAVI ANUSHKA Ashwini Sawant BEAUTY DUMM…" at bounding box center [76, 197] width 70 height 12
select select "42117"
click at [298, 195] on input "25" at bounding box center [292, 197] width 70 height 12
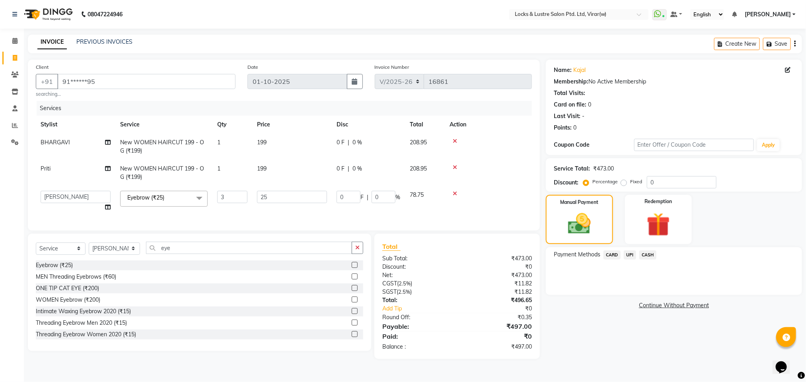
click at [297, 183] on tr "Priti New WOMEN HAIRCUT 199 - OG (₹199) 1 199 0 F | 0 % 208.95" at bounding box center [284, 173] width 496 height 26
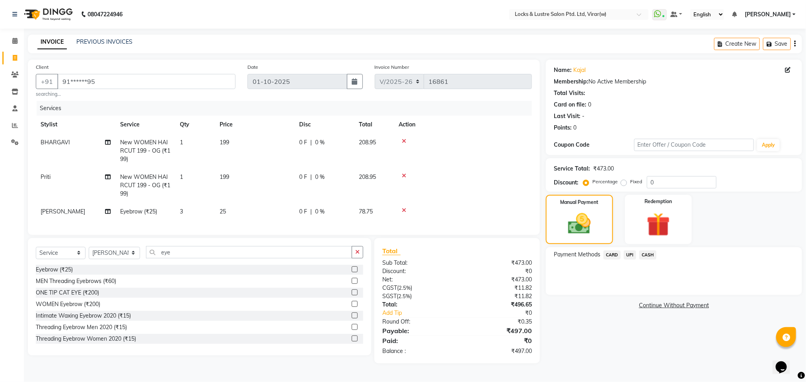
click at [631, 254] on span "UPI" at bounding box center [629, 255] width 12 height 9
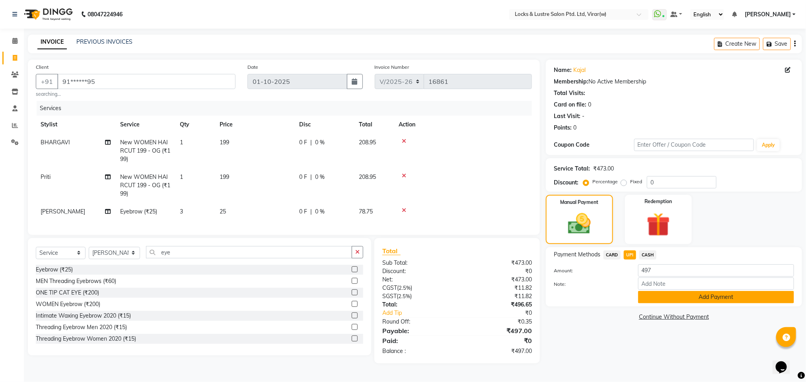
click at [716, 296] on button "Add Payment" at bounding box center [716, 297] width 156 height 12
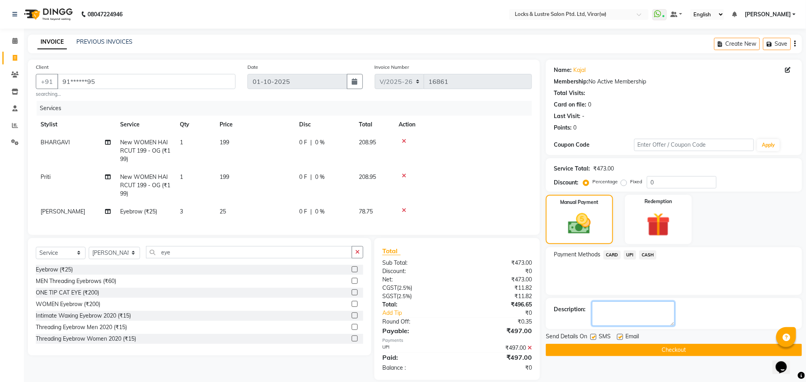
click at [671, 317] on textarea at bounding box center [633, 313] width 83 height 25
type textarea "6"
type textarea "564078374826"
click at [679, 354] on button "Checkout" at bounding box center [674, 350] width 256 height 12
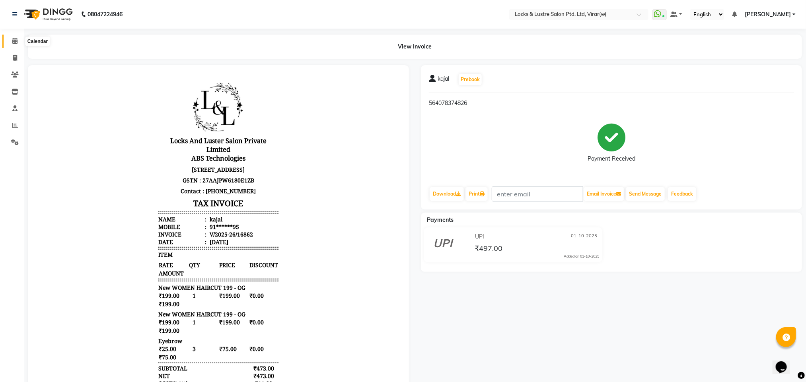
click at [16, 43] on icon at bounding box center [14, 41] width 5 height 6
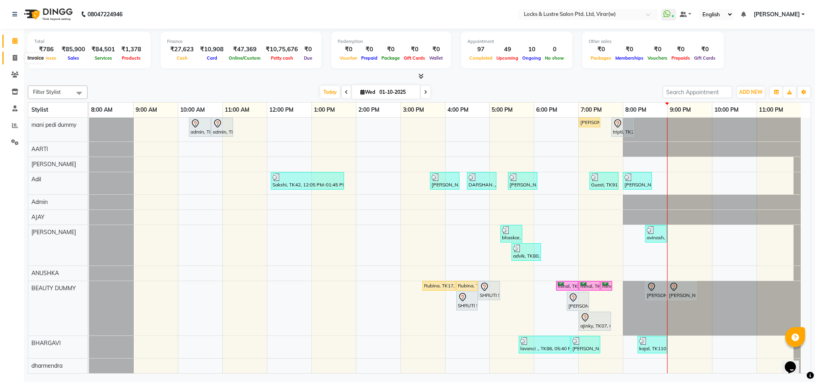
click at [11, 58] on span at bounding box center [15, 58] width 14 height 9
select select "5944"
select select "service"
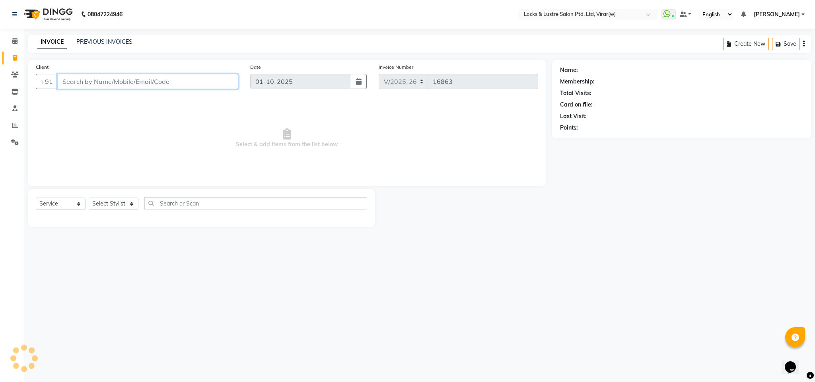
click at [105, 86] on input "Client" at bounding box center [147, 81] width 181 height 15
click at [85, 86] on input "73982587231" at bounding box center [127, 81] width 140 height 15
click at [130, 82] on input "7398287231" at bounding box center [127, 81] width 140 height 15
type input "7398287231"
click at [220, 80] on span "Add Client" at bounding box center [217, 82] width 31 height 8
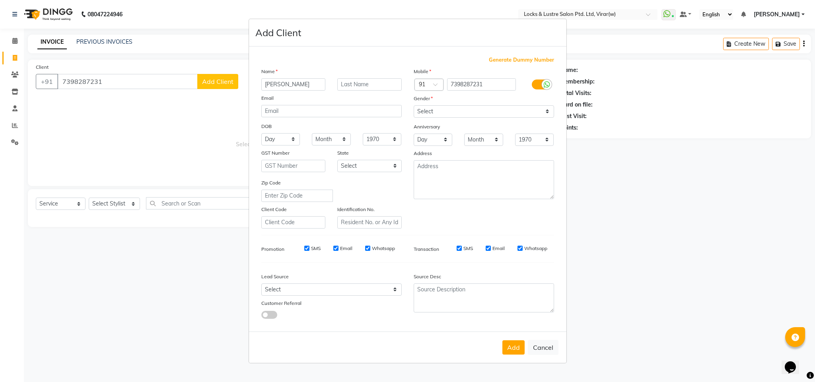
type input "julie"
drag, startPoint x: 480, startPoint y: 104, endPoint x: 478, endPoint y: 117, distance: 13.3
click at [479, 111] on div "Mobile Country Code × 91 7398287231 Gender Select Male Female Other Prefer Not …" at bounding box center [484, 147] width 152 height 161
click at [478, 117] on select "Select Male Female Other Prefer Not To Say" at bounding box center [484, 111] width 140 height 12
select select "female"
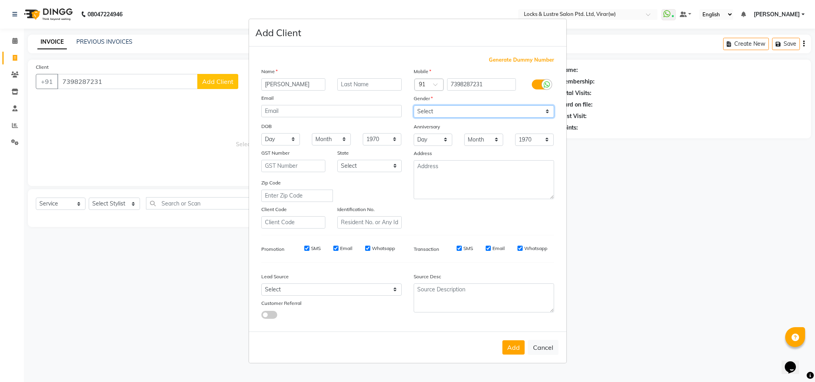
click at [414, 106] on select "Select Male Female Other Prefer Not To Say" at bounding box center [484, 111] width 140 height 12
click at [512, 342] on button "Add" at bounding box center [513, 347] width 22 height 14
type input "73******31"
select select
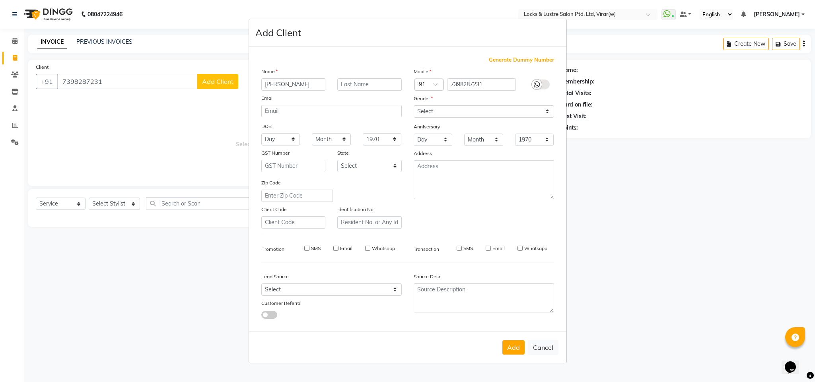
select select
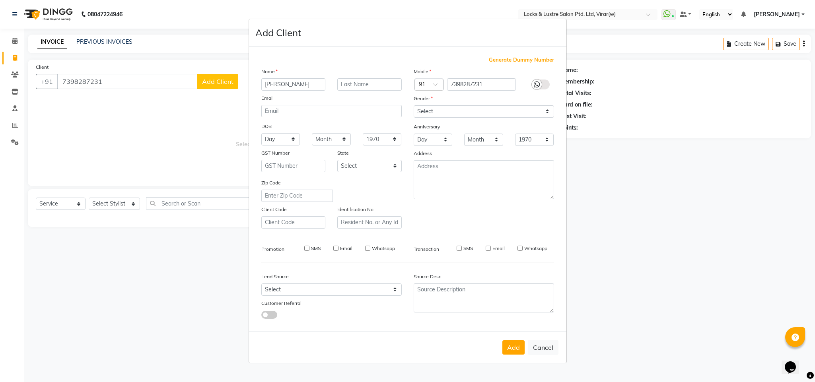
checkbox input "false"
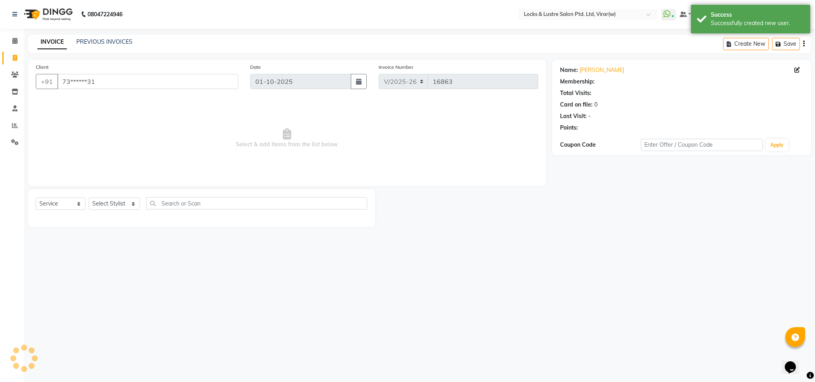
click at [112, 210] on div "Select Service Product Membership Package Voucher Prepaid Gift Card Select Styl…" at bounding box center [201, 206] width 331 height 19
click at [113, 199] on select "Select Stylist AARTI Abdul Khan Adil Admin AJAY AKASH NHAVI ANUSHKA Ashwini Saw…" at bounding box center [114, 204] width 51 height 12
select select "42128"
click at [89, 198] on select "Select Stylist AARTI Abdul Khan Adil Admin AJAY AKASH NHAVI ANUSHKA Ashwini Saw…" at bounding box center [114, 204] width 51 height 12
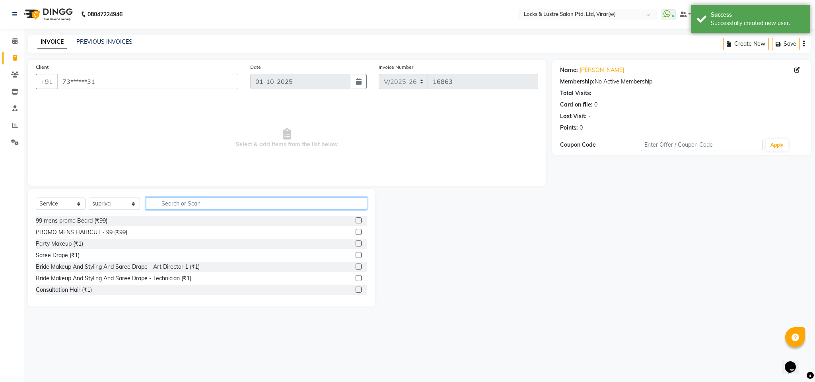
click at [174, 207] on input "text" at bounding box center [256, 203] width 221 height 12
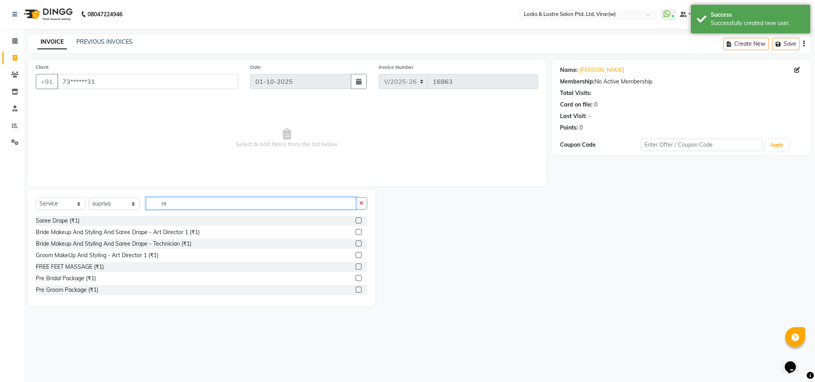
type input "r"
type input "eye"
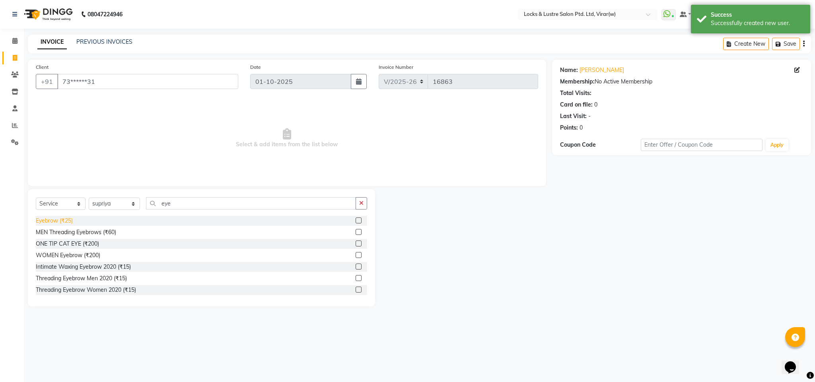
click at [64, 221] on div "Eyebrow (₹25)" at bounding box center [54, 221] width 37 height 8
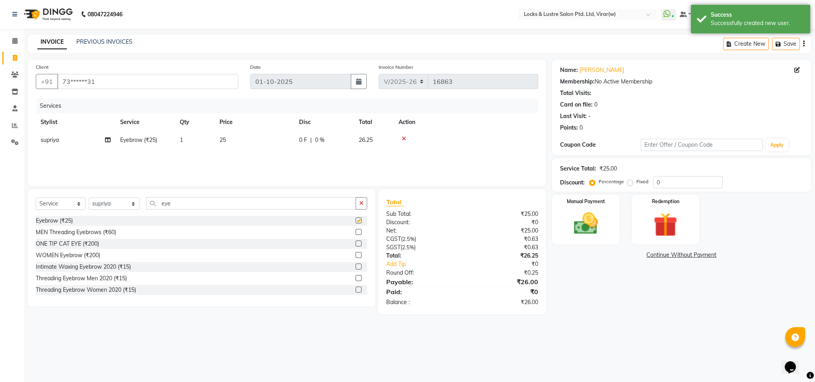
checkbox input "false"
drag, startPoint x: 200, startPoint y: 148, endPoint x: 212, endPoint y: 146, distance: 12.9
click at [202, 148] on td "1" at bounding box center [195, 140] width 40 height 18
select select "42128"
click at [242, 142] on input "1" at bounding box center [232, 142] width 30 height 12
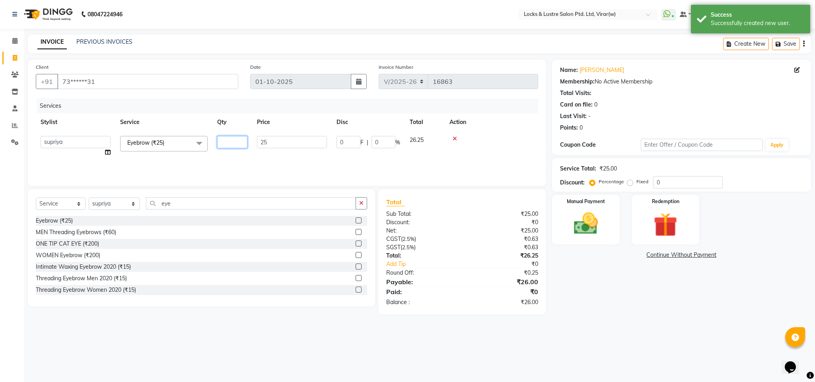
type input "3"
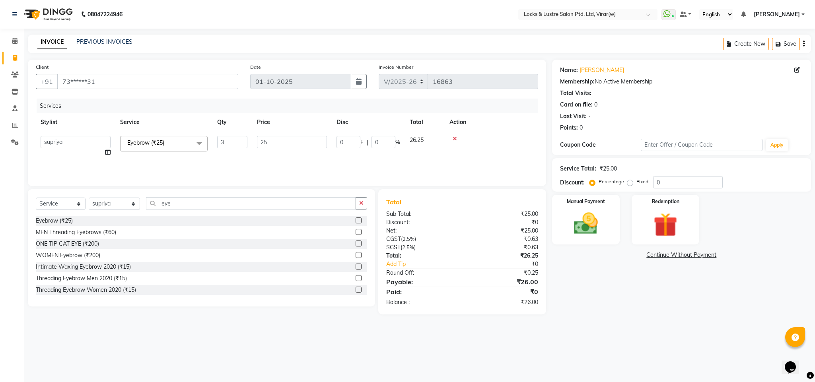
click at [554, 296] on div "Name: Julie Membership: No Active Membership Total Visits: Card on file: 0 Last…" at bounding box center [684, 187] width 265 height 255
click at [587, 229] on img at bounding box center [585, 224] width 41 height 29
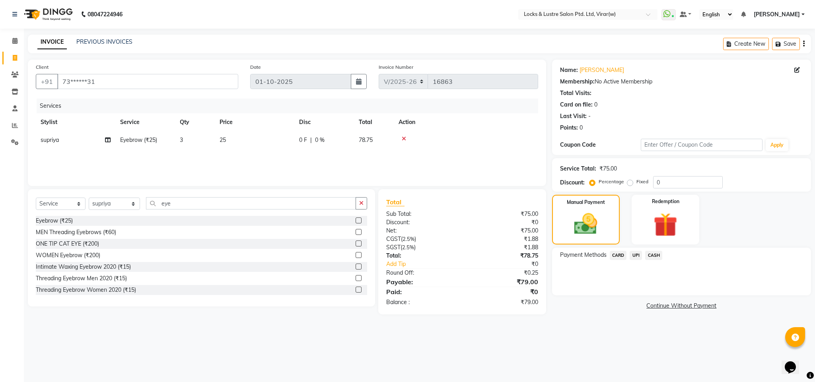
click at [637, 253] on span "UPI" at bounding box center [635, 255] width 12 height 9
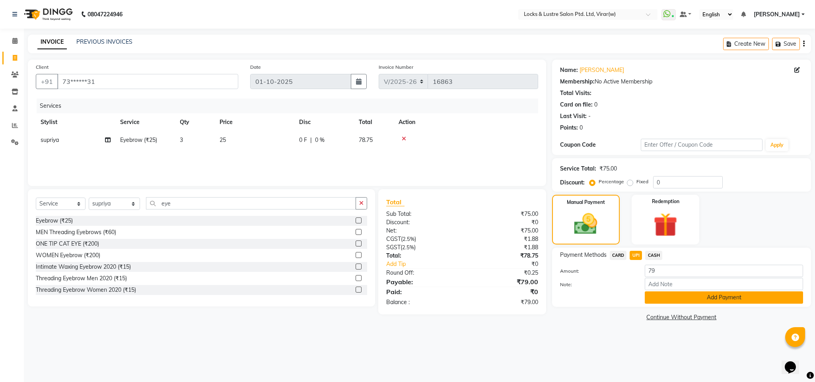
click at [645, 296] on button "Add Payment" at bounding box center [724, 297] width 158 height 12
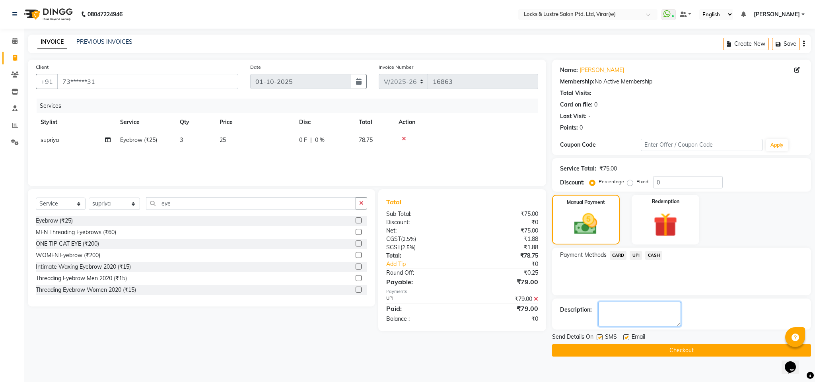
click at [632, 313] on textarea at bounding box center [639, 314] width 83 height 25
type textarea "112043264168"
click at [649, 349] on button "Checkout" at bounding box center [681, 350] width 259 height 12
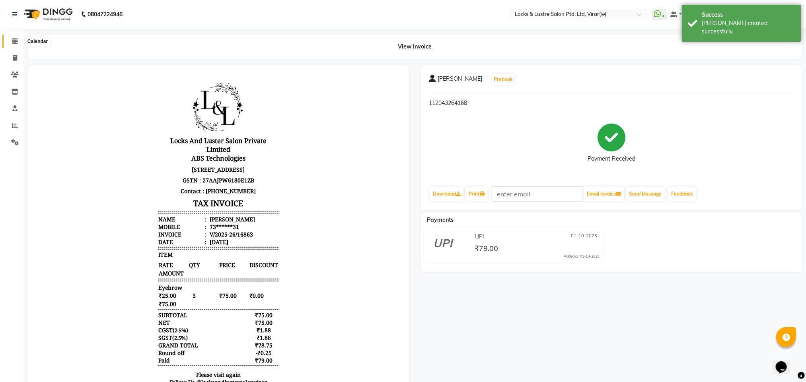
click at [9, 39] on span at bounding box center [15, 41] width 14 height 9
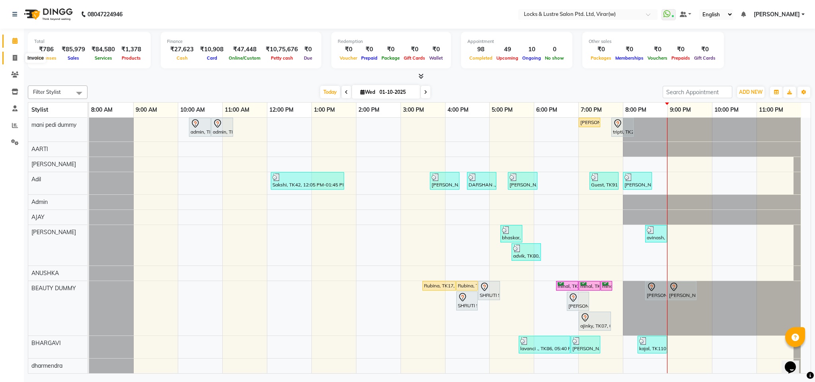
click at [11, 59] on span at bounding box center [15, 58] width 14 height 9
select select "service"
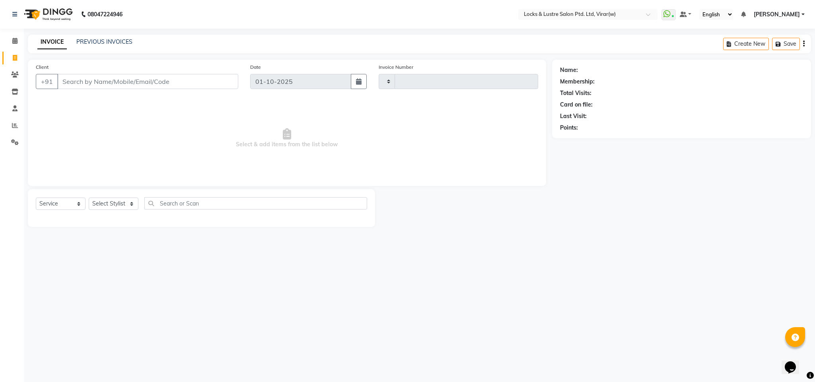
type input "16865"
select select "5944"
click at [124, 206] on select "Select Stylist [PERSON_NAME] [PERSON_NAME] [PERSON_NAME] AKASH [PERSON_NAME] [P…" at bounding box center [114, 204] width 51 height 12
select select "42107"
click at [89, 198] on select "Select Stylist [PERSON_NAME] [PERSON_NAME] [PERSON_NAME] AKASH [PERSON_NAME] [P…" at bounding box center [114, 204] width 51 height 12
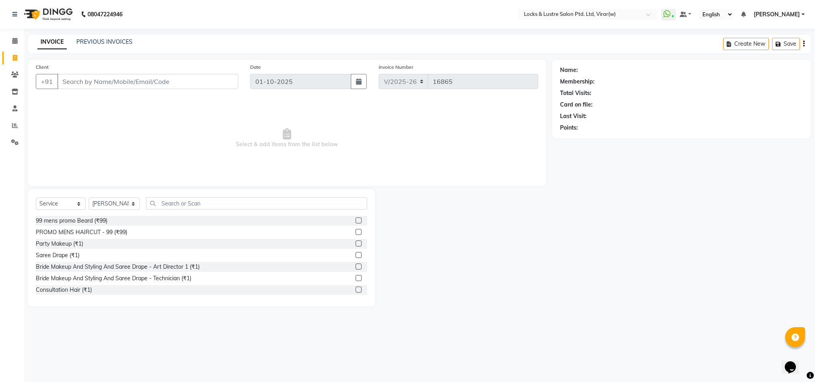
drag, startPoint x: 167, startPoint y: 213, endPoint x: 172, endPoint y: 206, distance: 8.0
click at [169, 210] on div "Select Service Product Membership Package Voucher Prepaid Gift Card Select Styl…" at bounding box center [201, 206] width 331 height 19
drag, startPoint x: 172, startPoint y: 205, endPoint x: 167, endPoint y: 200, distance: 6.7
click at [171, 203] on input "text" at bounding box center [256, 203] width 221 height 12
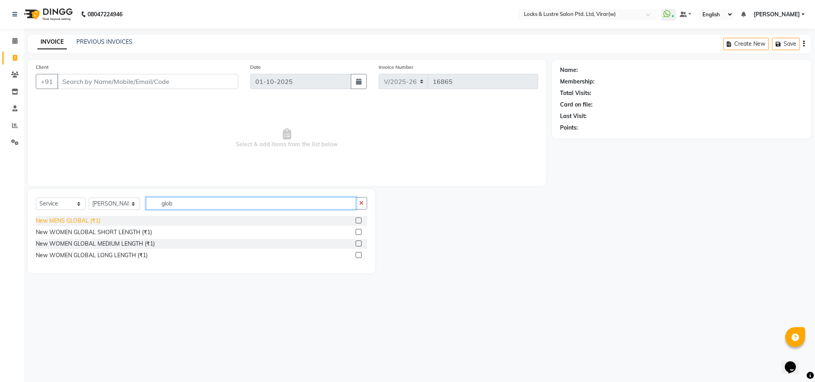
type input "glob"
click at [87, 220] on div "New MENS GLOBAL (₹1)" at bounding box center [68, 221] width 64 height 8
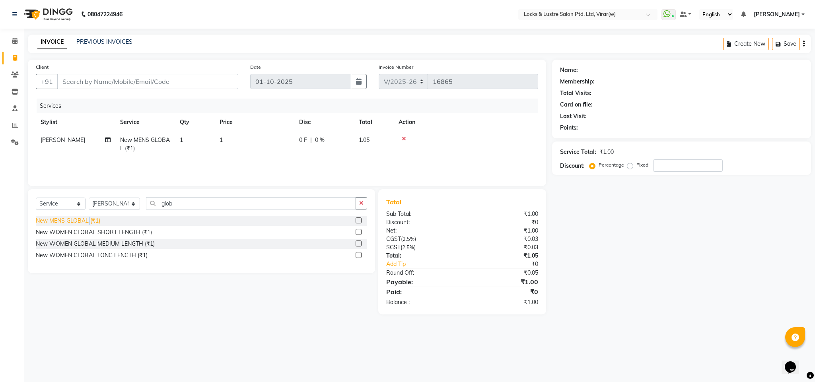
click at [87, 220] on div "New MENS GLOBAL (₹1)" at bounding box center [68, 221] width 64 height 8
checkbox input "false"
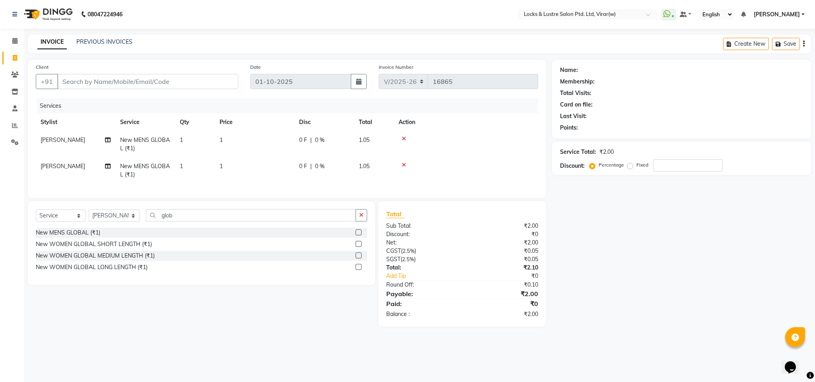
click at [276, 138] on td "1" at bounding box center [255, 144] width 80 height 26
select select "42107"
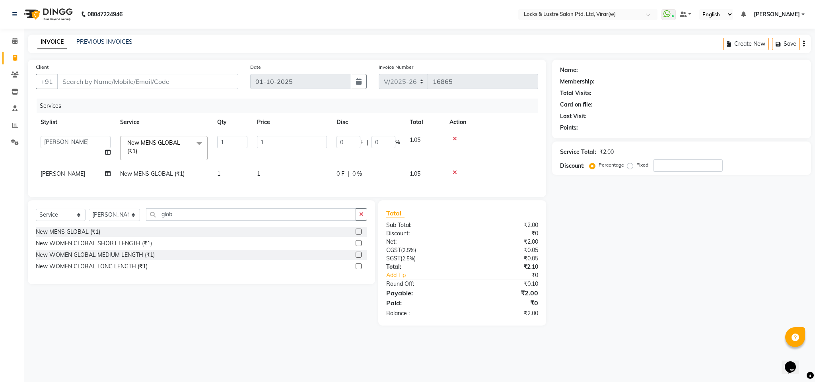
click at [276, 137] on input "1" at bounding box center [292, 142] width 70 height 12
type input "1100"
click at [274, 173] on td "1" at bounding box center [292, 174] width 80 height 18
select select "42107"
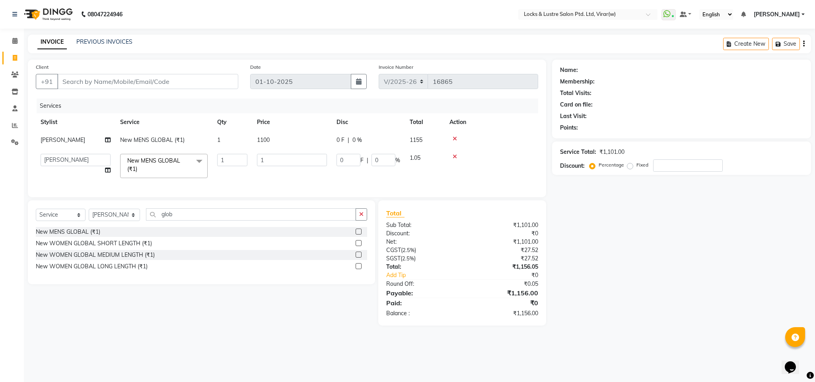
click at [300, 172] on td "1" at bounding box center [292, 166] width 80 height 34
click at [299, 159] on input "1" at bounding box center [292, 160] width 70 height 12
type input "450"
click at [307, 197] on div "Client +91 Date [DATE] Invoice Number V/2025 V/[PHONE_NUMBER] Services Stylist …" at bounding box center [287, 129] width 518 height 138
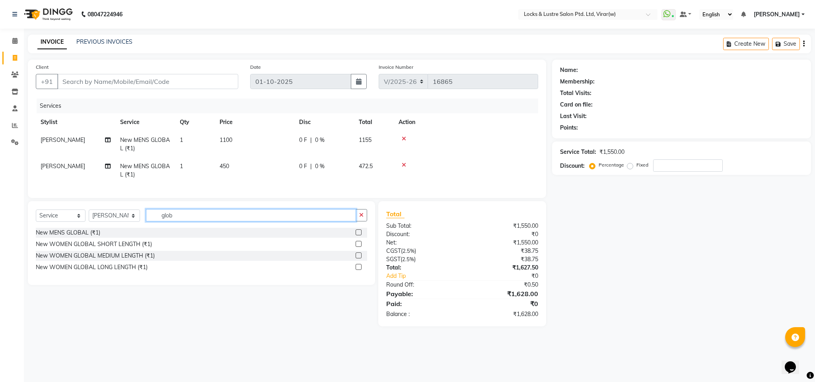
drag, startPoint x: 197, startPoint y: 221, endPoint x: 148, endPoint y: 233, distance: 50.7
click at [148, 228] on div "Select Service Product Membership Package Voucher Prepaid Gift Card Select Styl…" at bounding box center [201, 218] width 331 height 19
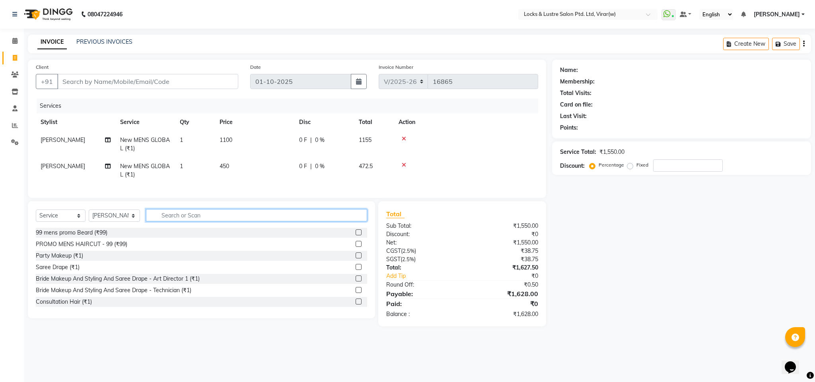
type input "v"
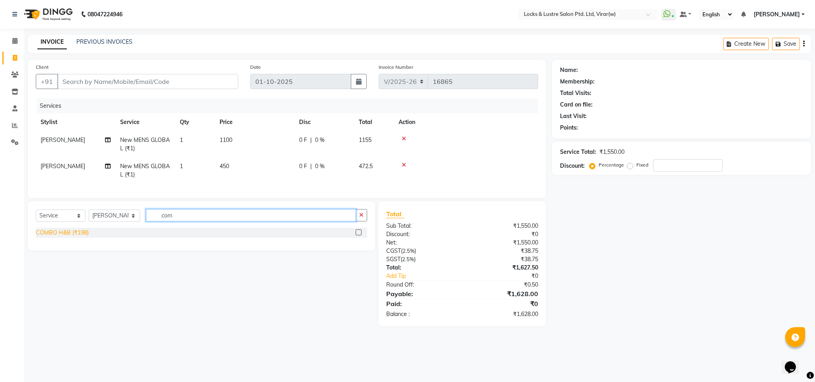
type input "com"
click at [66, 237] on div "COMBO H&B (₹198)" at bounding box center [62, 233] width 53 height 8
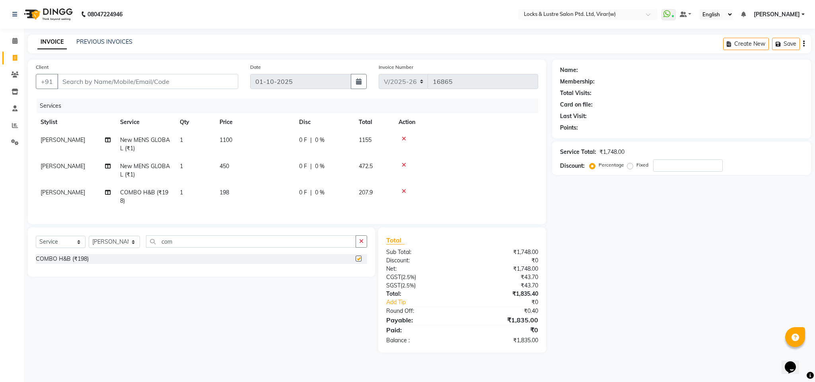
checkbox input "false"
click at [198, 77] on input "Client" at bounding box center [147, 81] width 181 height 15
type input "9"
type input "0"
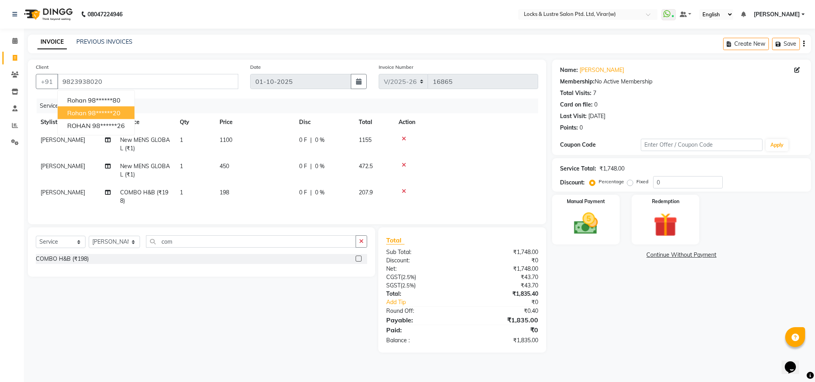
click at [105, 110] on ngb-highlight "98******20" at bounding box center [104, 113] width 33 height 8
type input "98******20"
click at [584, 221] on img at bounding box center [585, 224] width 41 height 29
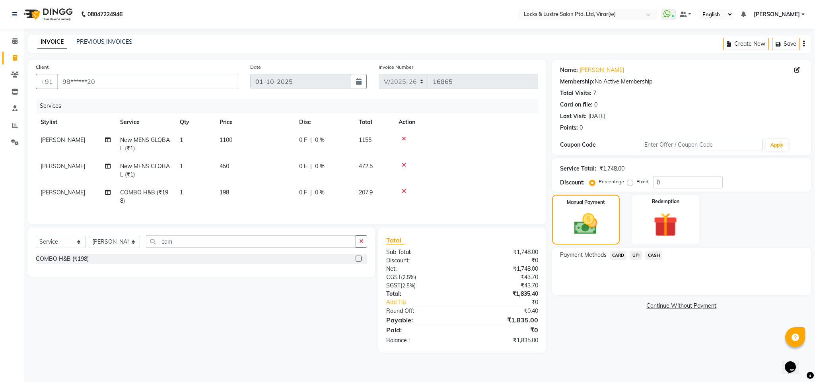
click at [635, 255] on span "UPI" at bounding box center [635, 255] width 12 height 9
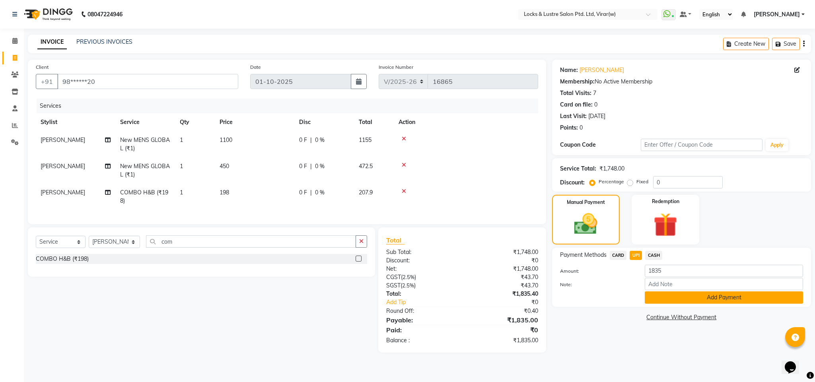
click at [672, 298] on button "Add Payment" at bounding box center [724, 297] width 158 height 12
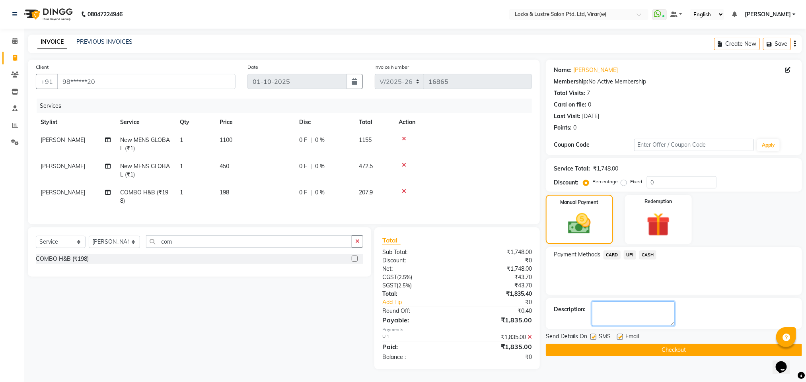
click at [651, 306] on textarea at bounding box center [633, 313] width 83 height 25
type textarea "950449055229"
click at [672, 350] on button "Checkout" at bounding box center [674, 350] width 256 height 12
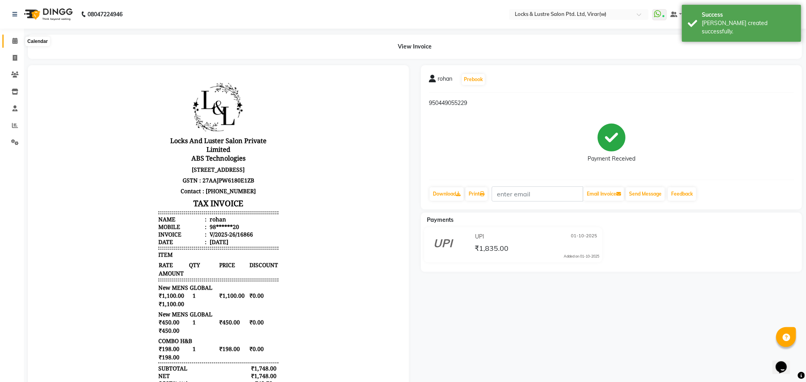
click at [8, 41] on span at bounding box center [15, 41] width 14 height 9
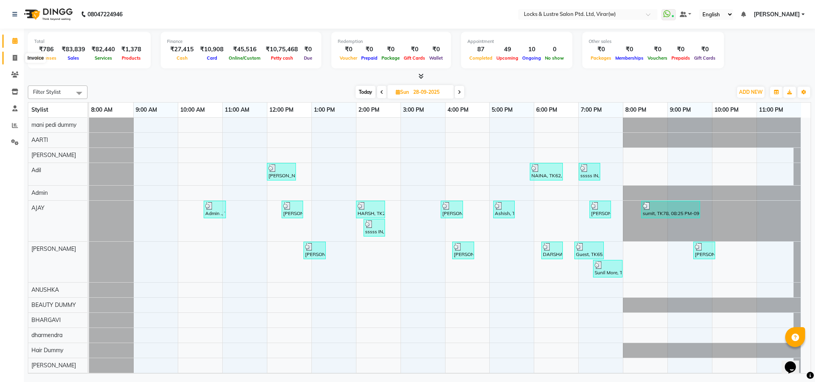
click at [15, 56] on icon at bounding box center [15, 58] width 4 height 6
select select "service"
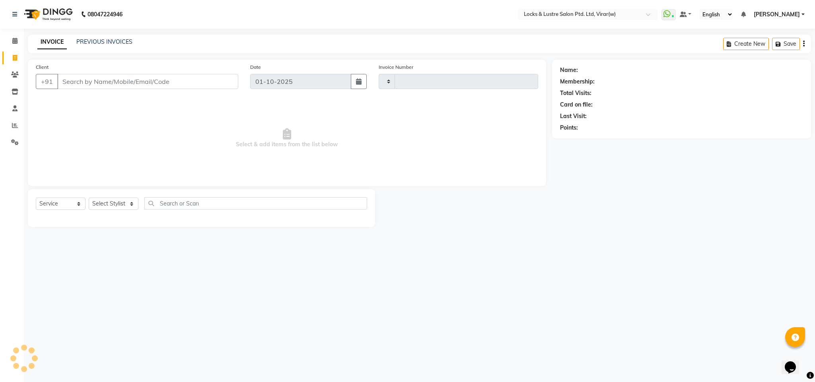
type input "16865"
select select "5944"
click at [109, 40] on link "PREVIOUS INVOICES" at bounding box center [104, 41] width 56 height 7
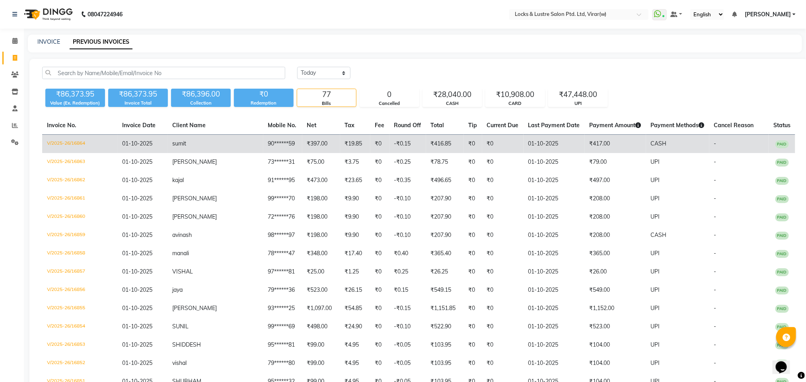
click at [163, 146] on td "01-10-2025" at bounding box center [142, 144] width 50 height 19
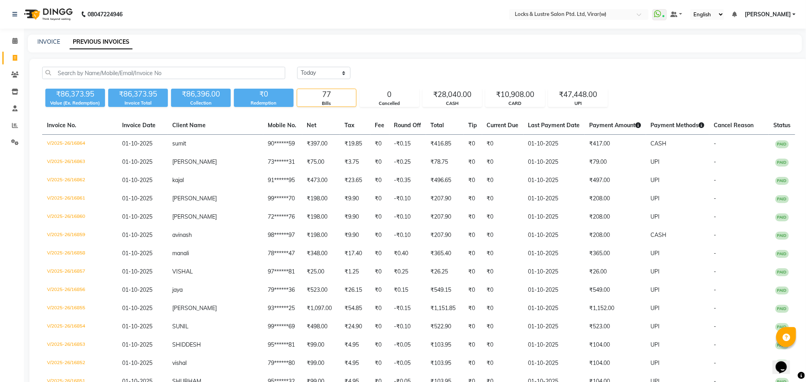
drag, startPoint x: 222, startPoint y: 14, endPoint x: 0, endPoint y: 79, distance: 231.5
click at [222, 13] on nav "08047224946 Select Location × Locks & Lustre Salon Ptd. Ltd, Virar(w) WhatsApp …" at bounding box center [403, 14] width 806 height 29
click at [19, 42] on span at bounding box center [15, 41] width 14 height 9
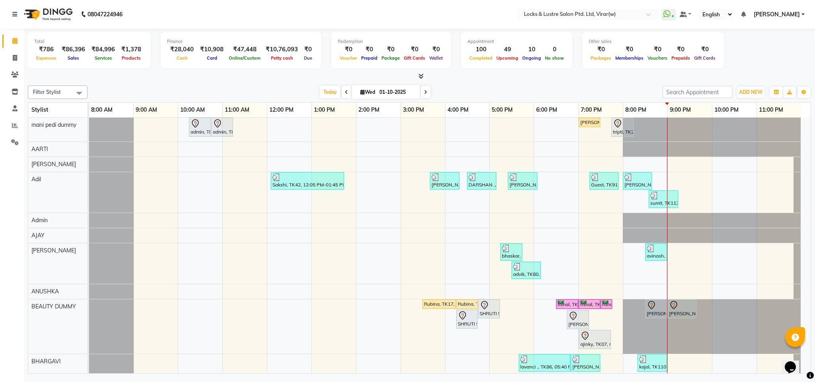
click at [249, 2] on nav "08047224946 Select Location × Locks & Lustre Salon Ptd. Ltd, Virar(w) WhatsApp …" at bounding box center [407, 14] width 815 height 29
click at [13, 55] on icon at bounding box center [15, 58] width 4 height 6
select select "service"
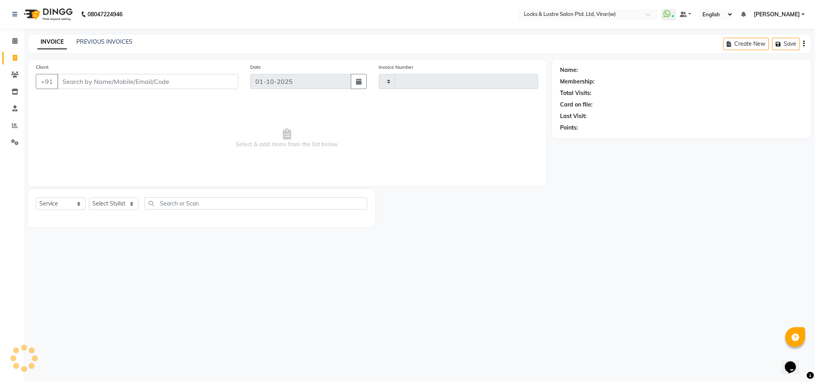
type input "16865"
select select "5944"
click at [98, 208] on select "Select Stylist [PERSON_NAME] [PERSON_NAME] [PERSON_NAME] AKASH [PERSON_NAME] [P…" at bounding box center [114, 204] width 51 height 12
select select "83002"
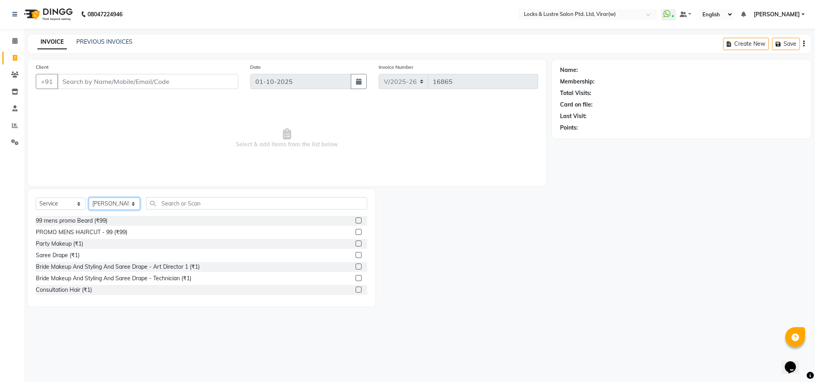
drag, startPoint x: 98, startPoint y: 208, endPoint x: 130, endPoint y: 204, distance: 32.8
click at [103, 208] on select "Select Stylist [PERSON_NAME] [PERSON_NAME] [PERSON_NAME] AKASH [PERSON_NAME] [P…" at bounding box center [114, 204] width 51 height 12
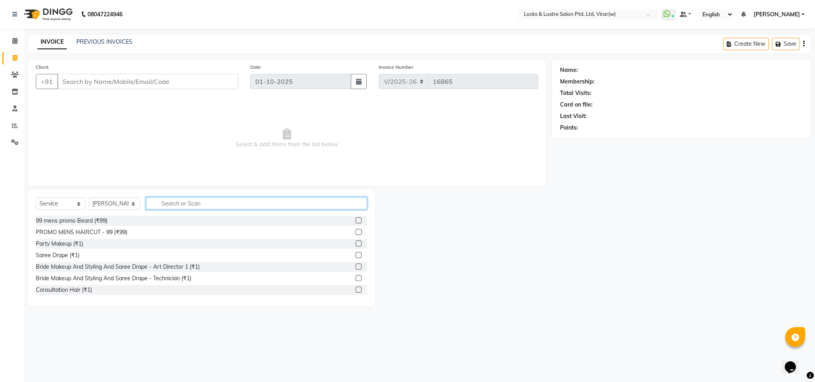
click at [172, 202] on input "text" at bounding box center [256, 203] width 221 height 12
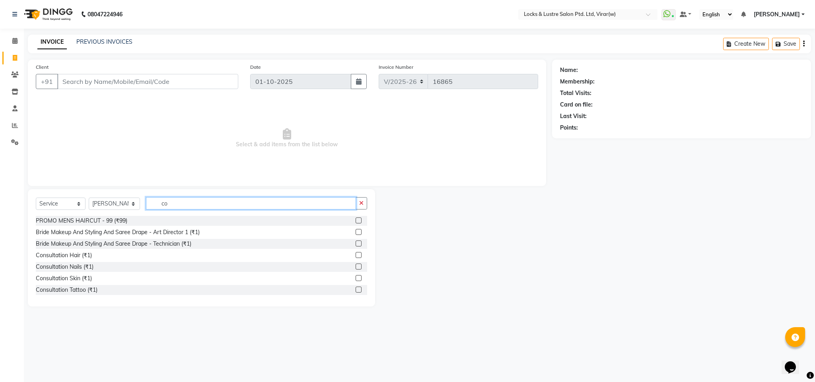
type input "com"
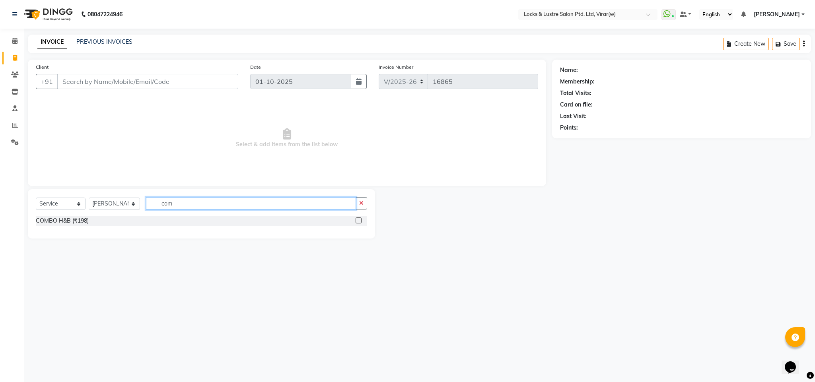
drag, startPoint x: 171, startPoint y: 203, endPoint x: 124, endPoint y: 213, distance: 47.5
click at [126, 212] on div "Select Service Product Membership Package Voucher Prepaid Gift Card Select Styl…" at bounding box center [201, 206] width 331 height 19
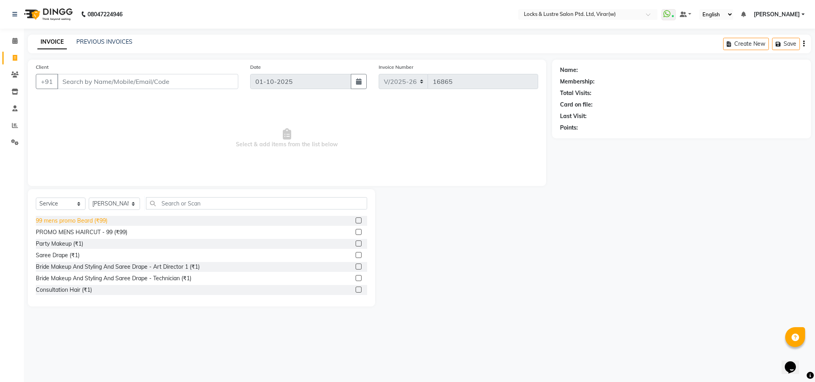
click at [95, 223] on div "99 mens promo Beard (₹99)" at bounding box center [72, 221] width 72 height 8
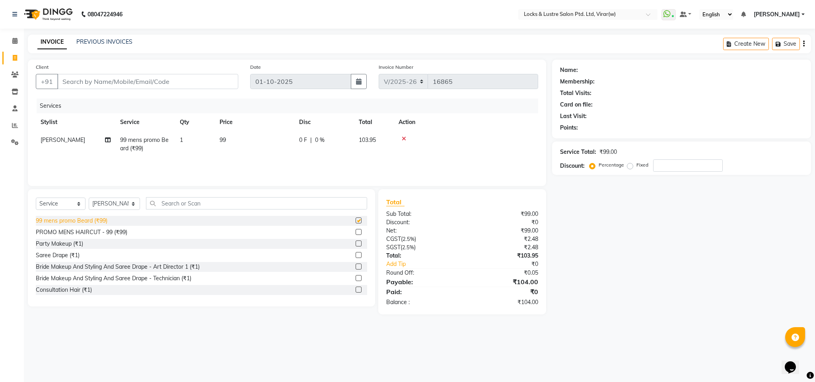
checkbox input "false"
click at [169, 85] on input "Client" at bounding box center [147, 81] width 181 height 15
type input "9"
type input "0"
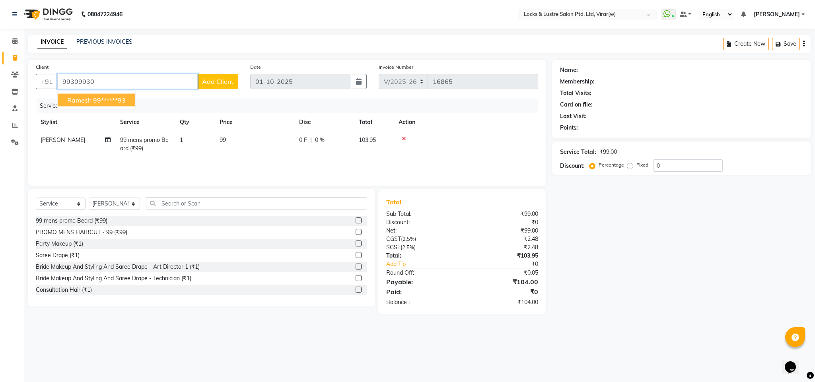
click at [92, 99] on button "ramesh 99******93" at bounding box center [97, 100] width 78 height 13
type input "99******93"
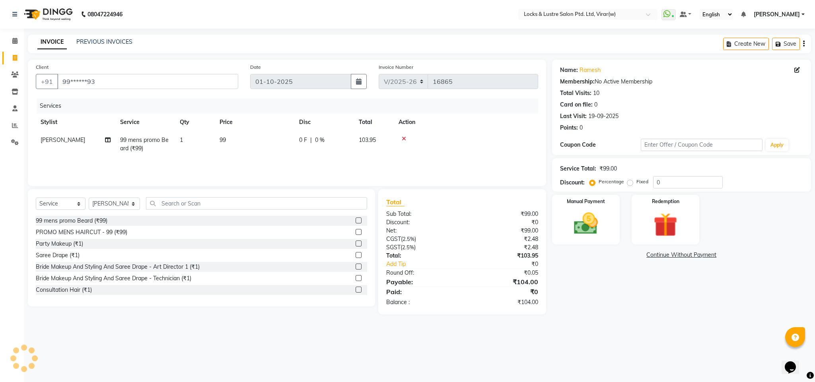
click at [629, 282] on div "Name: [PERSON_NAME] Membership: No Active Membership Total Visits: 10 Card on f…" at bounding box center [684, 187] width 265 height 255
click at [595, 226] on img at bounding box center [585, 224] width 41 height 29
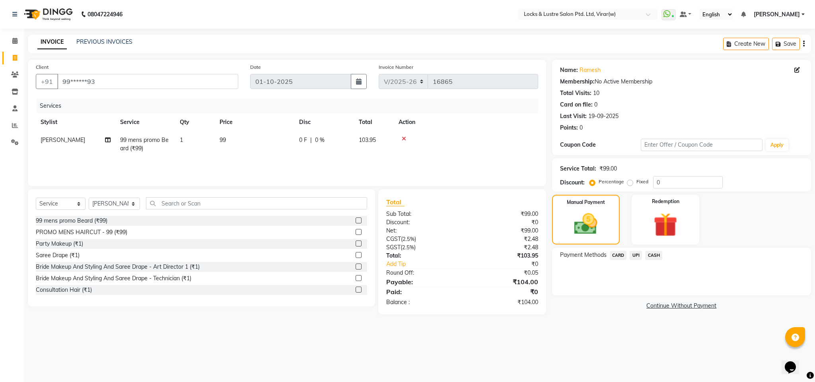
click at [639, 256] on span "UPI" at bounding box center [635, 255] width 12 height 9
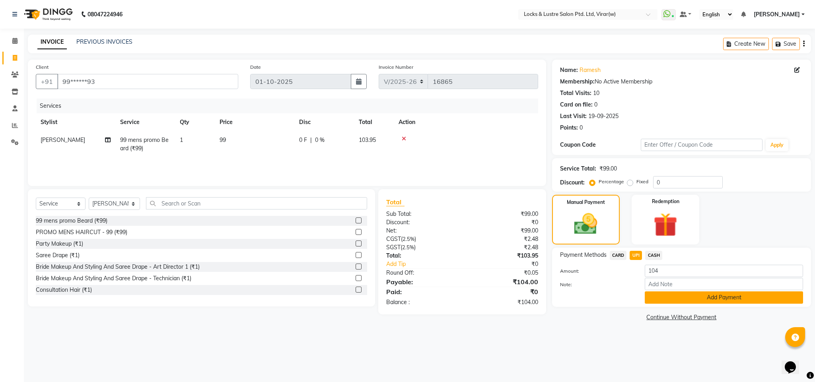
click at [669, 298] on button "Add Payment" at bounding box center [724, 297] width 158 height 12
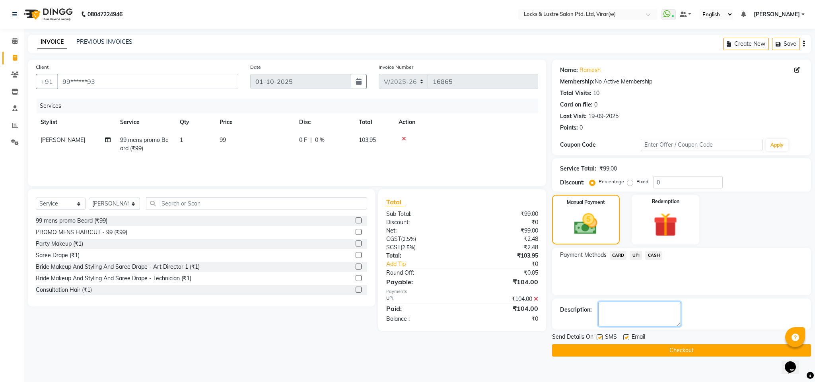
click at [663, 313] on textarea at bounding box center [639, 314] width 83 height 25
type textarea "564000976845"
click at [692, 354] on button "Checkout" at bounding box center [681, 350] width 259 height 12
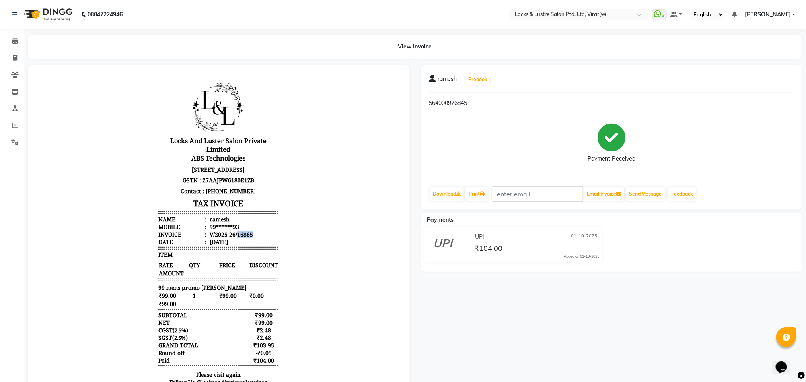
drag, startPoint x: 229, startPoint y: 246, endPoint x: 252, endPoint y: 246, distance: 23.1
click at [251, 238] on li "Invoice : V/2025-26/16865" at bounding box center [218, 234] width 120 height 8
copy div "16865"
click at [14, 45] on span at bounding box center [15, 41] width 14 height 9
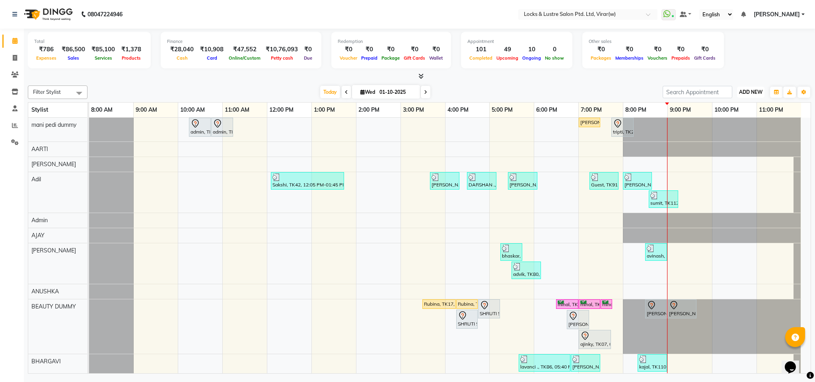
click at [747, 91] on span "ADD NEW" at bounding box center [750, 92] width 23 height 6
click at [718, 125] on link "Add Expense" at bounding box center [732, 128] width 63 height 10
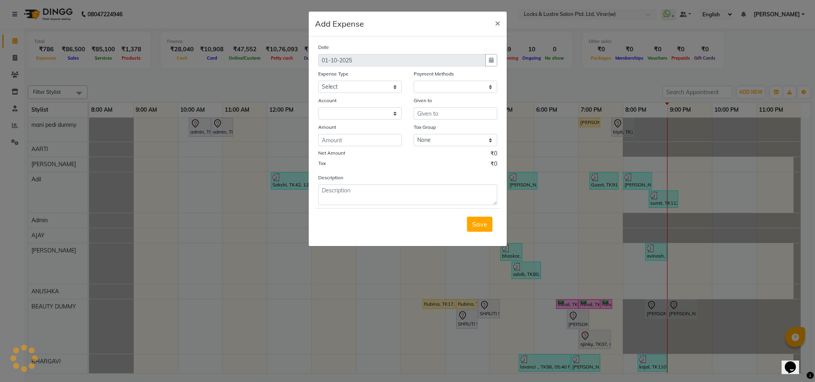
select select "1"
select select "4920"
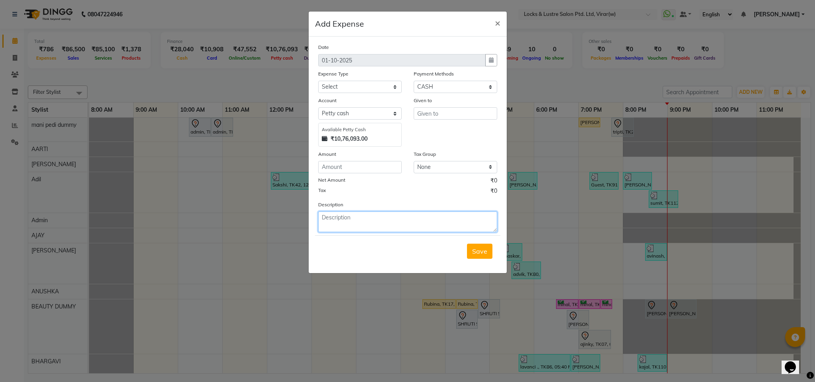
click at [418, 226] on textarea at bounding box center [407, 222] width 179 height 21
paste textarea "16865"
type textarea "invoice no 16865 tip in upi rs 16 given to kunal"
click at [385, 173] on div "Date 01-10-2025 Expense Type Select Advance Salary Bank charges Cash transfer t…" at bounding box center [407, 137] width 179 height 189
click at [385, 167] on input "number" at bounding box center [360, 167] width 84 height 12
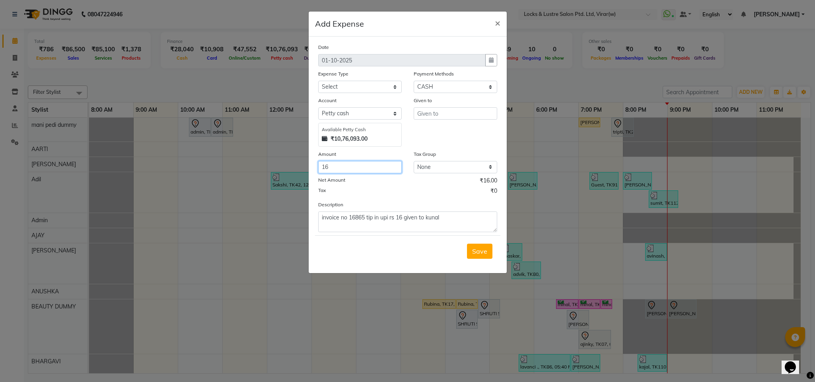
type input "16"
click at [363, 87] on select "Select Advance Salary Bank charges Cash transfer to bank Cash transfer to hub C…" at bounding box center [360, 87] width 84 height 12
select select "15198"
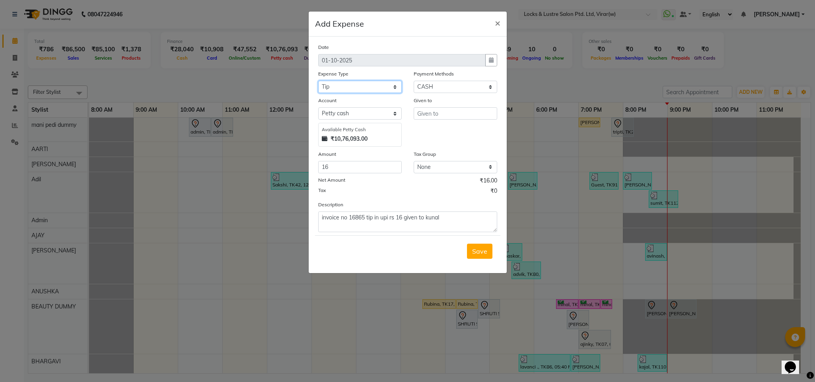
click at [363, 87] on select "Select Advance Salary Bank charges Cash transfer to bank Cash transfer to hub C…" at bounding box center [360, 87] width 84 height 12
click at [437, 118] on input "text" at bounding box center [456, 113] width 84 height 12
click at [455, 123] on ngb-typeahead-window "KUNA L THAKUR" at bounding box center [459, 130] width 90 height 20
click at [447, 134] on ngb-highlight "KUNA L THAKUR" at bounding box center [458, 130] width 70 height 8
type input "[PERSON_NAME]"
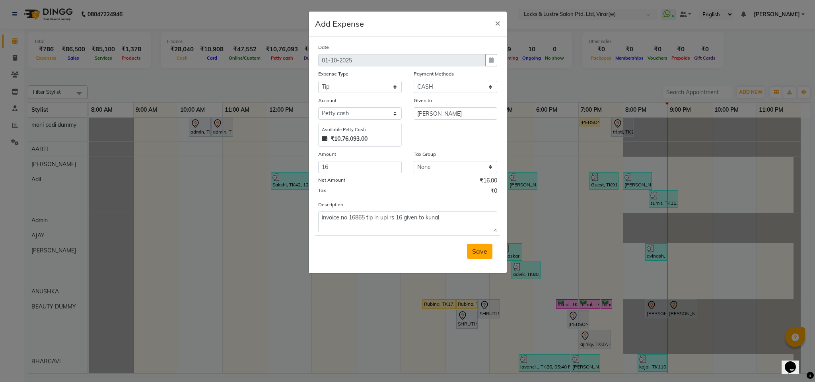
click at [482, 252] on span "Save" at bounding box center [479, 251] width 15 height 8
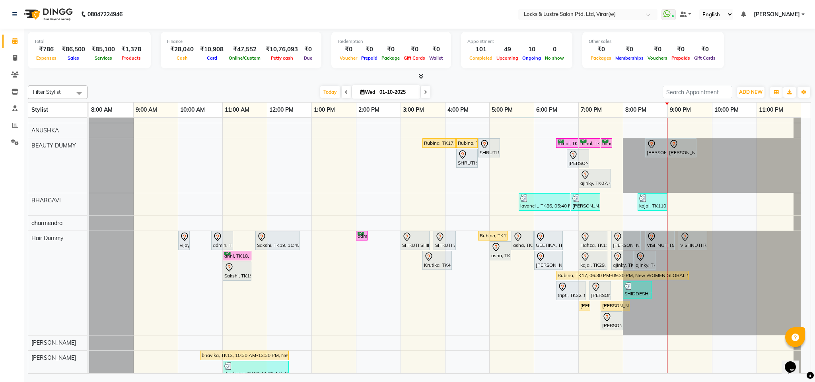
scroll to position [131, 0]
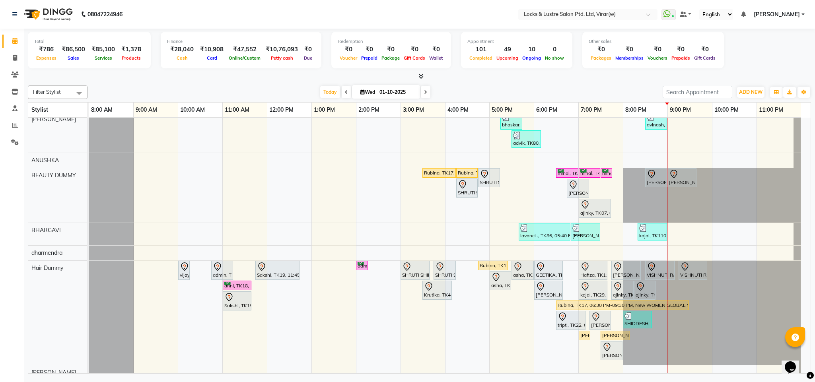
click at [427, 95] on span at bounding box center [426, 92] width 10 height 12
type input "02-10-2025"
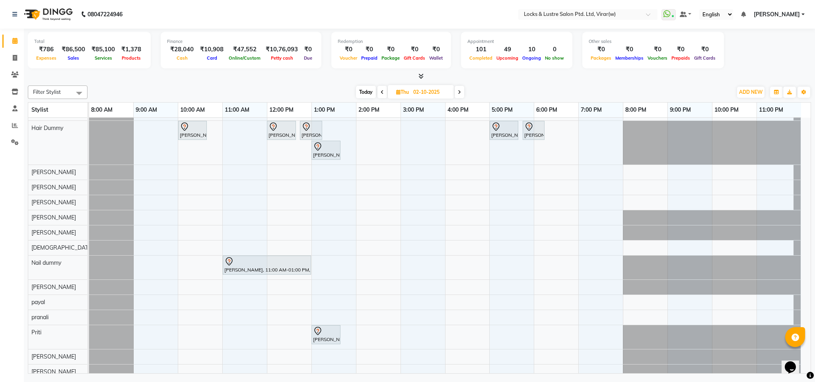
scroll to position [191, 0]
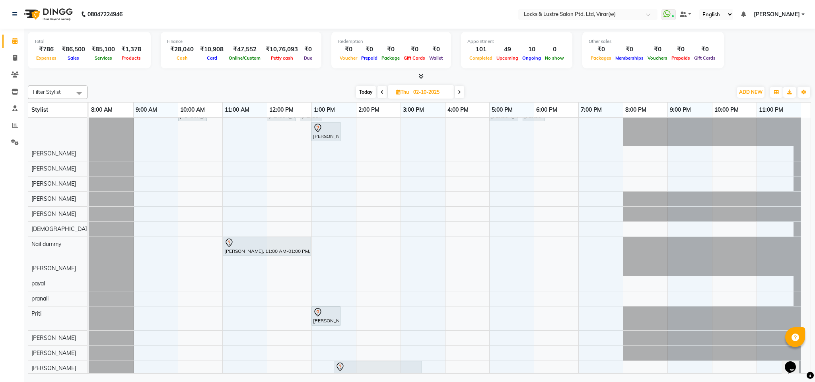
click at [233, 203] on div "SUPRIYA SINGH, 12:15 PM-12:16 PM, NANOPLASTIA SERVICE (DOROFEY) JEENAL, 10:00 A…" at bounding box center [449, 248] width 721 height 643
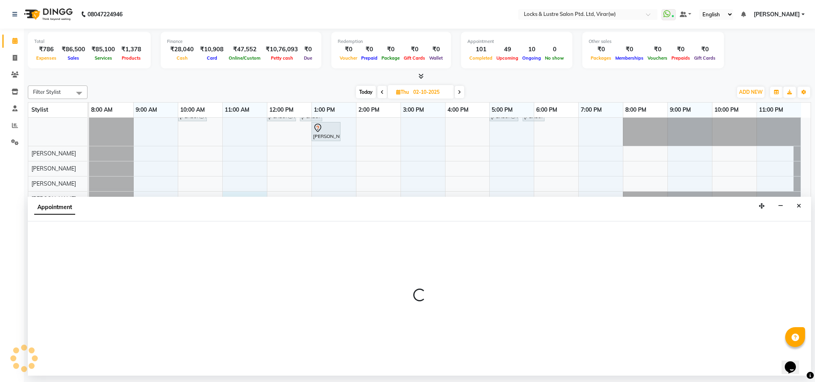
select select "42107"
select select "tentative"
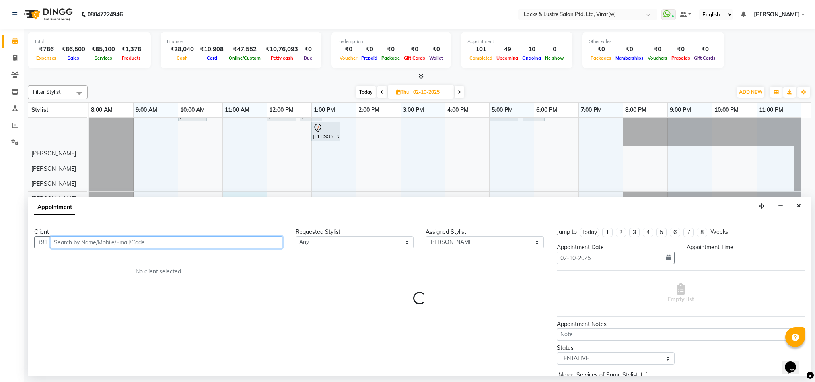
select select "660"
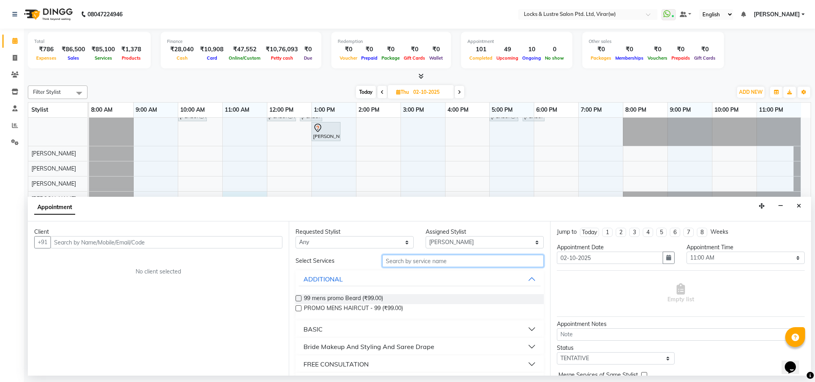
click at [412, 262] on input "text" at bounding box center [462, 261] width 161 height 12
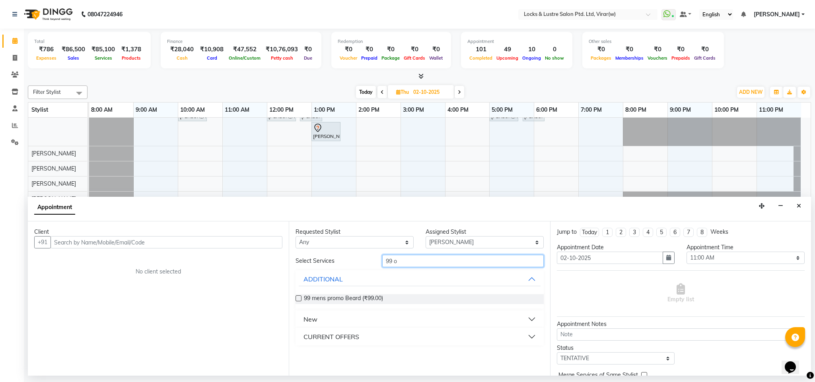
type input "99 o"
click at [365, 340] on button "CURRENT OFFERS" at bounding box center [419, 337] width 241 height 14
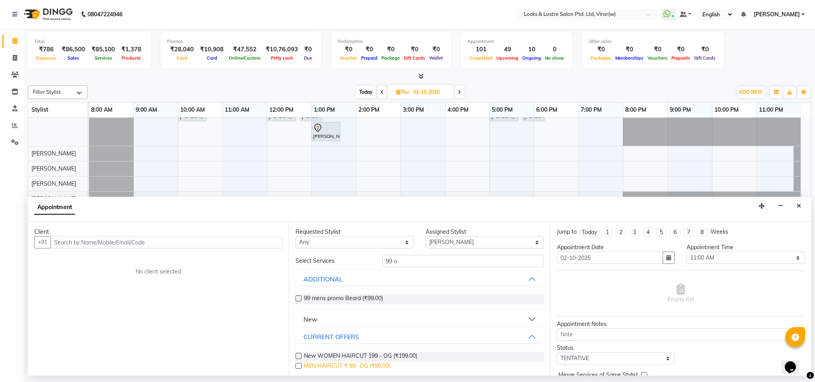
click at [373, 367] on span "MEN HAIRCUT ₹ 99- OG (₹99.00)" at bounding box center [347, 367] width 86 height 10
checkbox input "false"
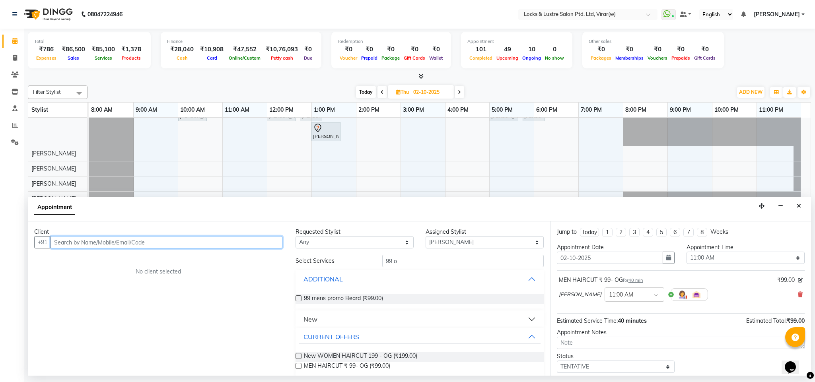
click at [246, 244] on input "text" at bounding box center [166, 242] width 232 height 12
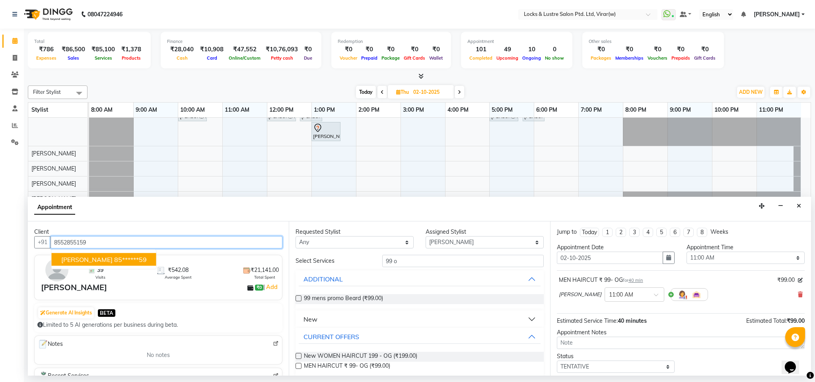
click at [114, 259] on ngb-highlight "85******59" at bounding box center [130, 260] width 33 height 8
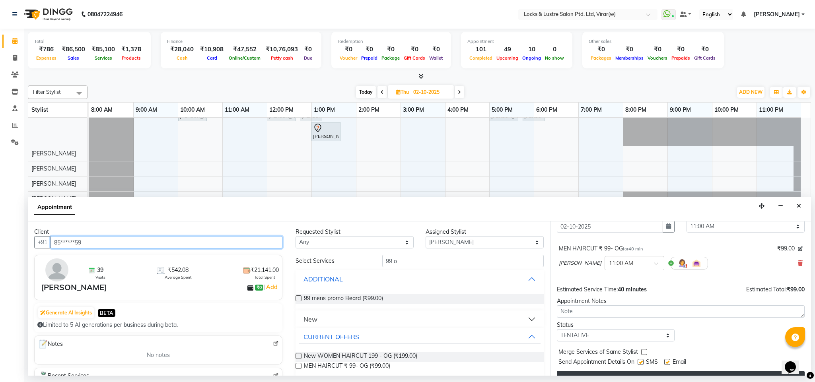
scroll to position [49, 0]
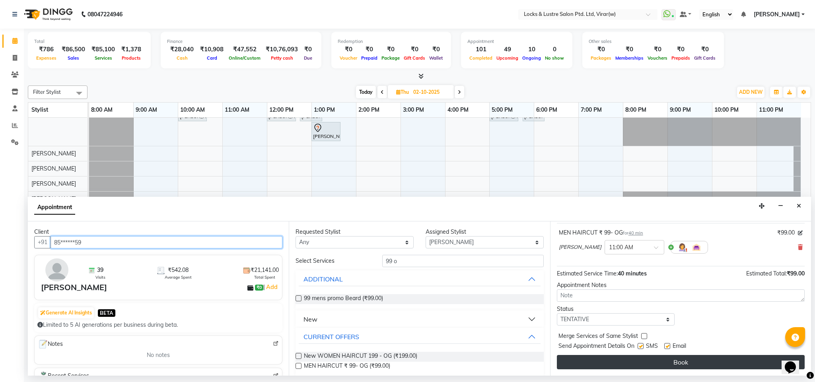
type input "85******59"
click at [694, 366] on button "Book" at bounding box center [681, 362] width 248 height 14
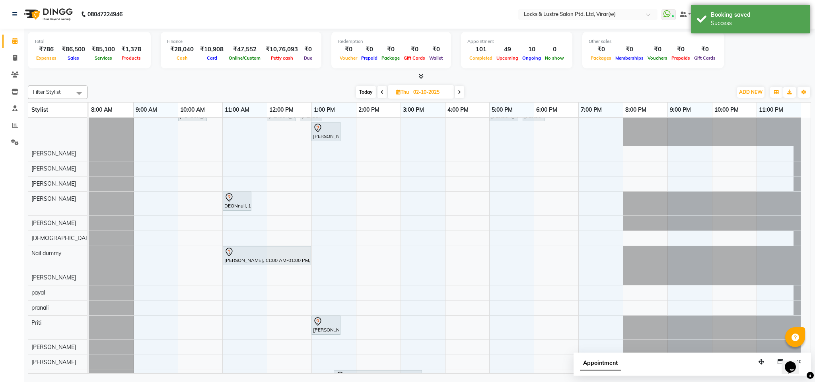
click at [365, 95] on span "Today" at bounding box center [366, 92] width 20 height 12
type input "01-10-2025"
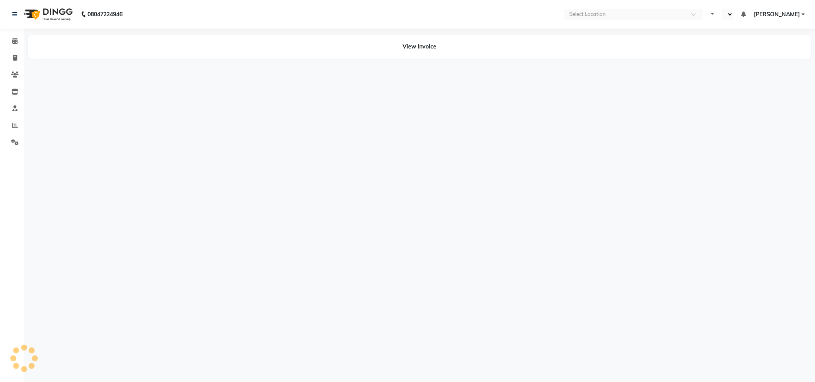
select select "en"
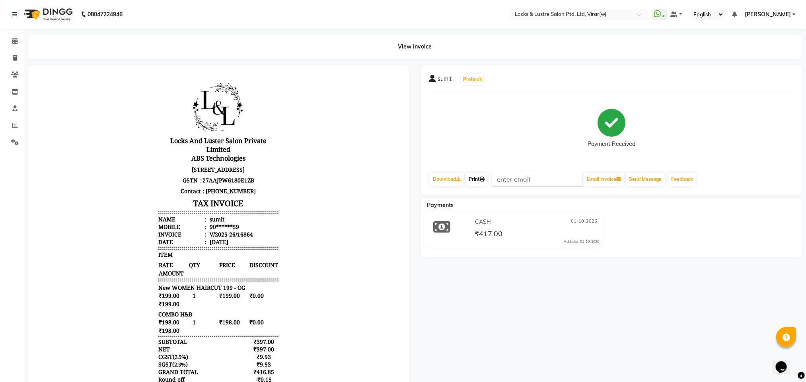
click at [480, 175] on link "Print" at bounding box center [476, 180] width 22 height 14
click at [15, 38] on icon at bounding box center [14, 41] width 5 height 6
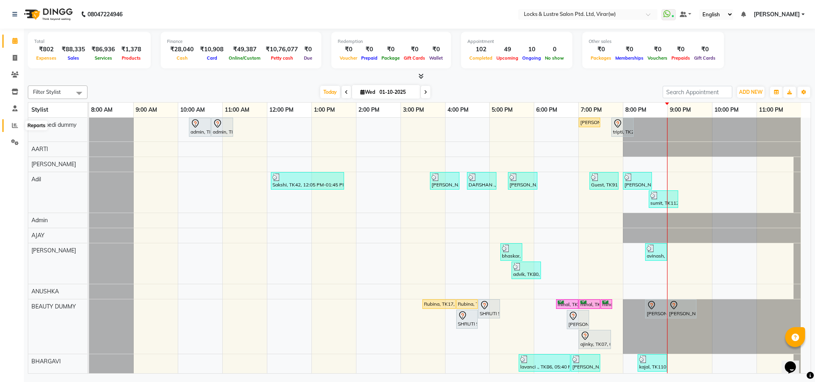
click at [11, 123] on span at bounding box center [15, 125] width 14 height 9
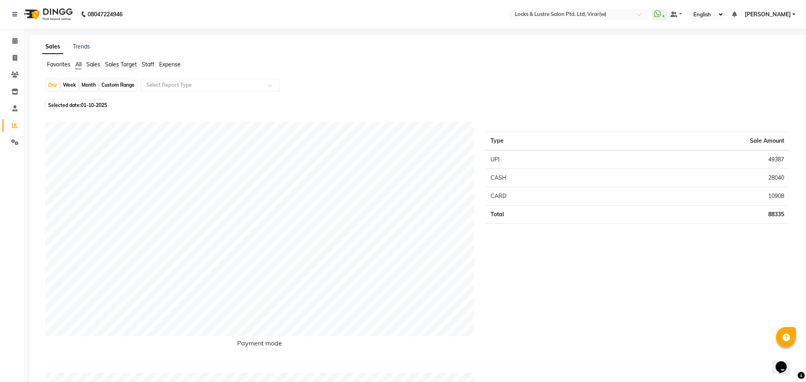
drag, startPoint x: 151, startPoint y: 66, endPoint x: 152, endPoint y: 74, distance: 8.4
click at [151, 70] on div "Favorites All Sales Sales Target Staff Expense" at bounding box center [418, 67] width 765 height 15
click at [161, 85] on input "text" at bounding box center [202, 85] width 115 height 8
drag, startPoint x: 143, startPoint y: 62, endPoint x: 167, endPoint y: 74, distance: 26.5
click at [144, 63] on span "Staff" at bounding box center [148, 64] width 13 height 7
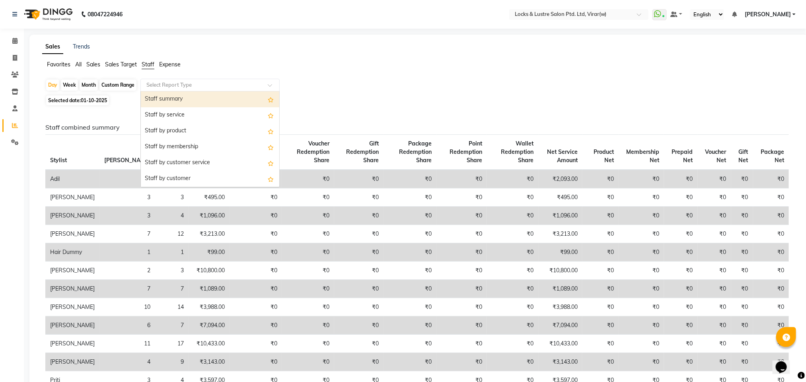
click at [165, 85] on input "text" at bounding box center [202, 85] width 115 height 8
click at [178, 102] on div "Staff summary" at bounding box center [210, 99] width 138 height 16
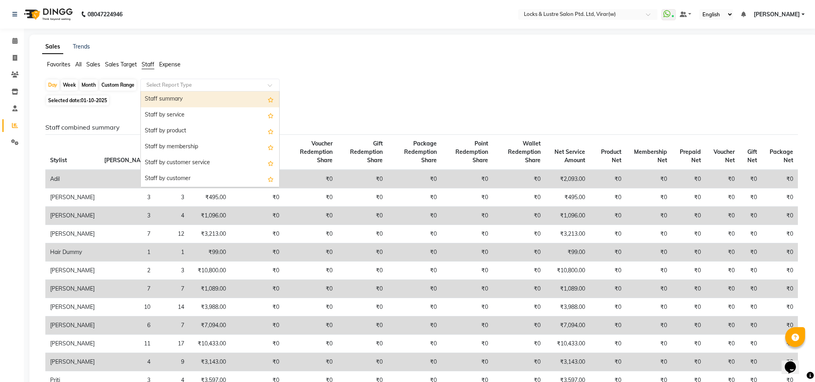
select select "csv"
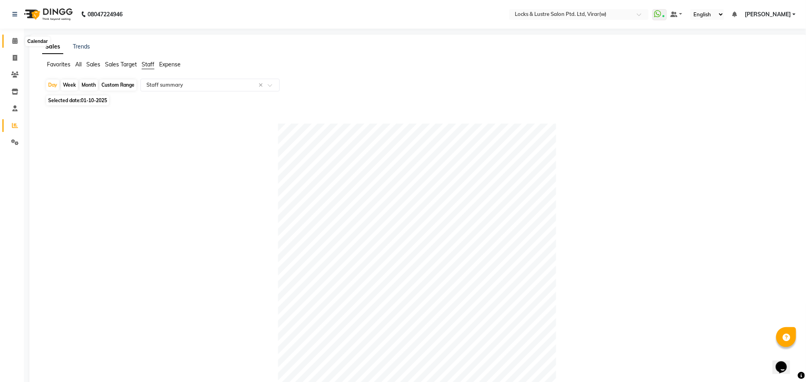
click at [11, 40] on span at bounding box center [15, 41] width 14 height 9
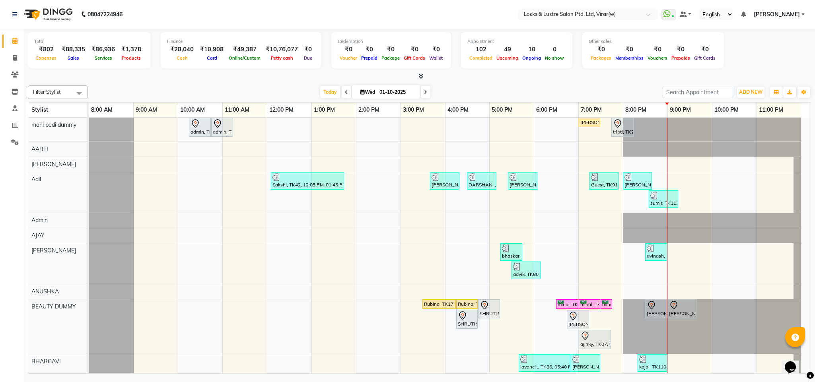
click at [262, 87] on div "[DATE] [DATE]" at bounding box center [374, 92] width 567 height 12
click at [385, 90] on input "01-10-2025" at bounding box center [397, 92] width 40 height 12
select select "10"
select select "2025"
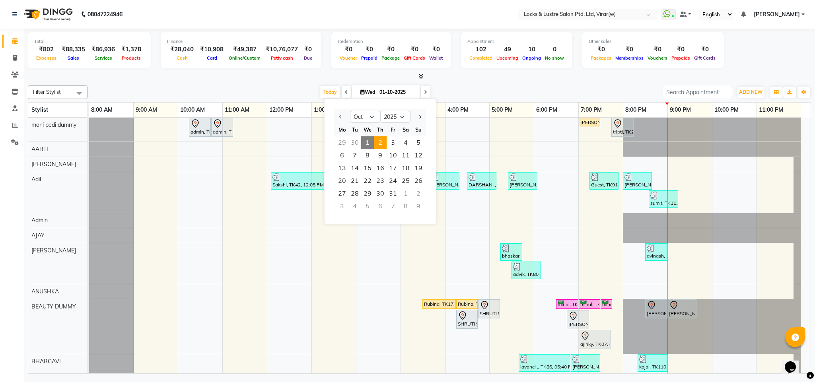
click at [382, 146] on span "2" at bounding box center [380, 142] width 13 height 13
type input "02-10-2025"
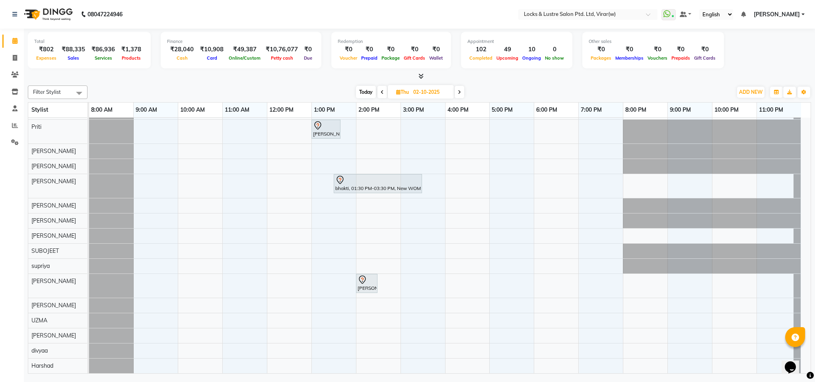
click at [324, 280] on div "SUPRIYA SINGH, 12:15 PM-12:16 PM, NANOPLASTIA SERVICE (DOROFEY) JEENAL, 10:00 A…" at bounding box center [449, 56] width 721 height 633
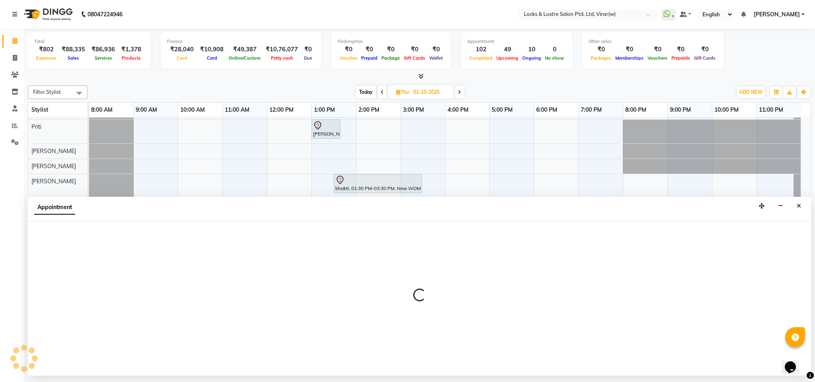
select select "80293"
select select "tentative"
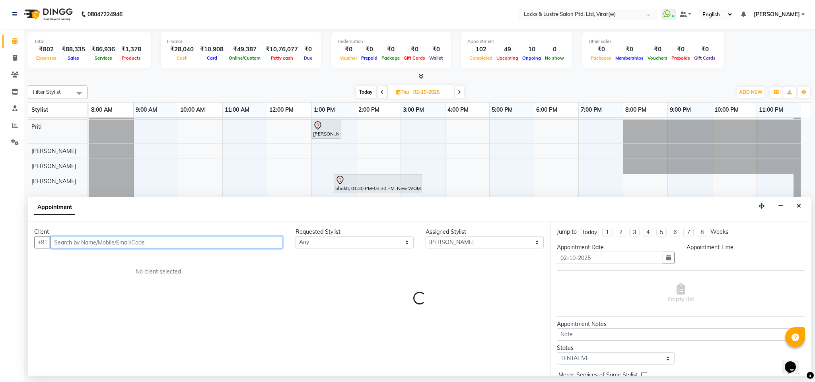
select select "780"
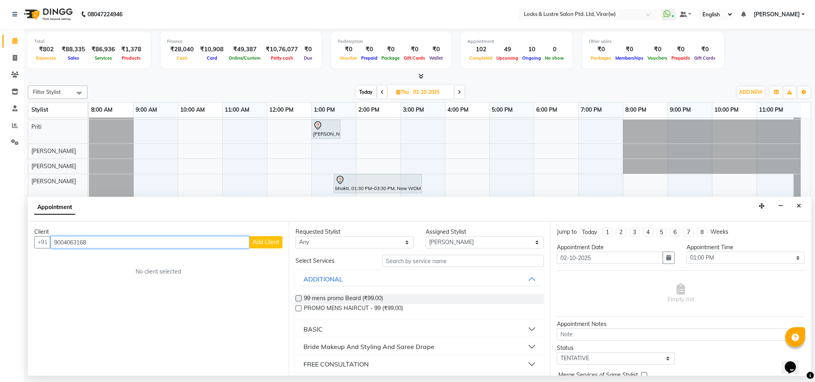
type input "9004063168"
click at [275, 243] on span "Add Client" at bounding box center [265, 242] width 27 height 7
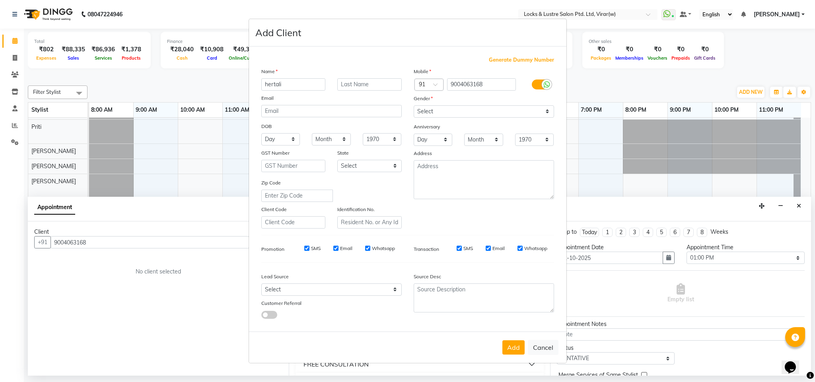
click at [273, 87] on input "hertali" at bounding box center [293, 84] width 64 height 12
type input "hetali"
click at [472, 105] on div "Mobile Country Code × 91 9004063168 Gender Select Male Female Other Prefer Not …" at bounding box center [484, 147] width 152 height 161
drag, startPoint x: 472, startPoint y: 111, endPoint x: 476, endPoint y: 117, distance: 6.6
click at [472, 112] on select "Select Male Female Other Prefer Not To Say" at bounding box center [484, 111] width 140 height 12
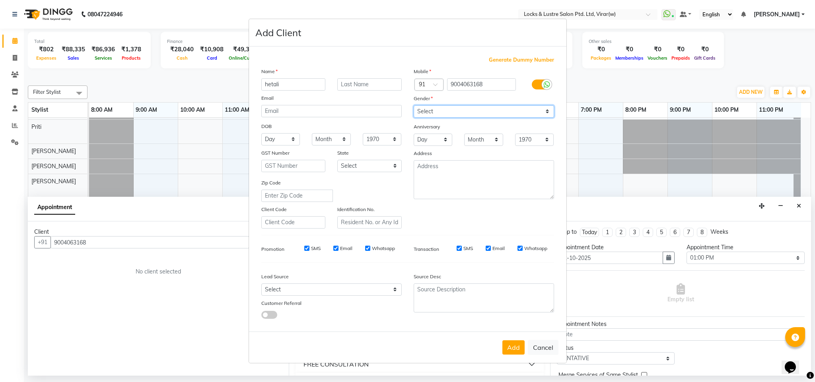
select select "female"
click at [414, 106] on select "Select Male Female Other Prefer Not To Say" at bounding box center [484, 111] width 140 height 12
click at [517, 346] on button "Add" at bounding box center [513, 347] width 22 height 14
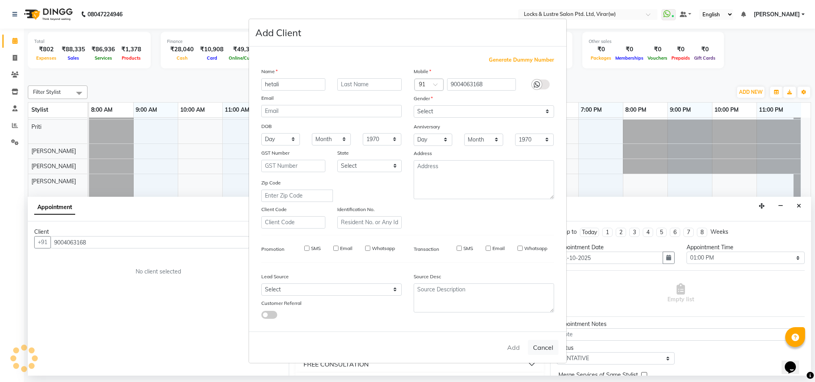
type input "90******68"
select select
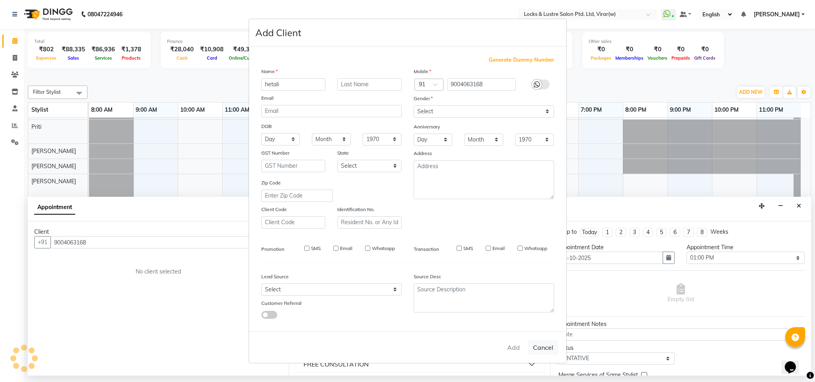
select select
checkbox input "false"
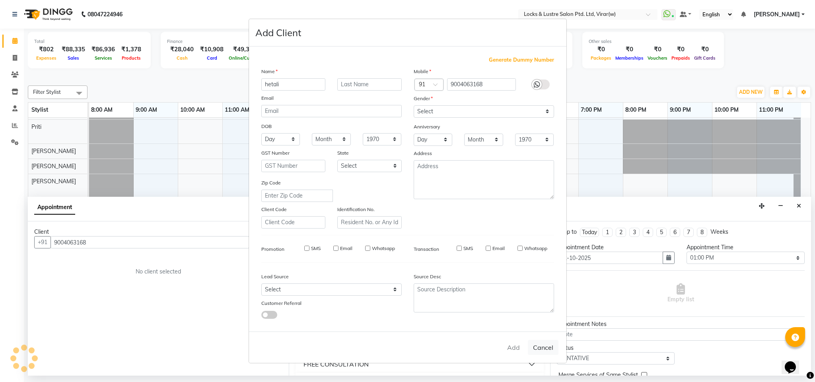
checkbox input "false"
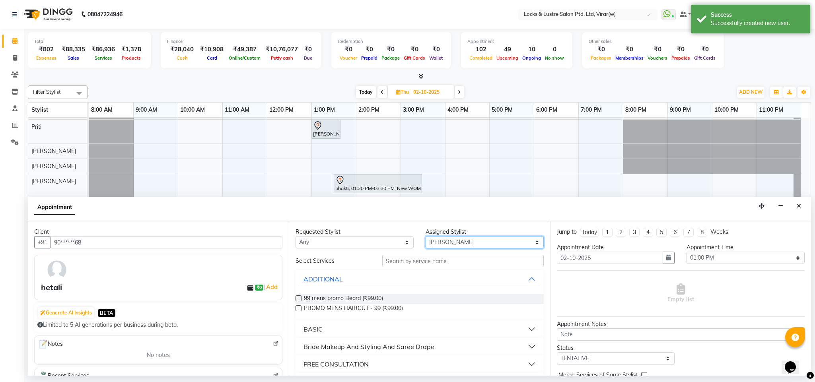
click at [455, 247] on select "Select AARTI Abdul Khan Adil Admin AJAY AKASH NHAVI ANUSHKA Ashwini Sawant BEAU…" at bounding box center [484, 242] width 118 height 12
select select "42111"
click at [425, 237] on select "Select AARTI Abdul Khan Adil Admin AJAY AKASH NHAVI ANUSHKA Ashwini Sawant BEAU…" at bounding box center [484, 242] width 118 height 12
click at [466, 254] on div "Requested Stylist Any AARTI Abdul Khan Adil Admin AJAY AKASH NHAVI ANUSHKA Ashw…" at bounding box center [419, 298] width 261 height 154
click at [462, 265] on input "text" at bounding box center [462, 261] width 161 height 12
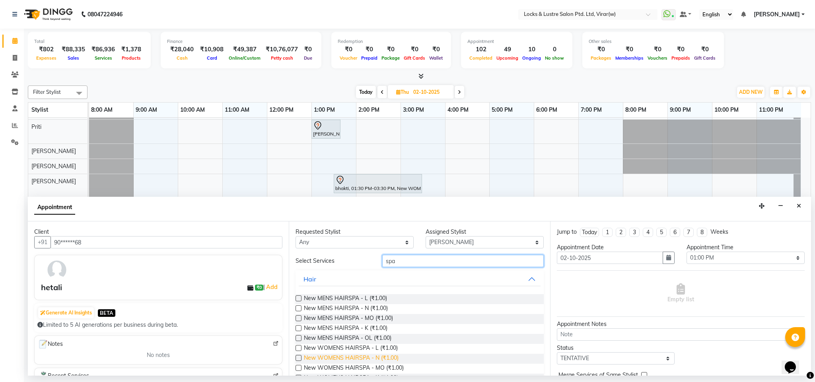
type input "spa"
click at [385, 355] on span "New WOMENS HAIRSPA - N (₹1.00)" at bounding box center [351, 359] width 95 height 10
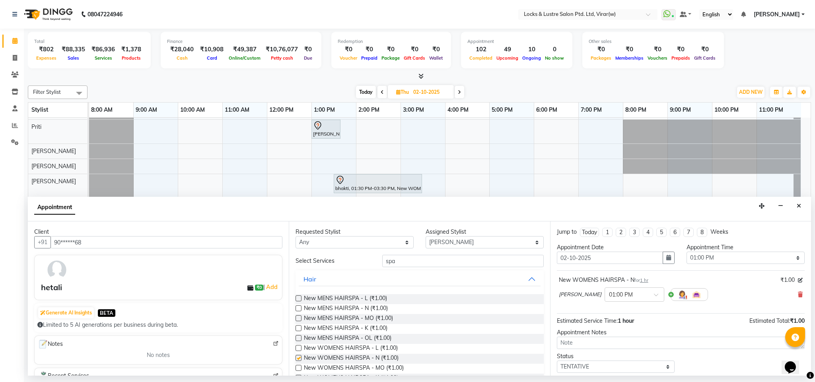
checkbox input "false"
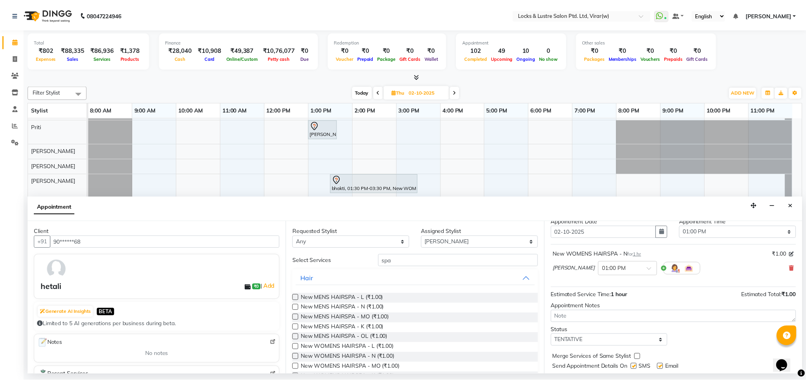
scroll to position [49, 0]
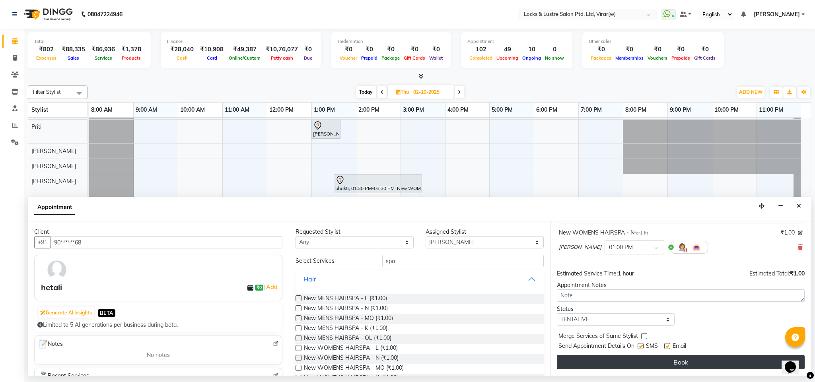
click at [622, 359] on button "Book" at bounding box center [681, 362] width 248 height 14
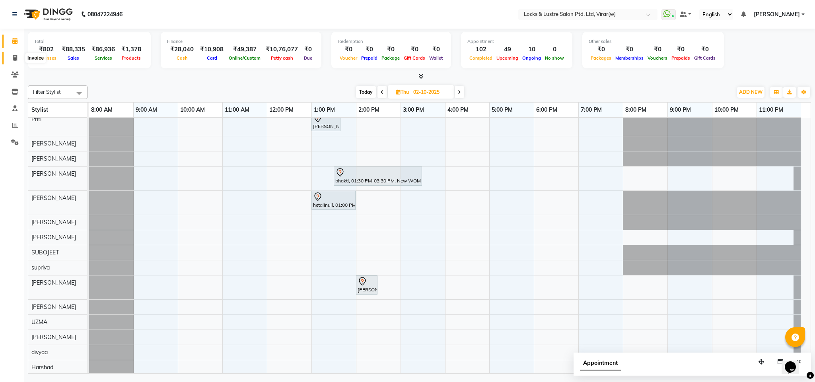
click at [18, 58] on span at bounding box center [15, 58] width 14 height 9
select select "5944"
select select "service"
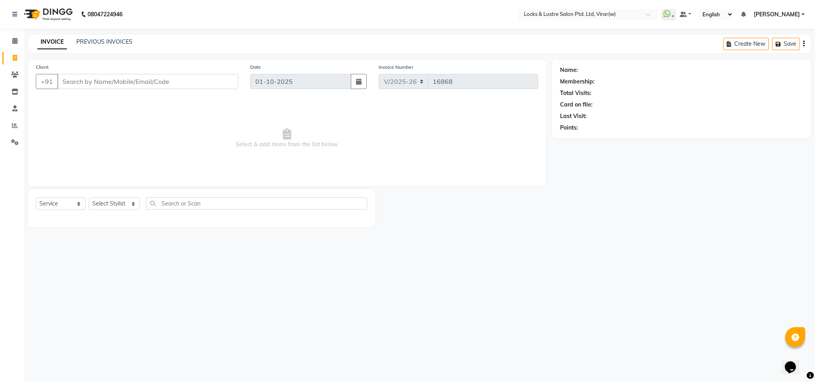
click at [113, 79] on input "Client" at bounding box center [147, 81] width 181 height 15
click at [118, 208] on select "Select Stylist AARTI Abdul Khan Adil Admin AJAY AKASH NHAVI ANUSHKA Ashwini Saw…" at bounding box center [114, 204] width 51 height 12
select select "42117"
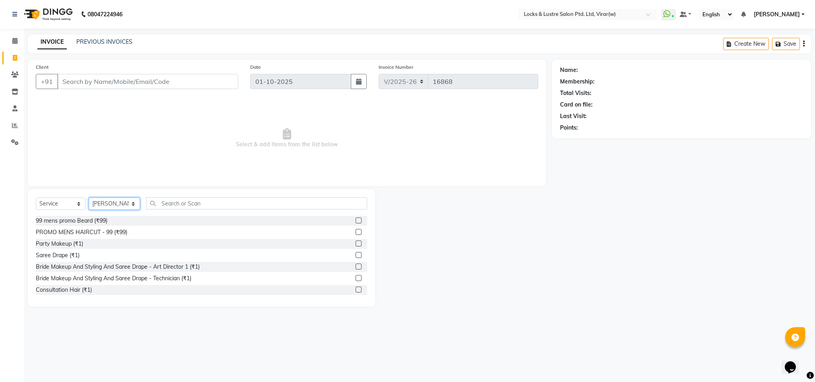
click at [118, 209] on select "Select Stylist AARTI Abdul Khan Adil Admin AJAY AKASH NHAVI ANUSHKA Ashwini Saw…" at bounding box center [114, 204] width 51 height 12
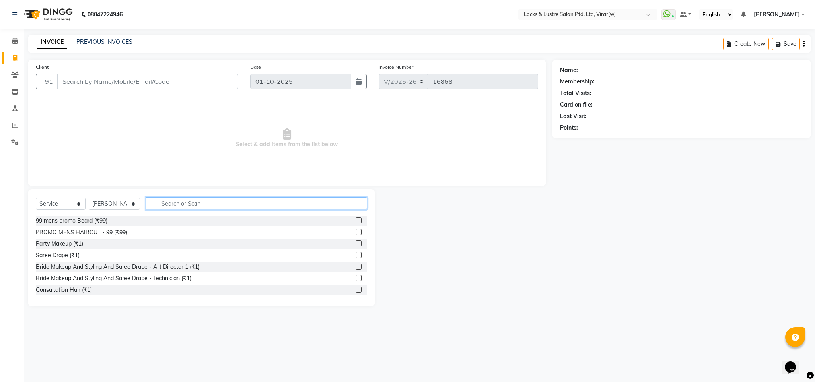
click at [180, 208] on input "text" at bounding box center [256, 203] width 221 height 12
type input "eye"
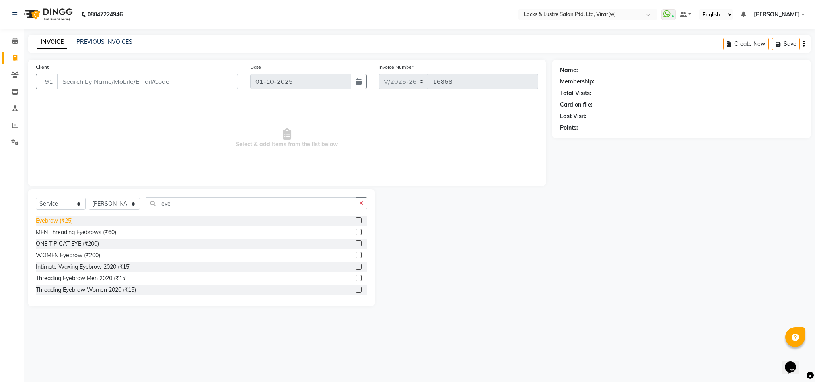
click at [70, 219] on div "Eyebrow (₹25)" at bounding box center [54, 221] width 37 height 8
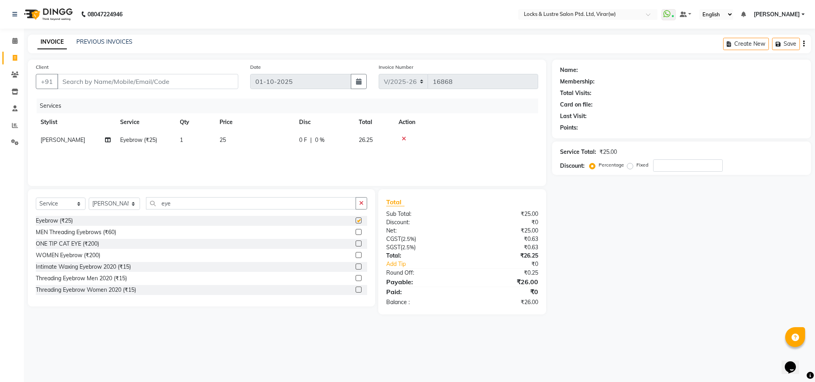
checkbox input "false"
click at [193, 86] on input "Client" at bounding box center [147, 81] width 181 height 15
click at [184, 82] on input "Client" at bounding box center [147, 81] width 181 height 15
type input "7"
type input "0"
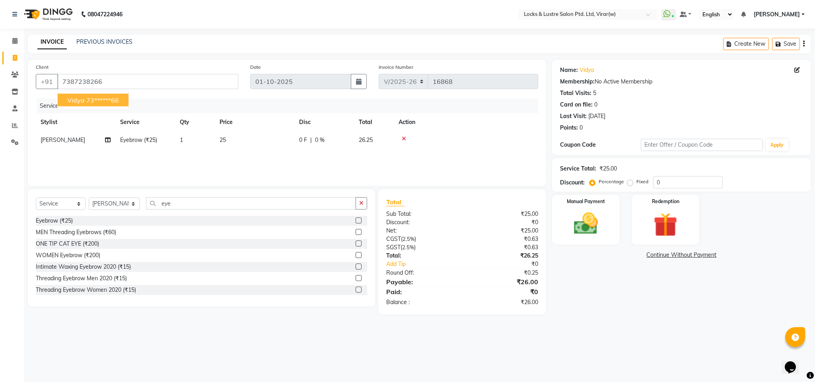
click at [113, 98] on ngb-highlight "73******66" at bounding box center [102, 100] width 33 height 8
type input "73******66"
click at [588, 222] on img at bounding box center [585, 224] width 41 height 29
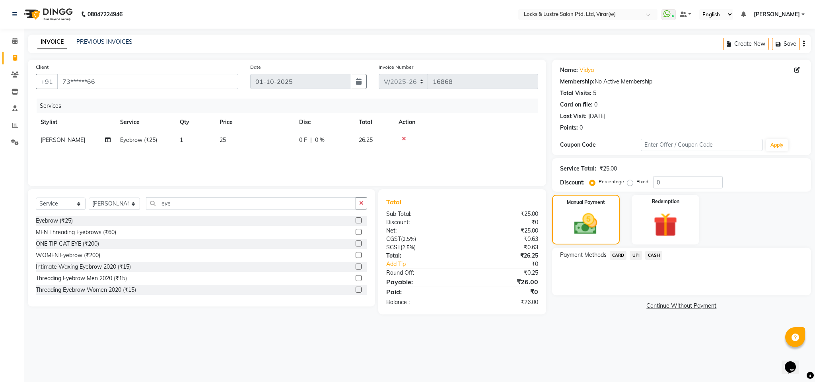
click at [639, 254] on span "UPI" at bounding box center [635, 255] width 12 height 9
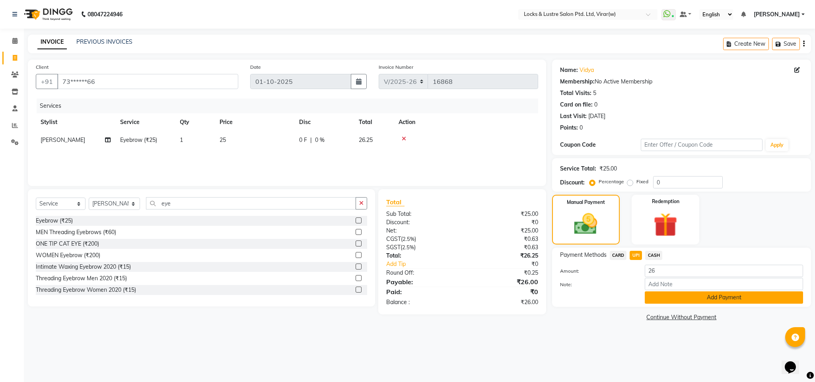
click at [654, 296] on button "Add Payment" at bounding box center [724, 297] width 158 height 12
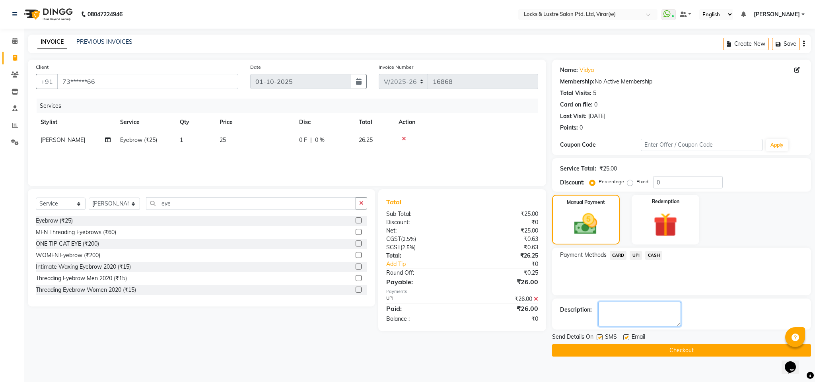
drag, startPoint x: 654, startPoint y: 297, endPoint x: 654, endPoint y: 307, distance: 9.9
click at [654, 307] on textarea at bounding box center [639, 314] width 83 height 25
type textarea "527473233089"
click at [675, 351] on button "Checkout" at bounding box center [681, 350] width 259 height 12
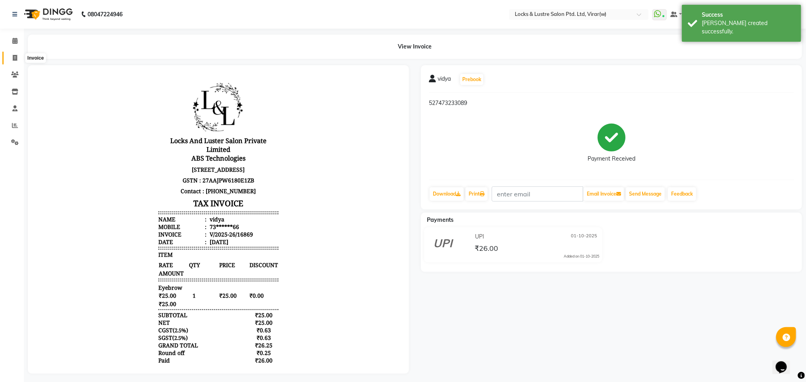
click at [18, 58] on span at bounding box center [15, 58] width 14 height 9
select select "service"
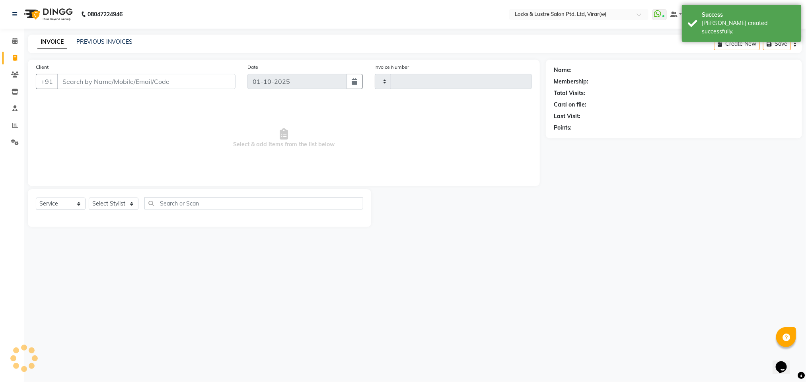
type input "16870"
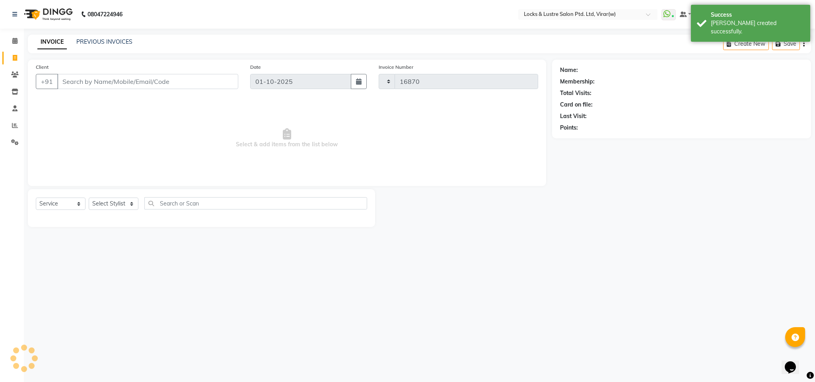
select select "5944"
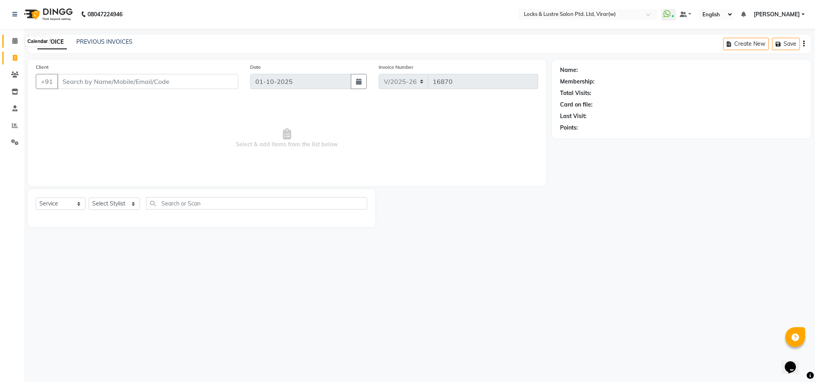
drag, startPoint x: 8, startPoint y: 42, endPoint x: 43, endPoint y: 11, distance: 46.8
click at [10, 42] on span at bounding box center [15, 41] width 14 height 9
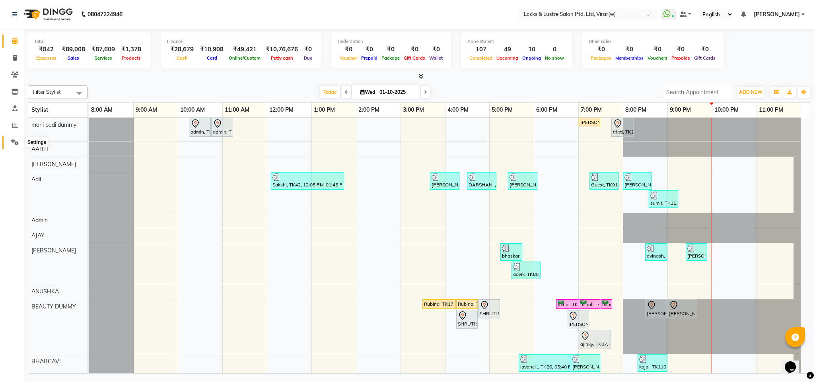
click at [17, 146] on span at bounding box center [15, 142] width 14 height 9
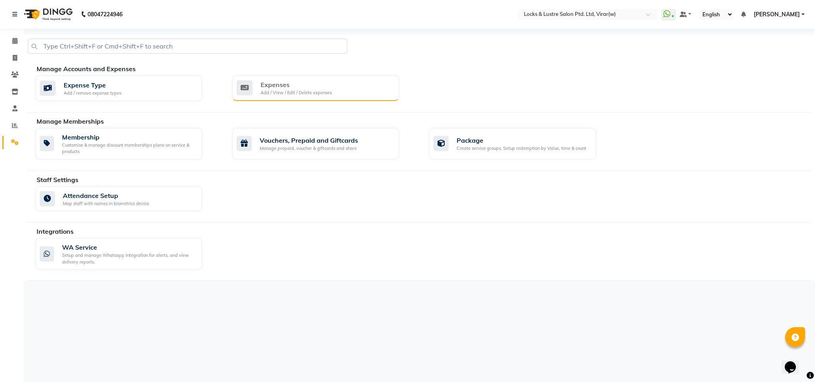
click at [293, 93] on div "Add / View / Edit / Delete expenses" at bounding box center [295, 92] width 71 height 7
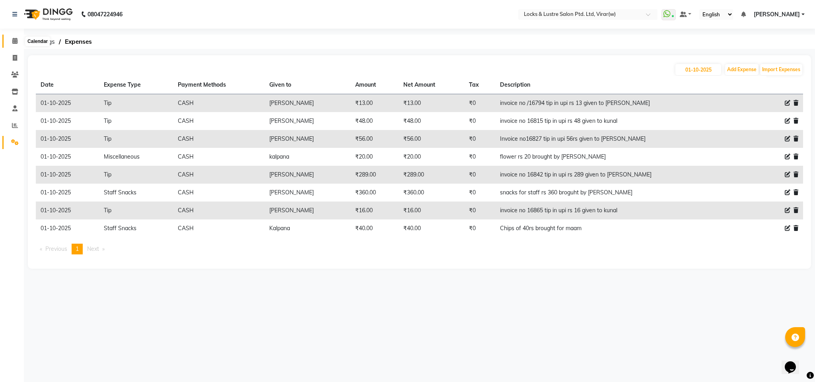
click at [17, 42] on icon at bounding box center [14, 41] width 5 height 6
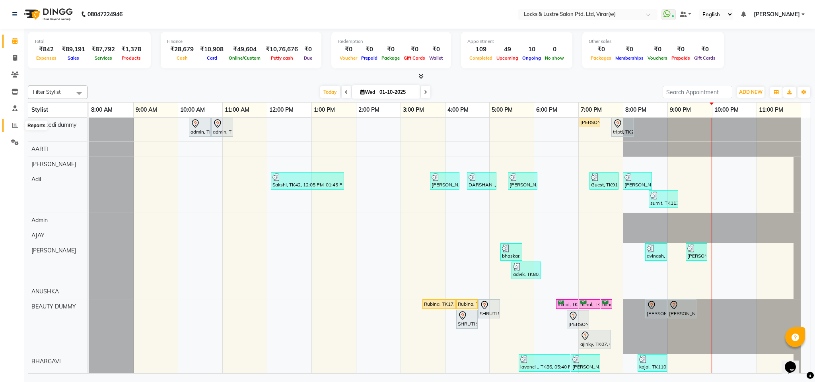
click at [18, 127] on span at bounding box center [15, 125] width 14 height 9
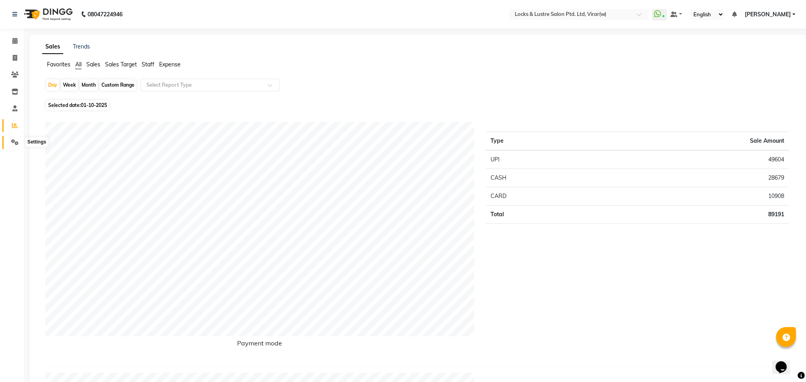
click at [19, 142] on span at bounding box center [15, 142] width 14 height 9
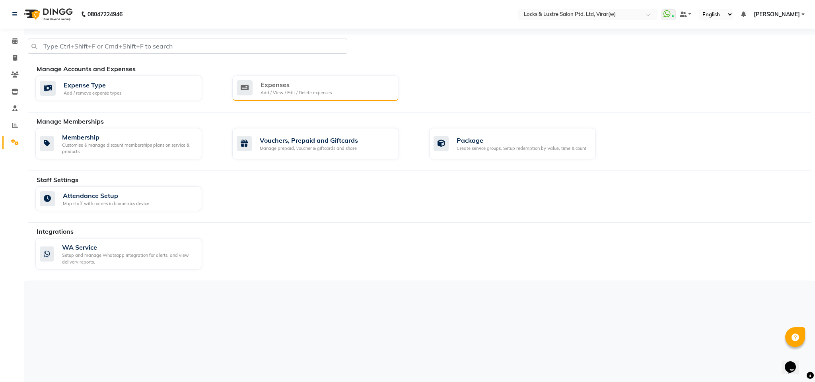
click at [287, 82] on div "Expenses" at bounding box center [295, 85] width 71 height 10
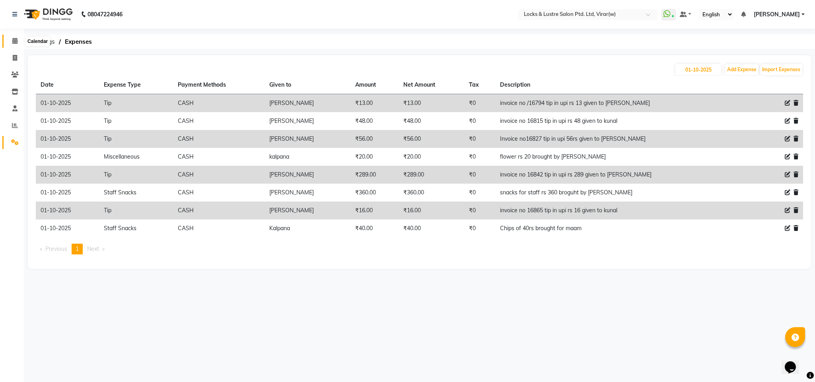
click at [18, 42] on span at bounding box center [15, 41] width 14 height 9
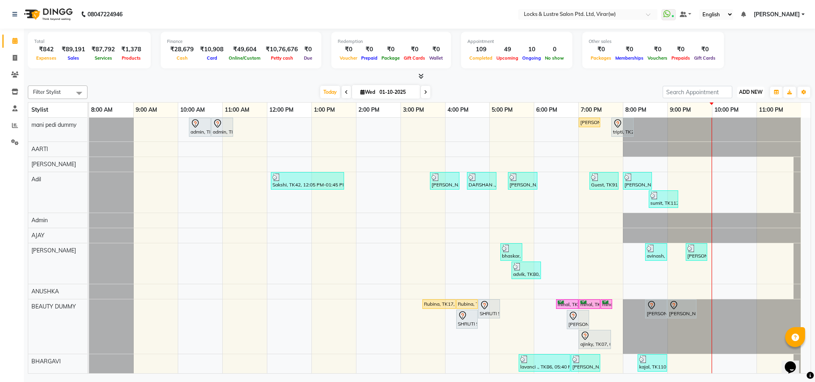
click at [746, 89] on span "ADD NEW" at bounding box center [750, 92] width 23 height 6
click at [728, 130] on link "Add Expense" at bounding box center [732, 128] width 63 height 10
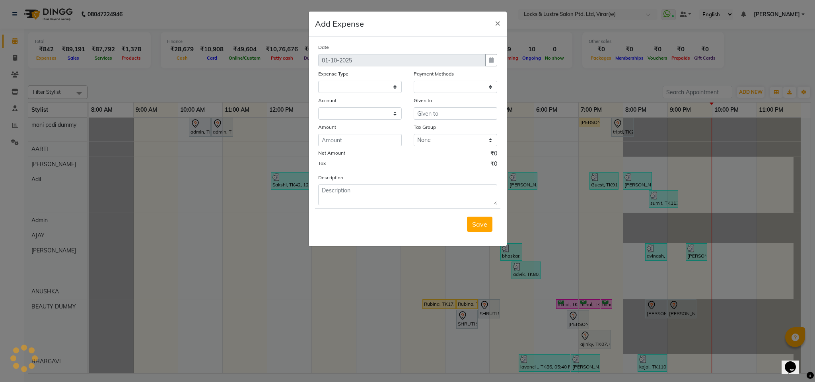
select select "1"
select select "4920"
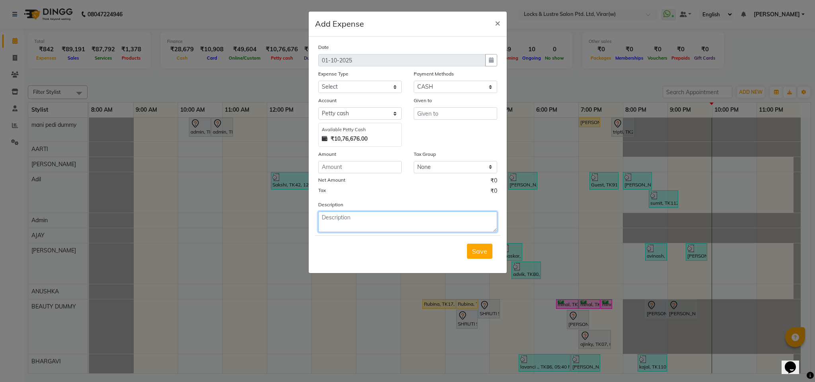
click at [427, 221] on textarea at bounding box center [407, 222] width 179 height 21
click at [202, 270] on ngb-modal-window "Add Expense × Date [DATE] Expense Type Select Advance Salary Bank charges Cash …" at bounding box center [407, 191] width 815 height 382
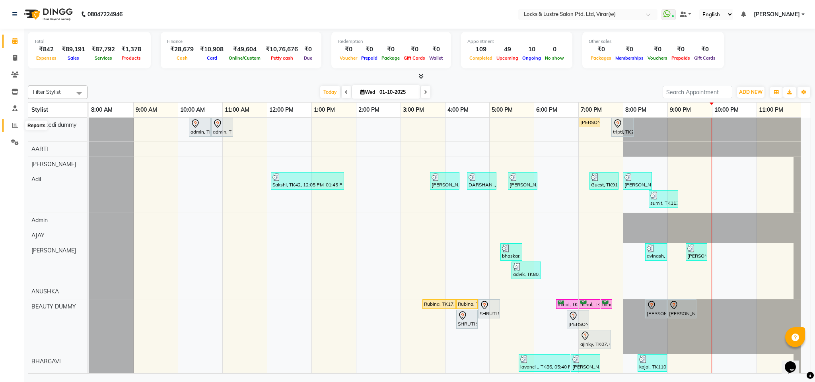
click at [12, 127] on icon at bounding box center [15, 125] width 6 height 6
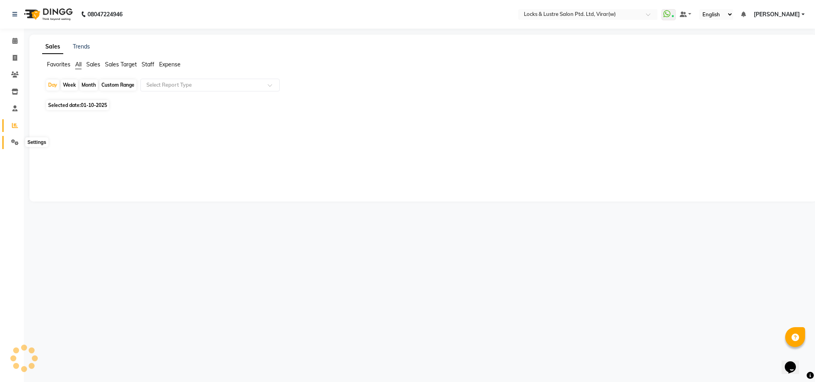
click at [15, 143] on icon at bounding box center [15, 142] width 8 height 6
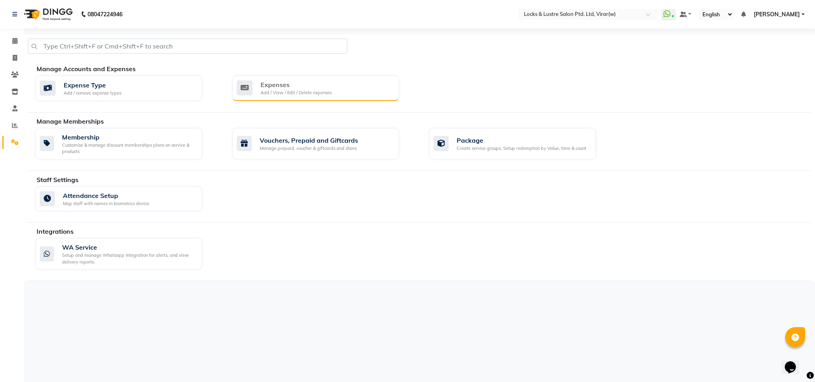
click at [297, 85] on div "Expenses" at bounding box center [295, 85] width 71 height 10
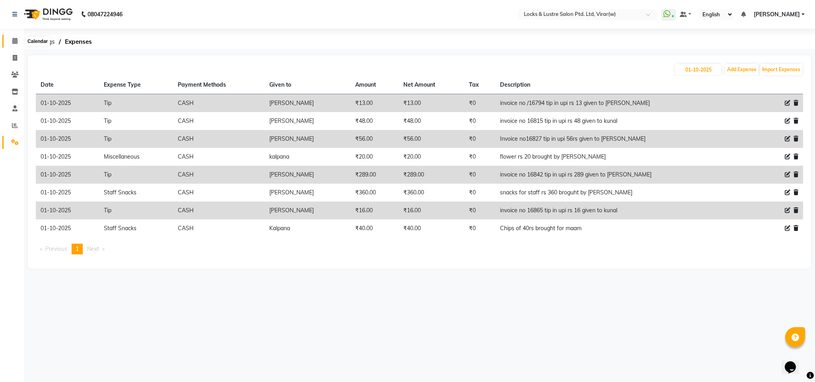
click at [19, 43] on span at bounding box center [15, 41] width 14 height 9
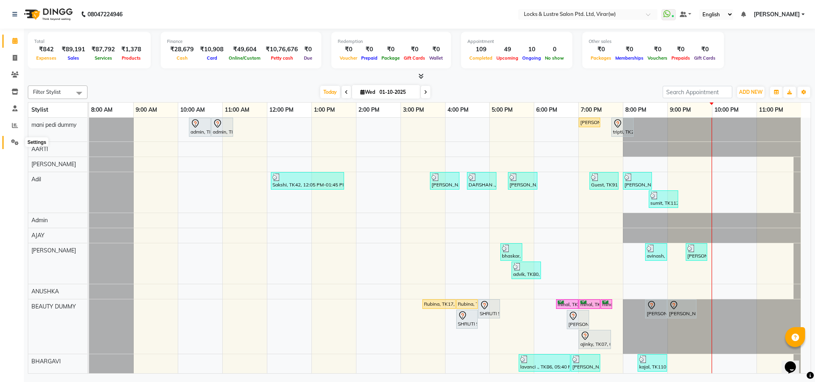
click at [9, 146] on span at bounding box center [15, 142] width 14 height 9
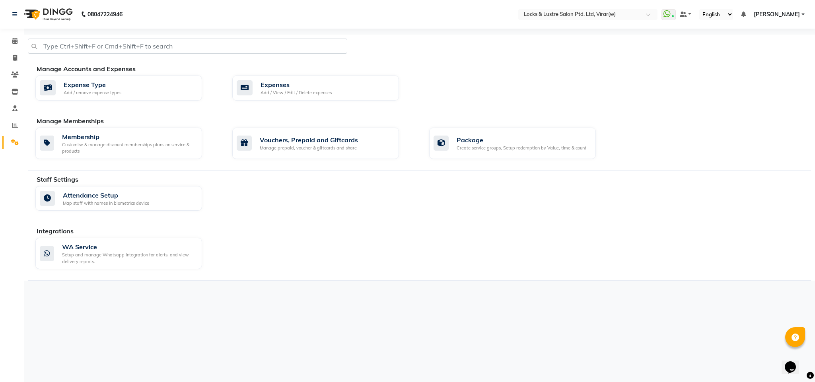
click at [320, 74] on div "Manage Accounts and Expenses Expense Type Add / remove expense types Expenses A…" at bounding box center [419, 88] width 783 height 48
click at [341, 84] on div "Expenses Add / View / Edit / Delete expenses" at bounding box center [315, 88] width 156 height 16
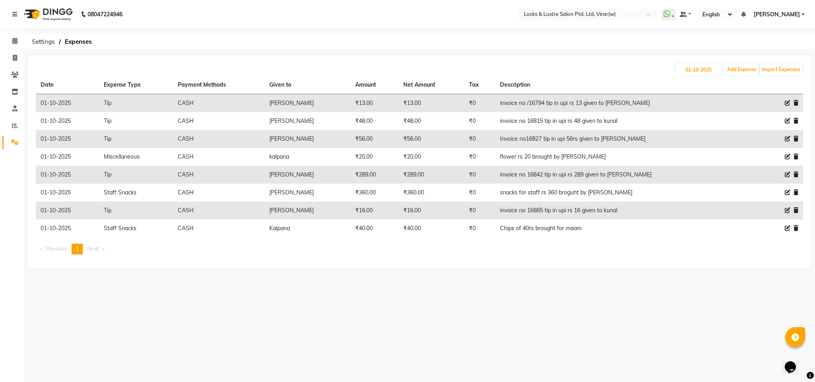
click at [787, 192] on icon at bounding box center [788, 193] width 6 height 6
select select "13758"
select select "1"
select select "4920"
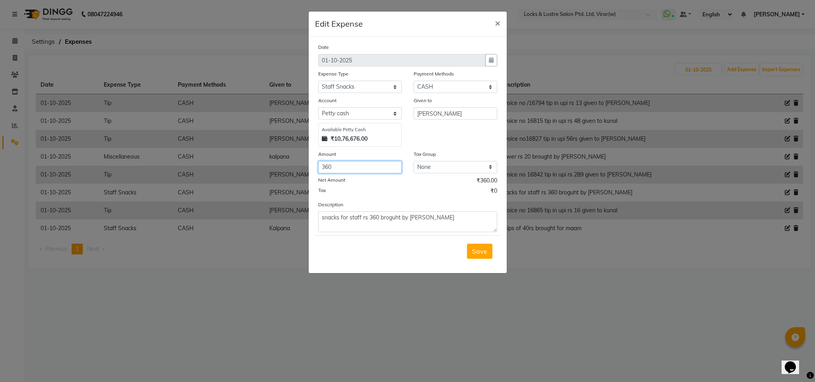
click at [324, 166] on input "360" at bounding box center [360, 167] width 84 height 12
type input "460"
click at [387, 245] on div "Save" at bounding box center [407, 250] width 185 height 31
click at [373, 218] on textarea "snacks for staff rs 360 broguht by naushad" at bounding box center [407, 222] width 179 height 21
type textarea "snacks for staff rs 460 broguht by [PERSON_NAME]"
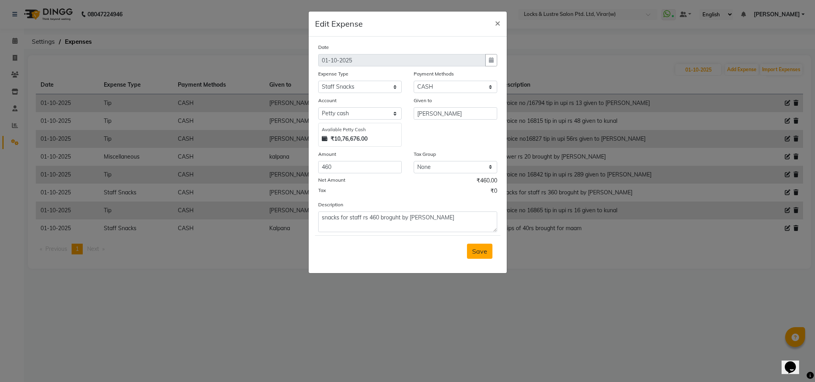
click at [474, 255] on span "Save" at bounding box center [479, 251] width 15 height 8
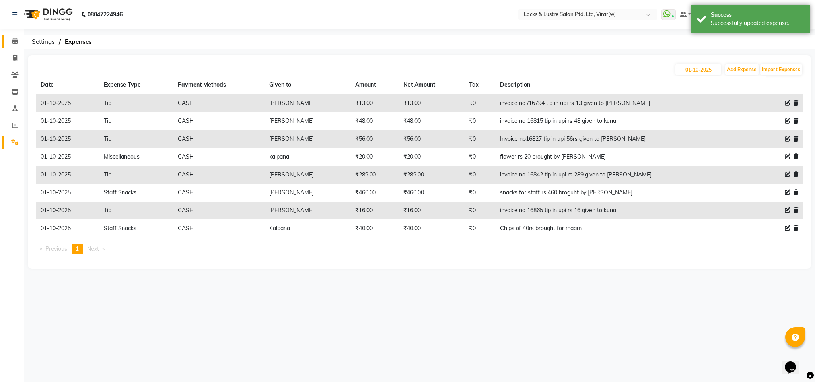
click at [13, 45] on span at bounding box center [15, 41] width 14 height 9
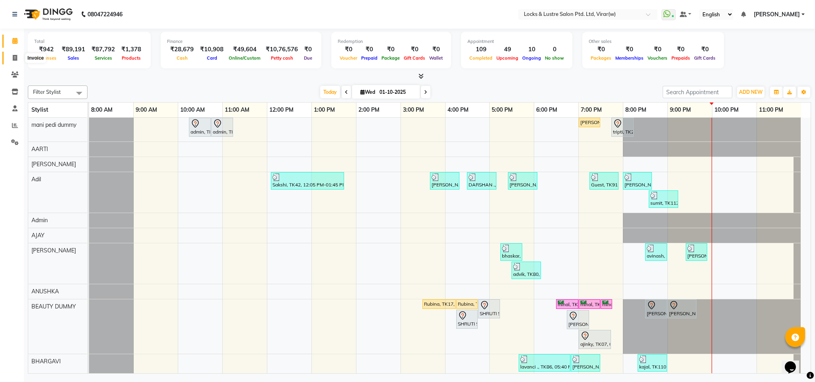
click at [19, 56] on span at bounding box center [15, 58] width 14 height 9
select select "5944"
select select "service"
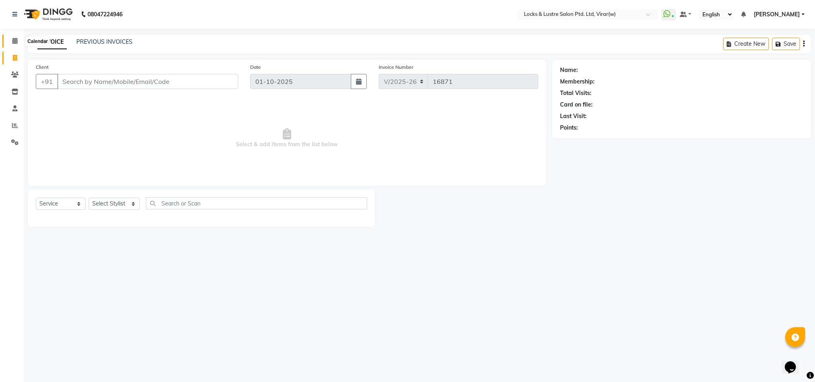
click at [15, 39] on icon at bounding box center [14, 41] width 5 height 6
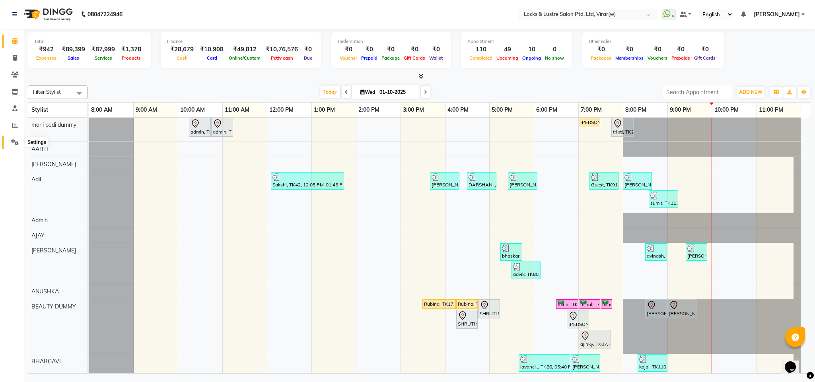
click at [8, 140] on span at bounding box center [15, 142] width 14 height 9
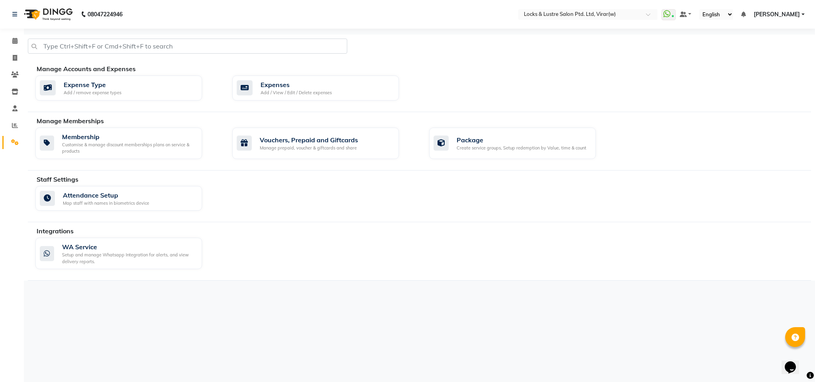
click at [342, 70] on div "Manage Accounts and Expenses" at bounding box center [427, 69] width 780 height 10
click at [331, 84] on div "Expenses Add / View / Edit / Delete expenses" at bounding box center [315, 88] width 156 height 16
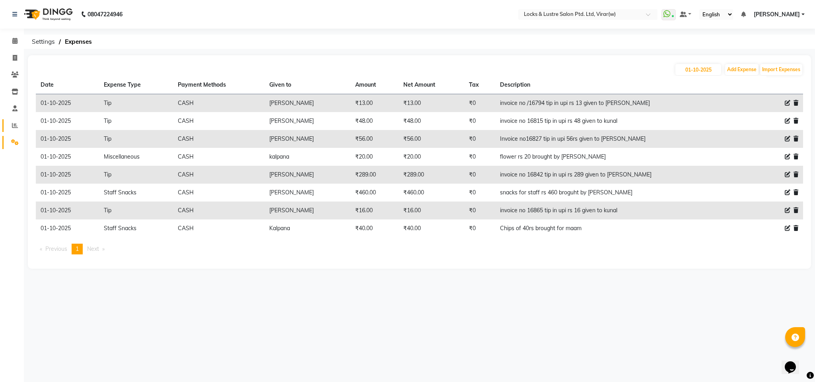
click at [15, 122] on icon at bounding box center [15, 125] width 6 height 6
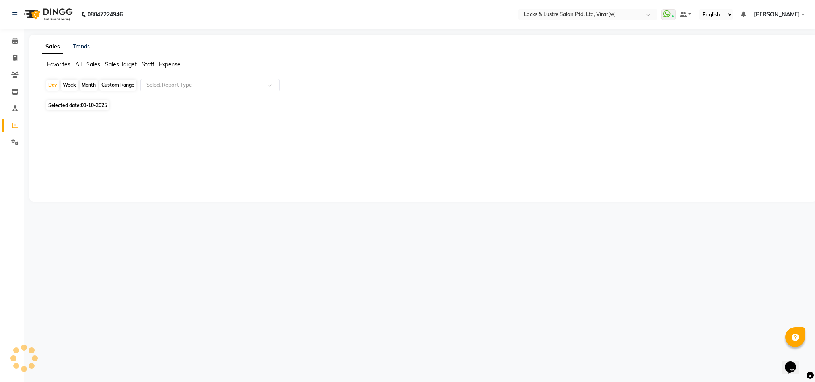
click at [159, 64] on ul "Favorites All Sales Sales Target Staff Expense" at bounding box center [423, 64] width 762 height 9
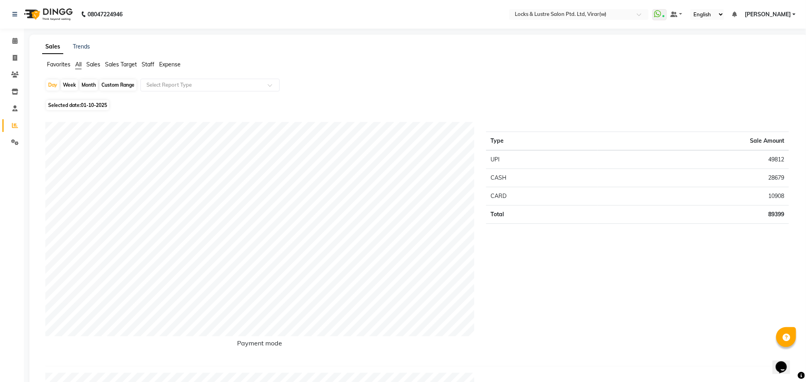
click at [147, 66] on span "Staff" at bounding box center [148, 64] width 13 height 7
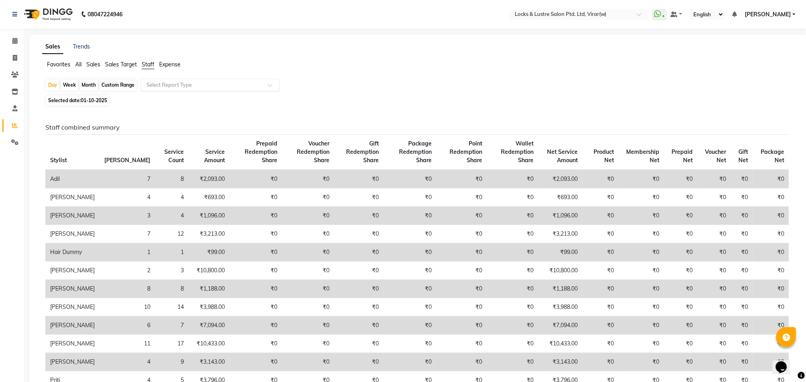
click at [160, 86] on input "text" at bounding box center [202, 85] width 115 height 8
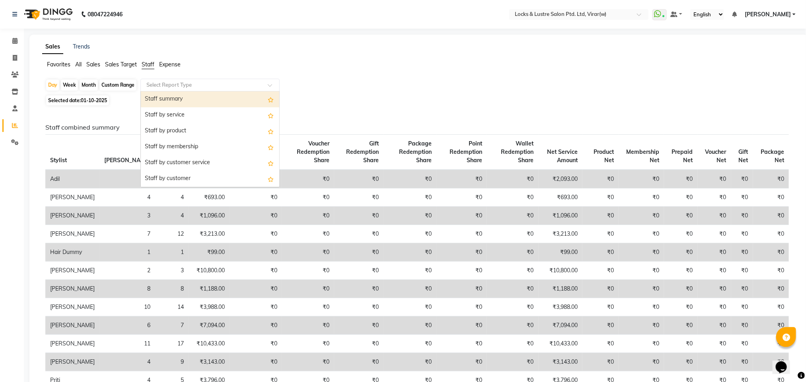
click at [175, 99] on div "Staff summary" at bounding box center [210, 99] width 138 height 16
select select "csv"
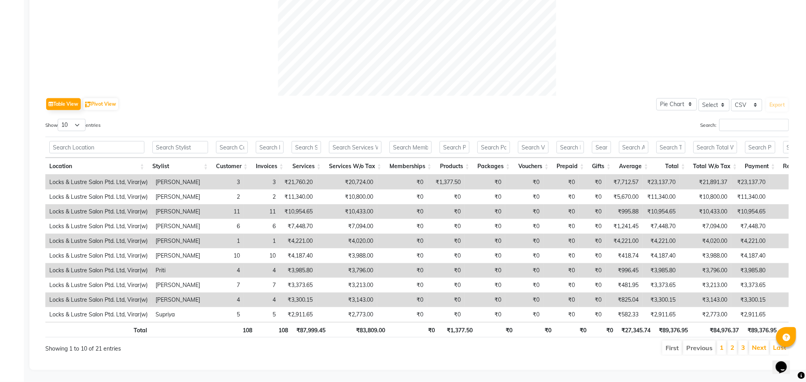
scroll to position [326, 0]
click at [70, 119] on select "10 25 50 100" at bounding box center [72, 125] width 28 height 12
select select "100"
click at [59, 119] on select "10 25 50 100" at bounding box center [72, 125] width 28 height 12
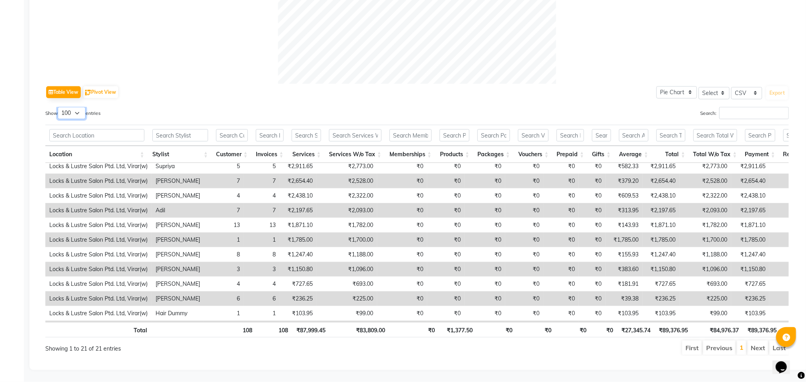
scroll to position [158, 0]
